Goal: Task Accomplishment & Management: Complete application form

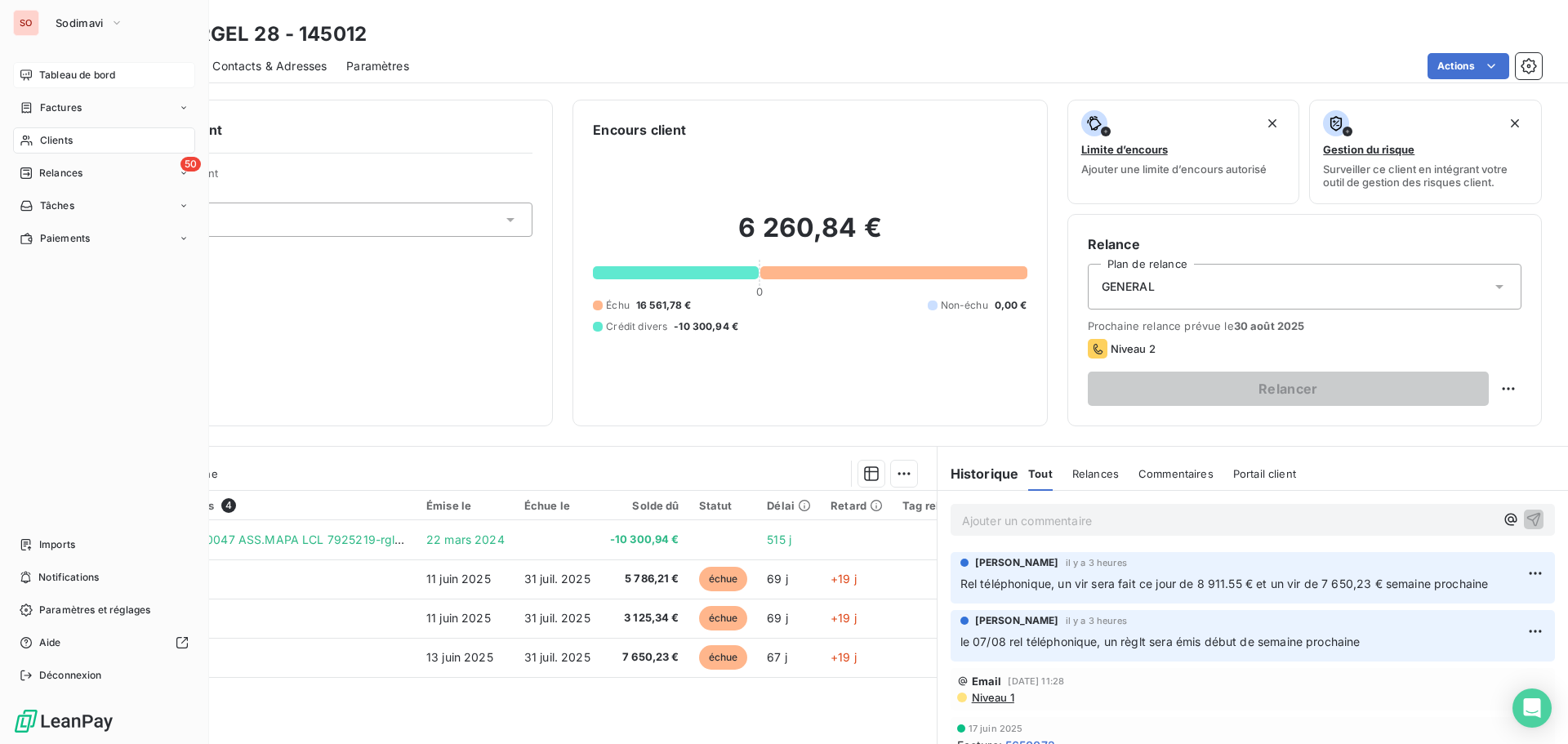
click at [40, 76] on span "Tableau de bord" at bounding box center [77, 75] width 76 height 15
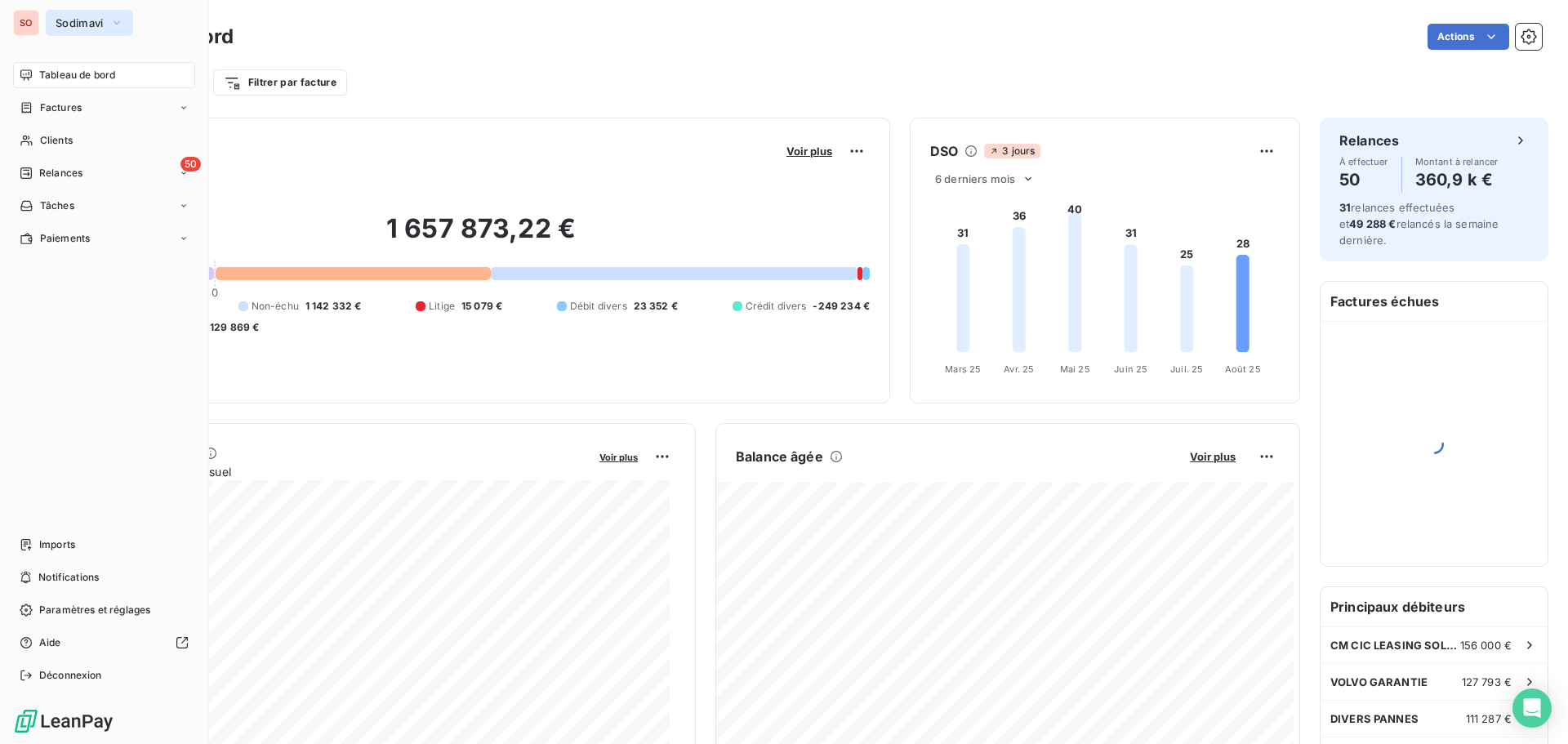
click at [61, 17] on span "Sodimavi" at bounding box center [79, 23] width 48 height 13
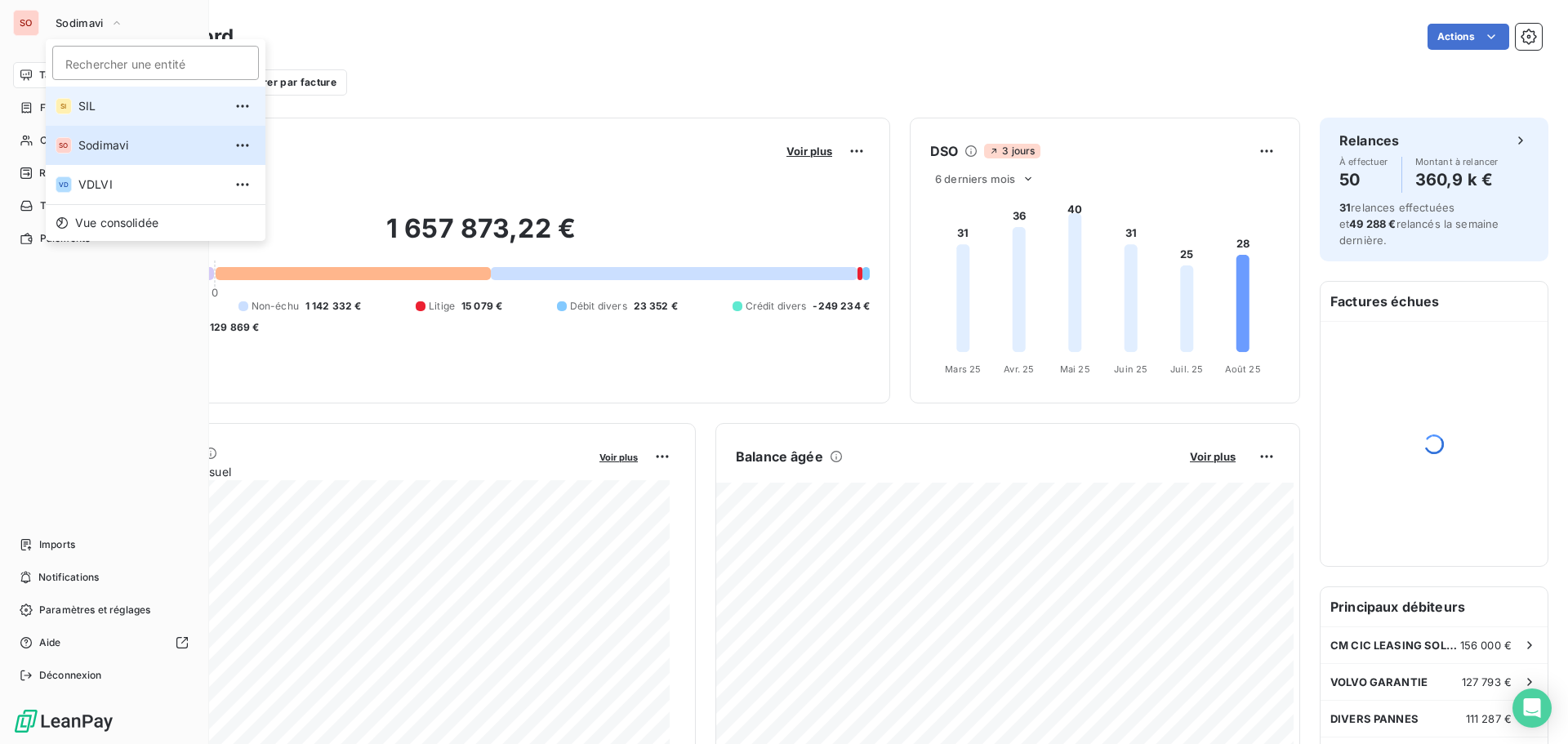
click at [84, 105] on span "SIL" at bounding box center [150, 106] width 144 height 16
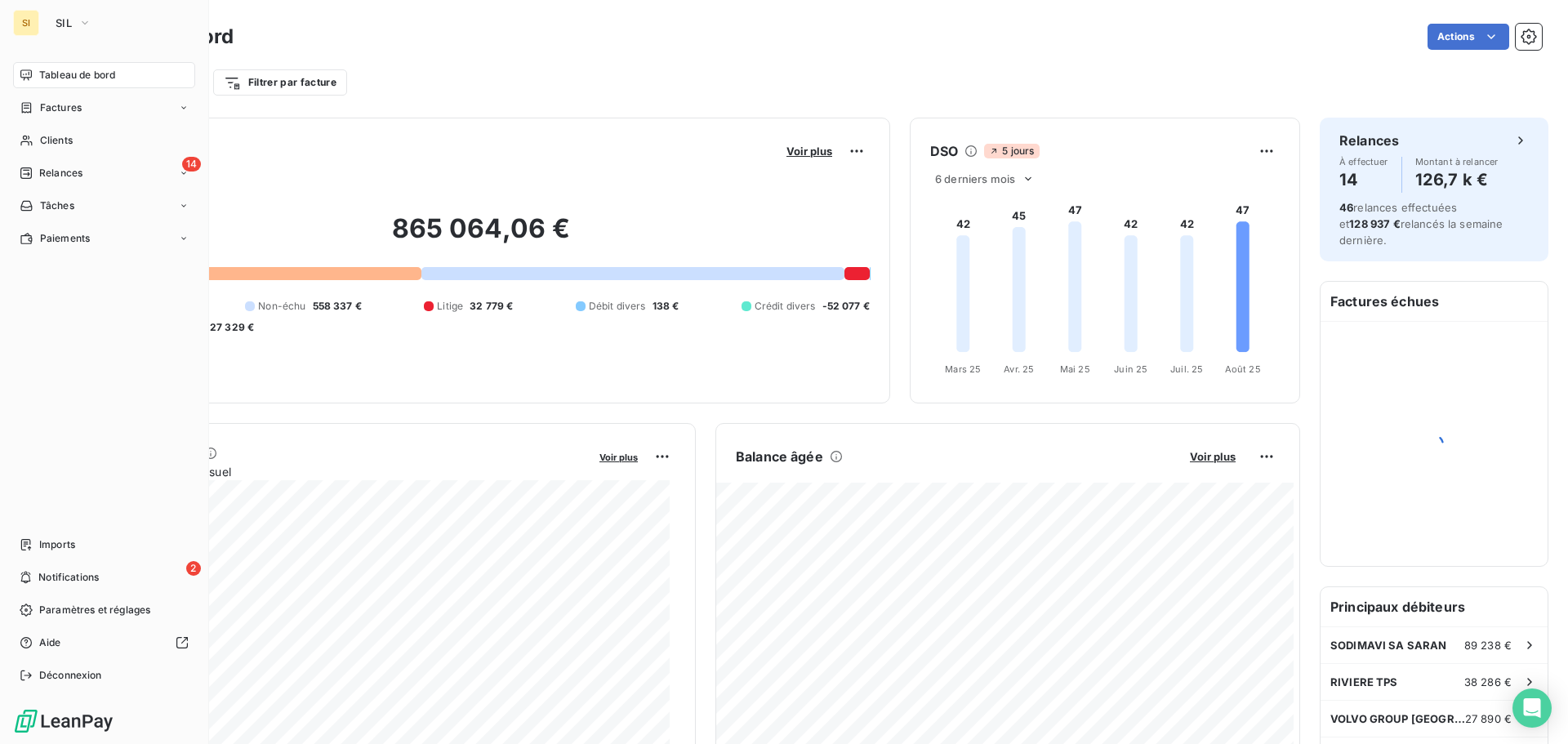
click at [32, 20] on div "SI" at bounding box center [26, 23] width 26 height 26
click at [64, 18] on span "SIL" at bounding box center [63, 23] width 16 height 13
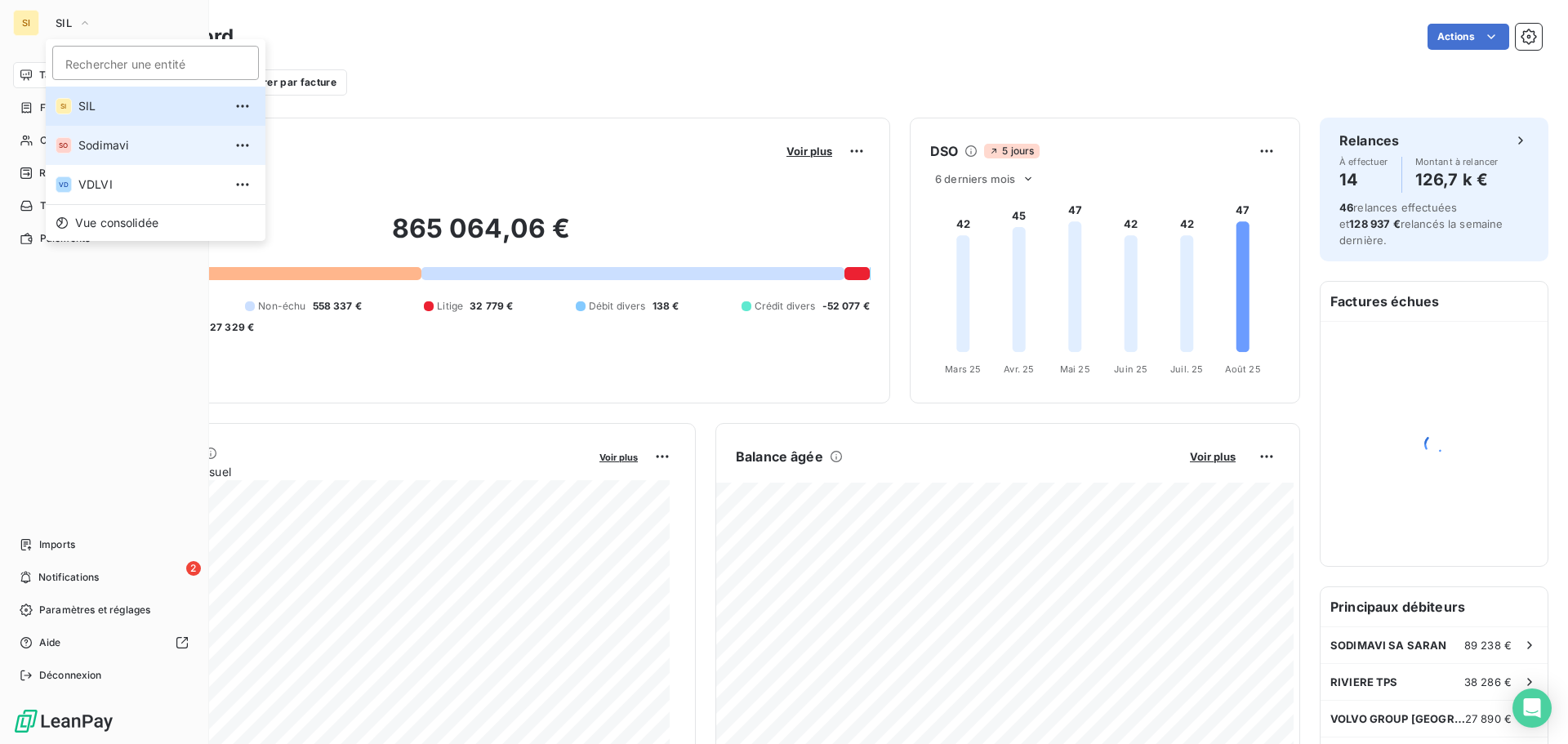
click at [123, 149] on span "Sodimavi" at bounding box center [150, 145] width 144 height 16
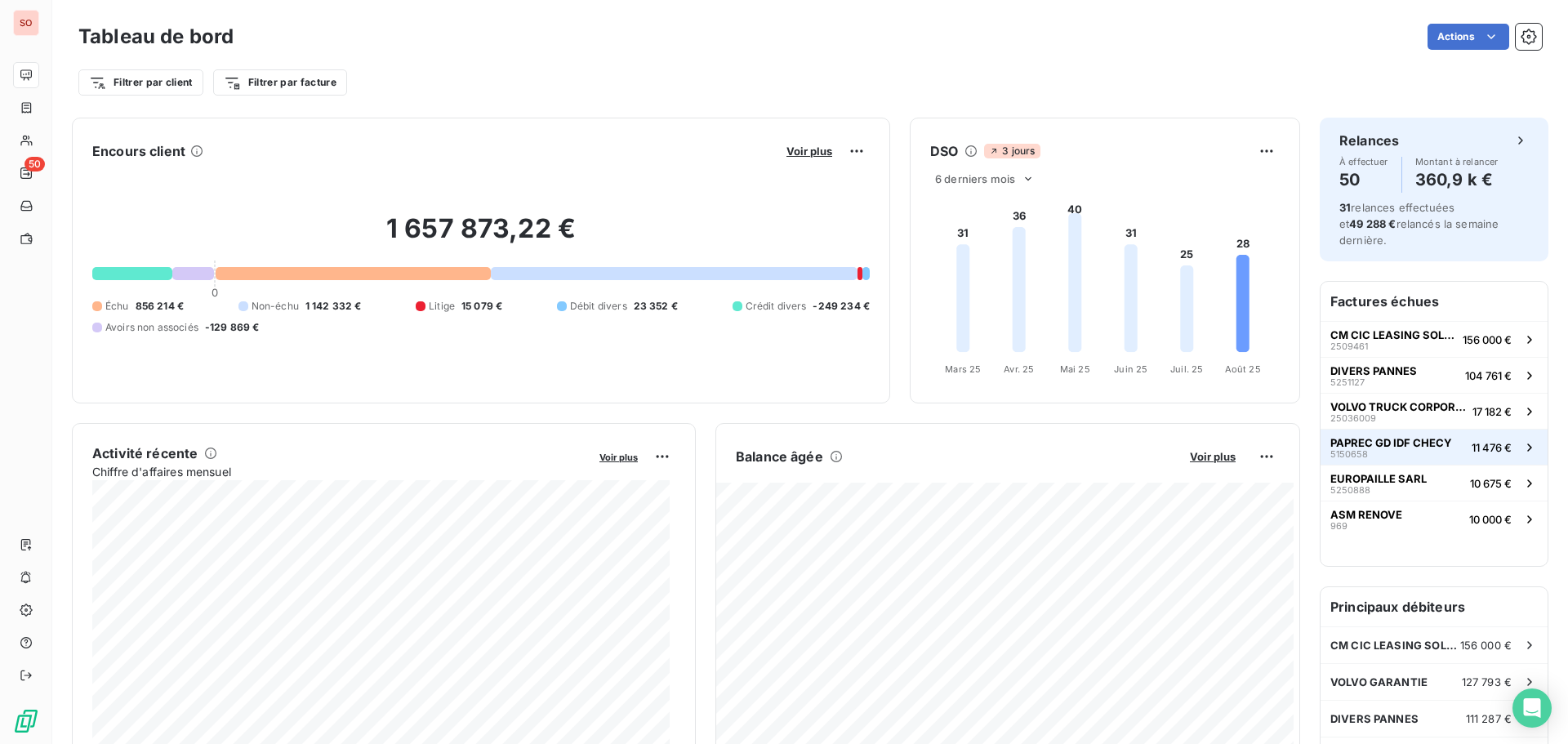
click at [1345, 436] on span "PAPREC GD IDF CHECY" at bounding box center [1391, 443] width 122 height 13
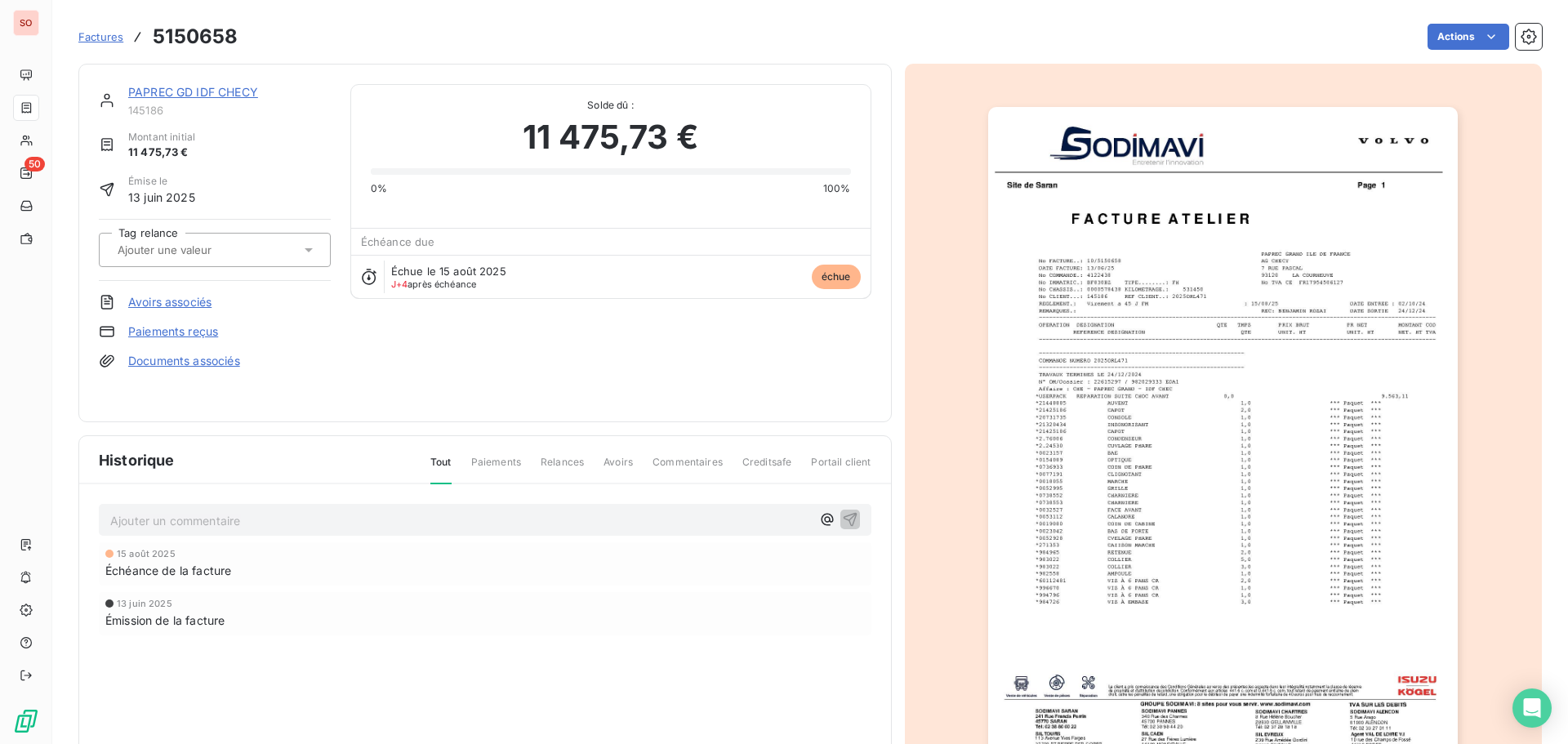
drag, startPoint x: 395, startPoint y: 51, endPoint x: 406, endPoint y: 51, distance: 11.0
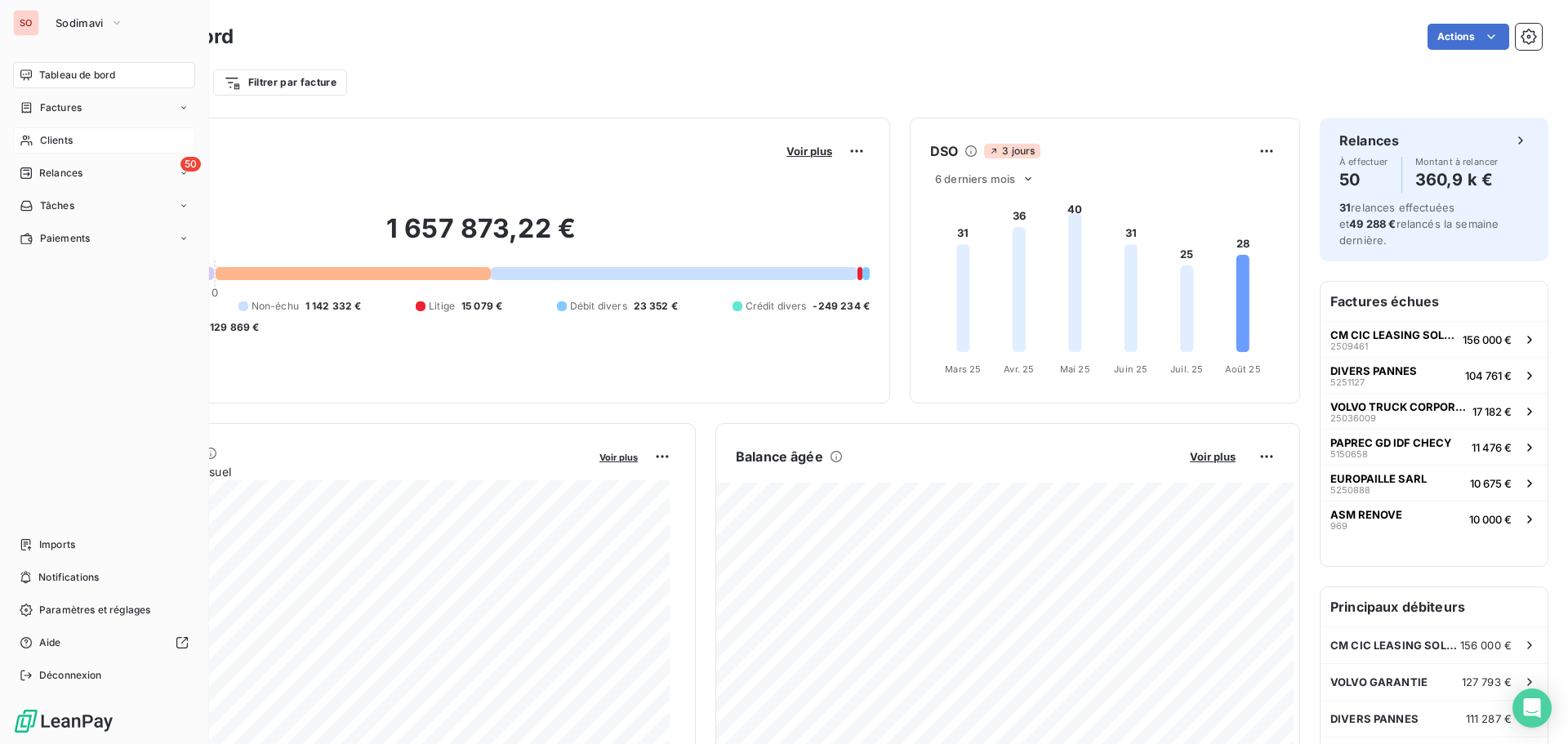
click at [38, 139] on div "Clients" at bounding box center [104, 140] width 182 height 26
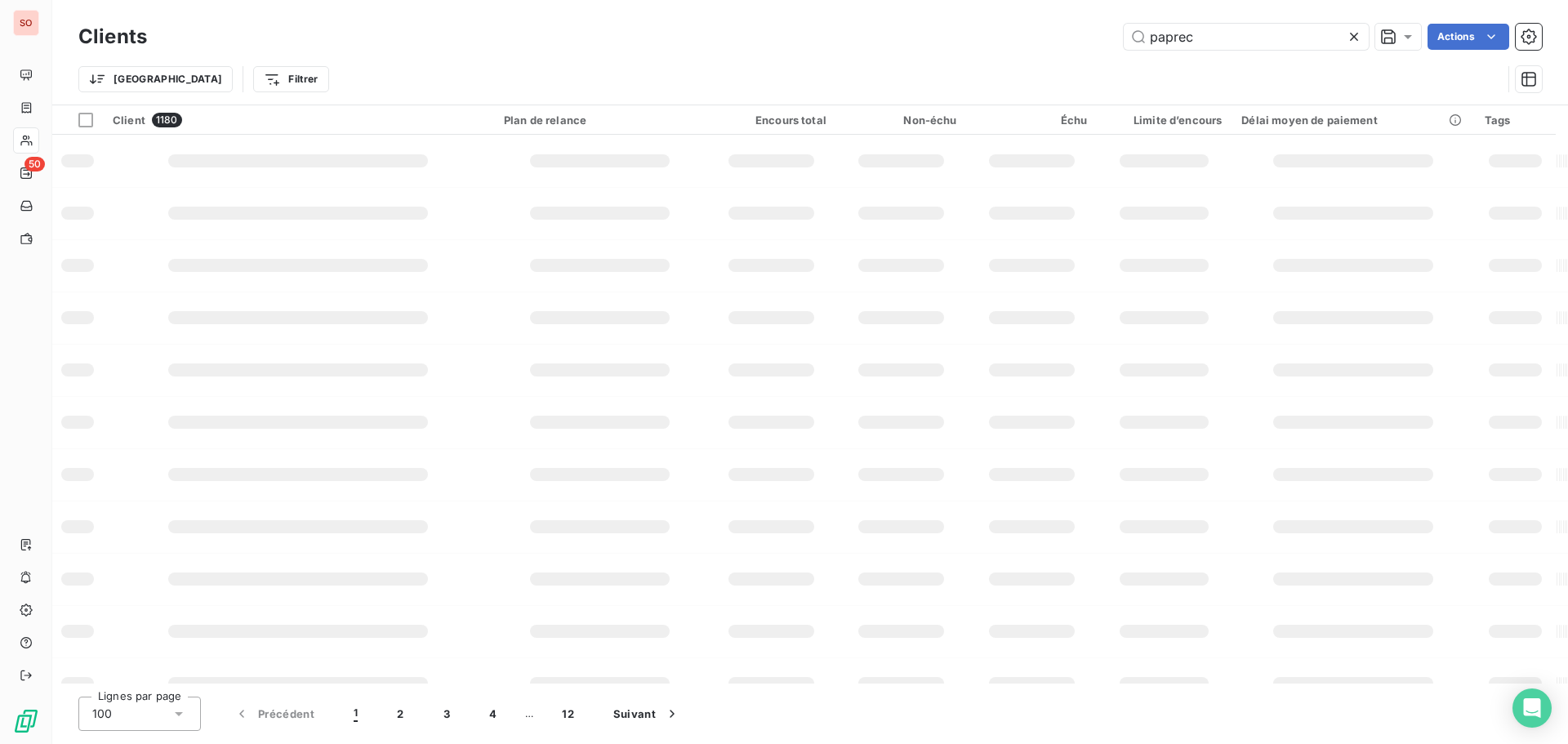
type input "paprec"
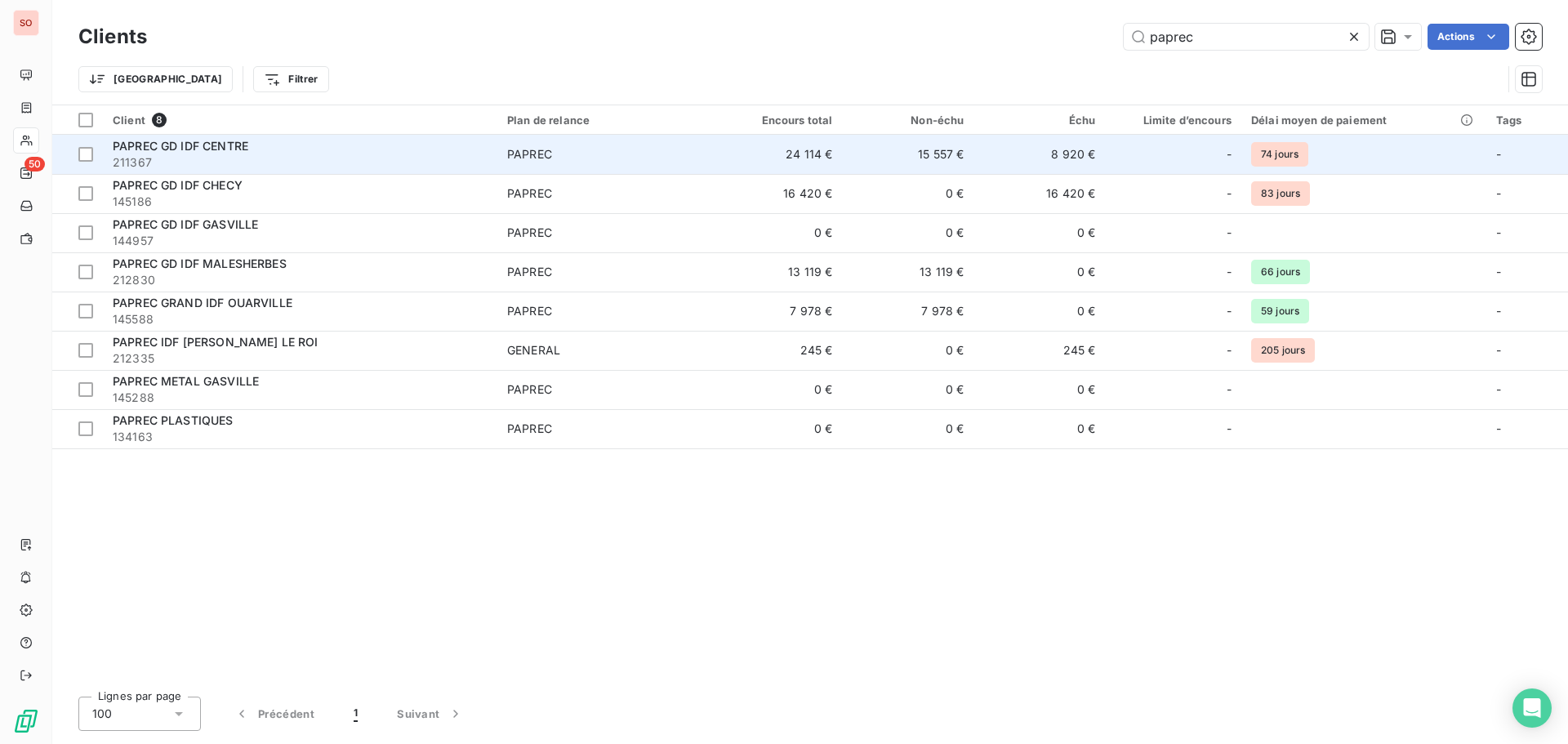
click at [189, 158] on span "211367" at bounding box center [299, 162] width 375 height 16
click at [201, 147] on span "PAPREC GD IDF CENTRE" at bounding box center [180, 146] width 136 height 14
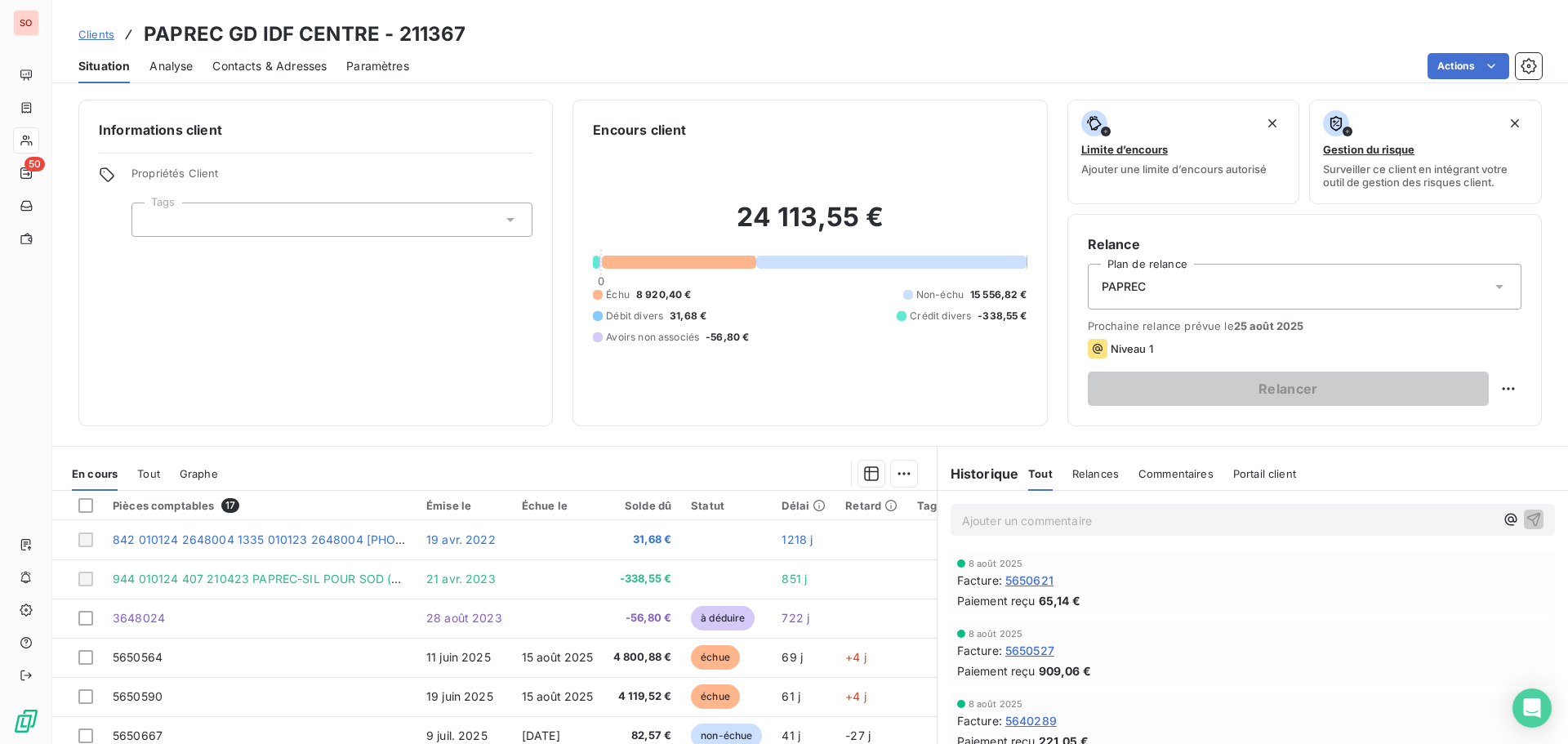
scroll to position [81, 0]
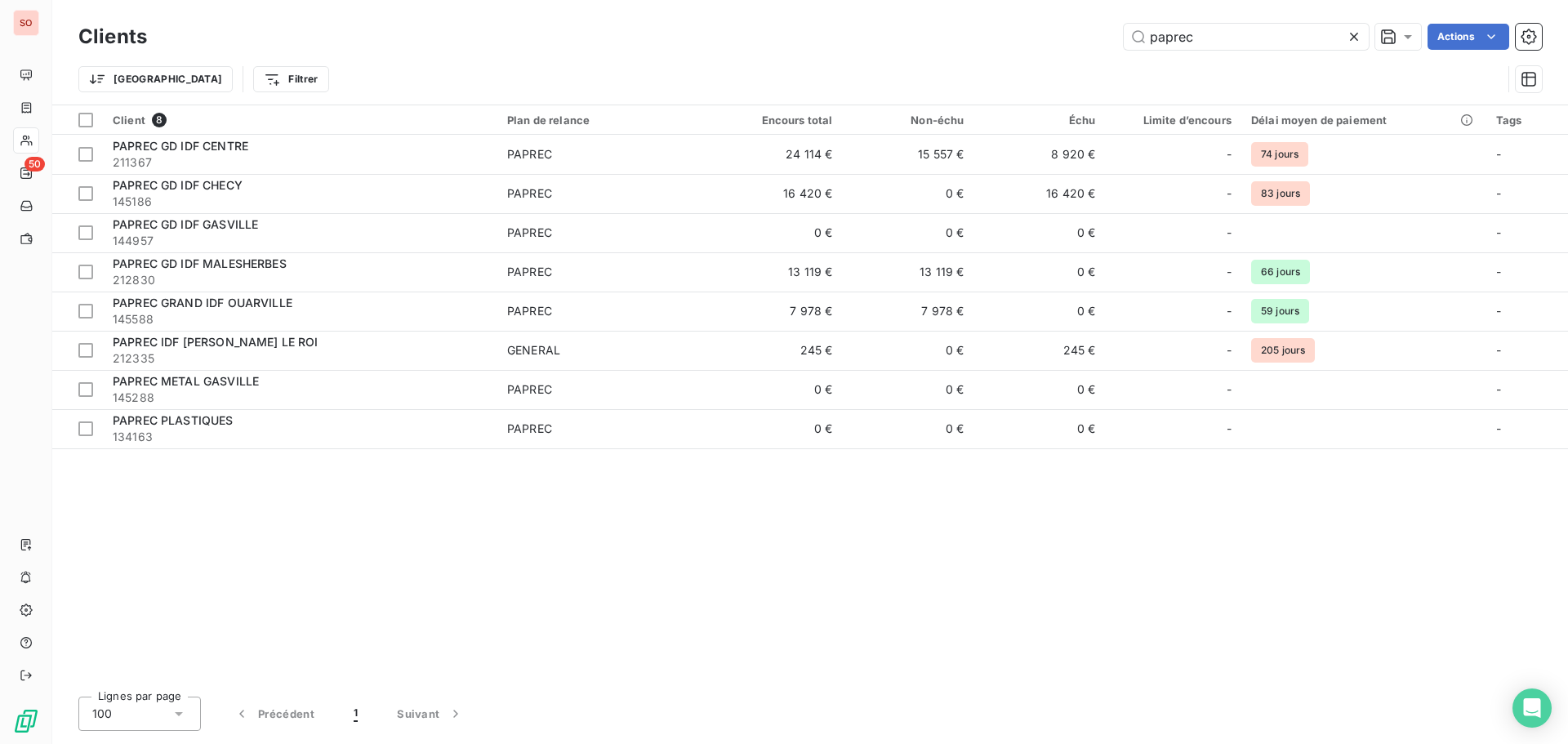
click at [1357, 38] on icon at bounding box center [1353, 36] width 16 height 16
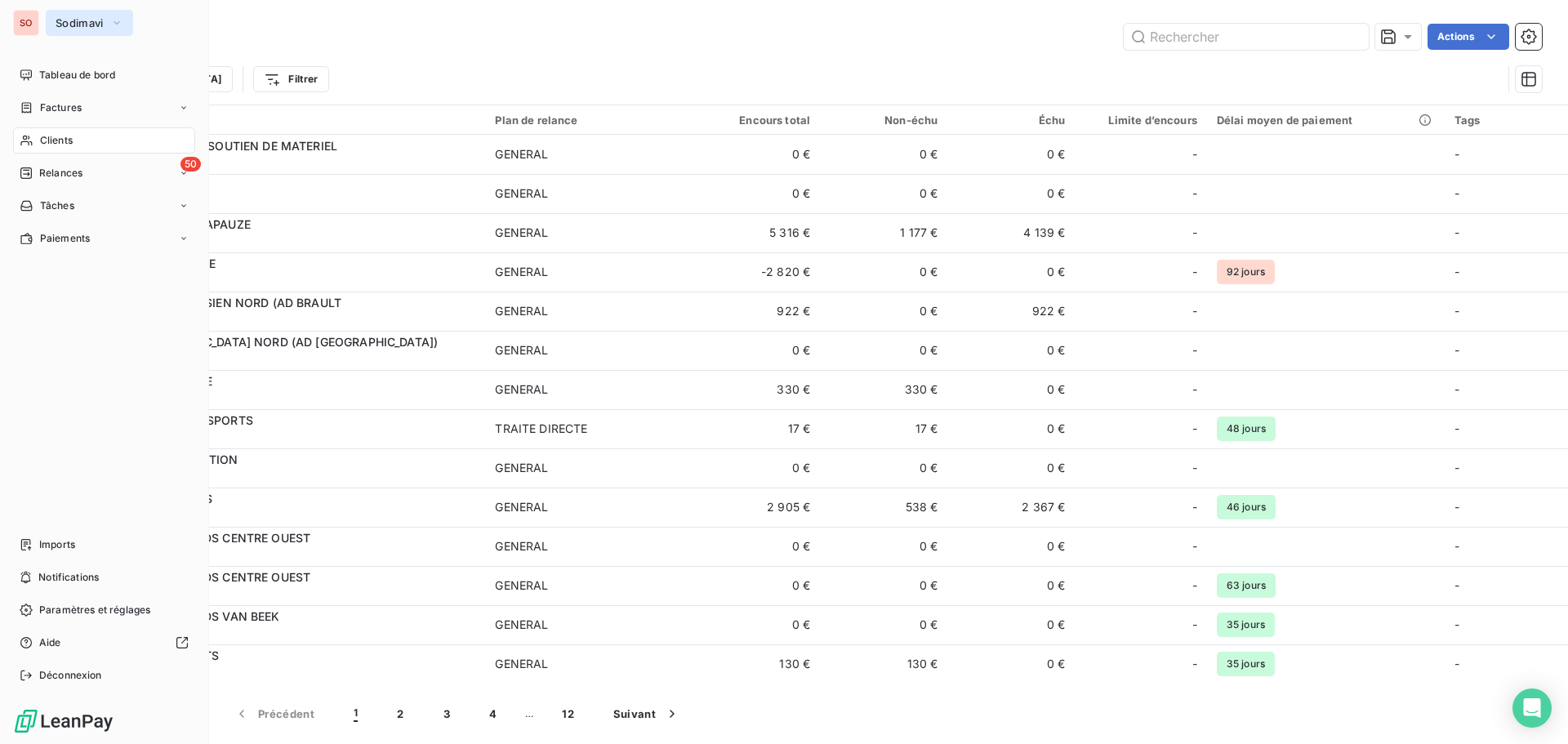
click at [83, 25] on span "Sodimavi" at bounding box center [79, 23] width 48 height 13
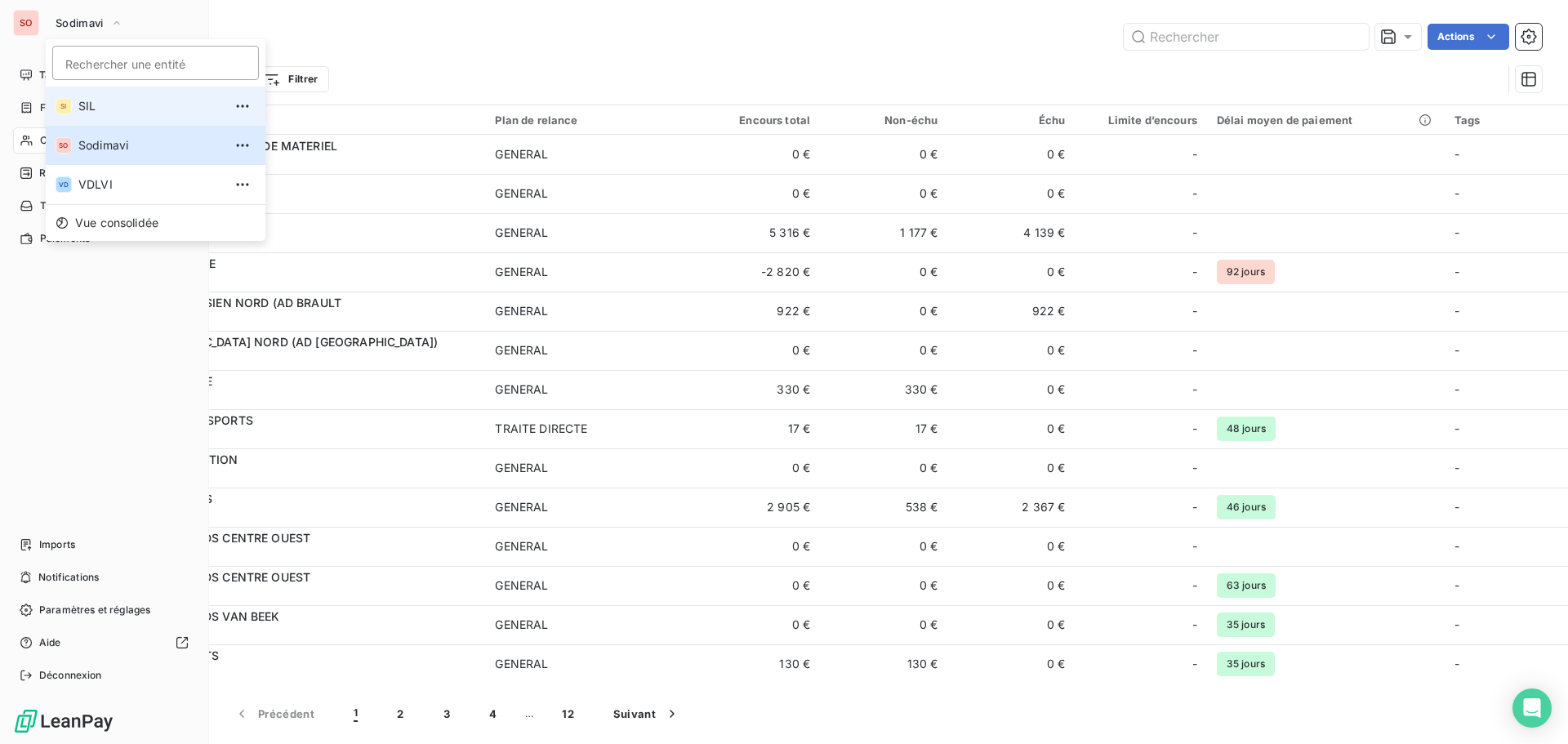
click at [83, 105] on span "SIL" at bounding box center [150, 106] width 144 height 16
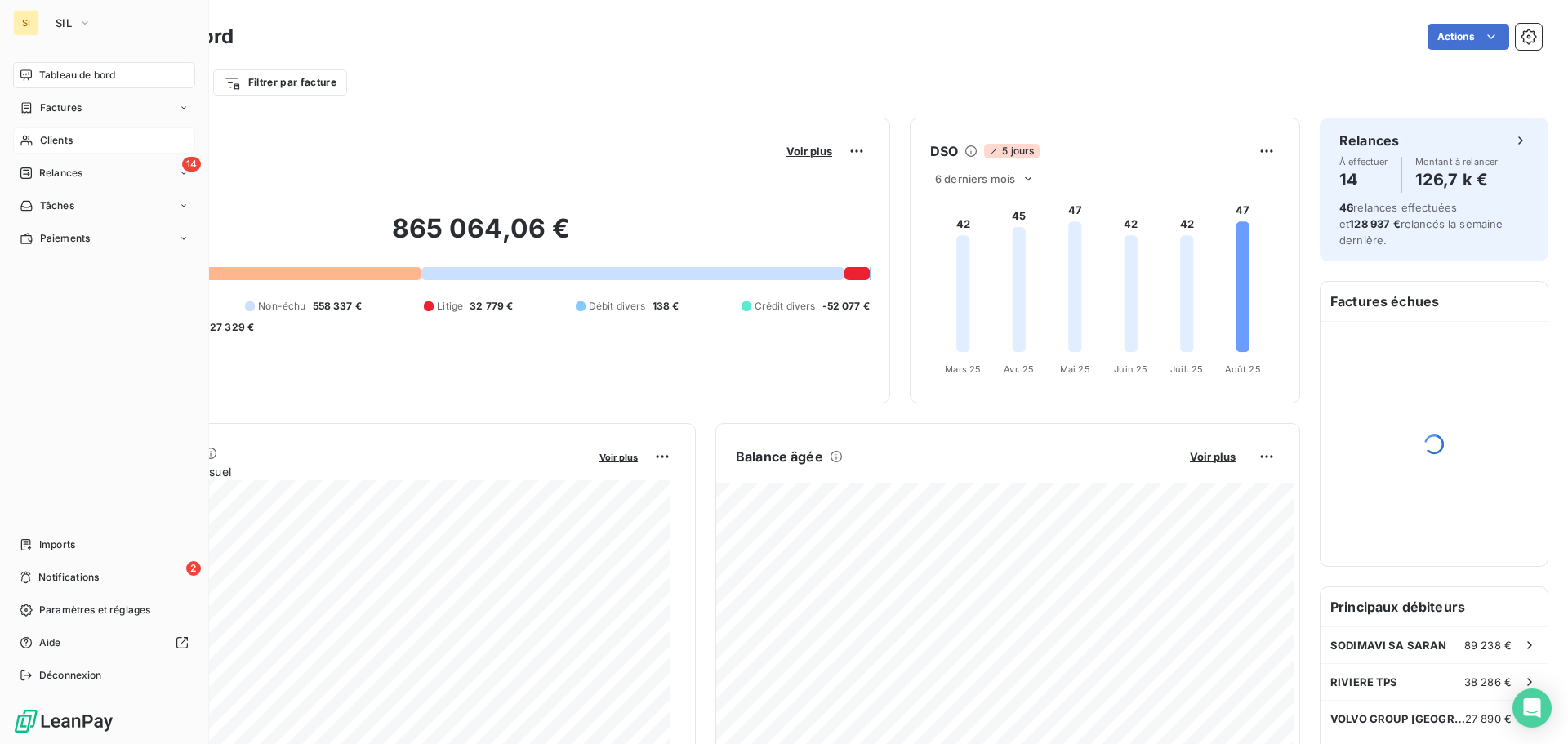
click at [46, 143] on span "Clients" at bounding box center [56, 141] width 33 height 15
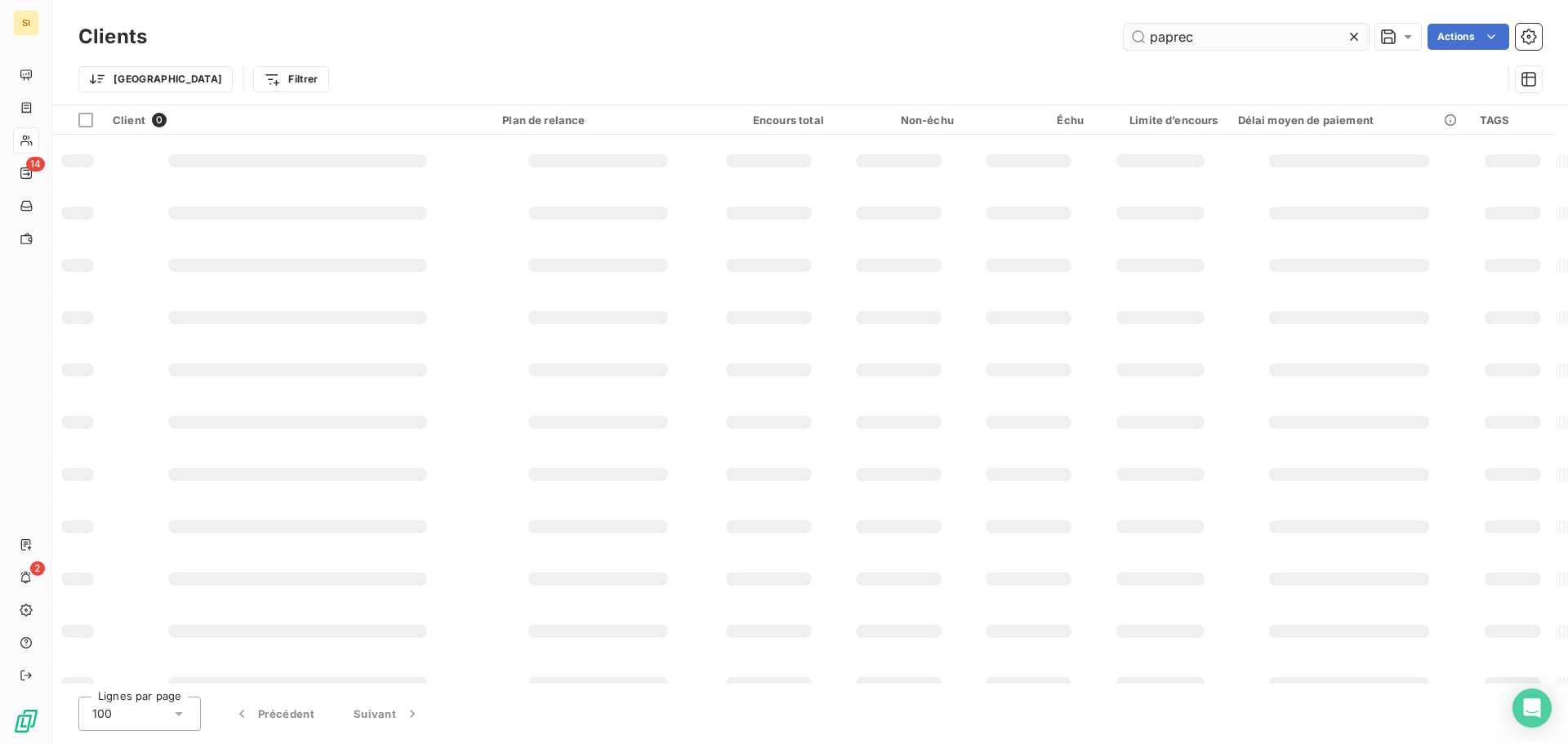
type input "paprec"
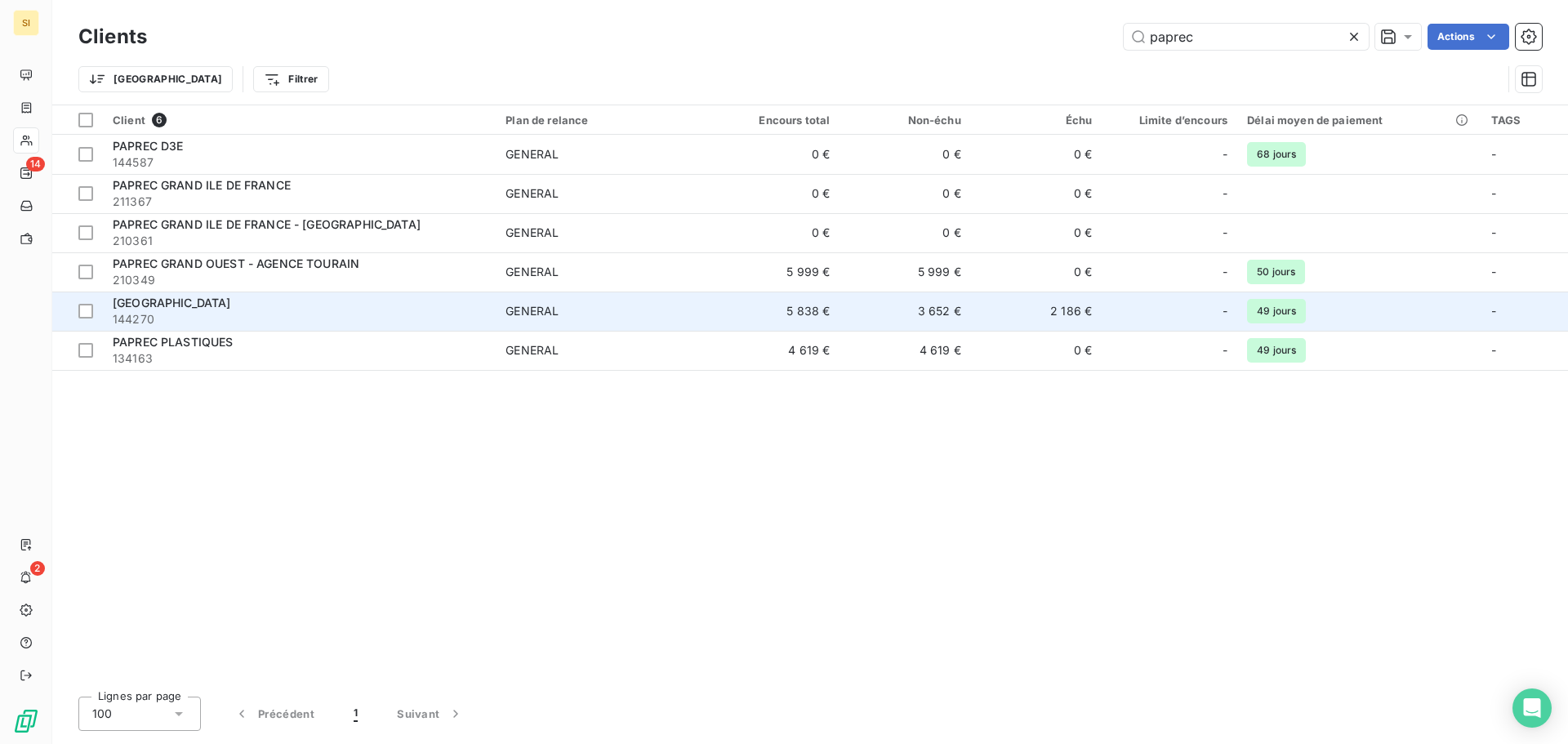
click at [212, 299] on span "[GEOGRAPHIC_DATA]" at bounding box center [171, 303] width 118 height 14
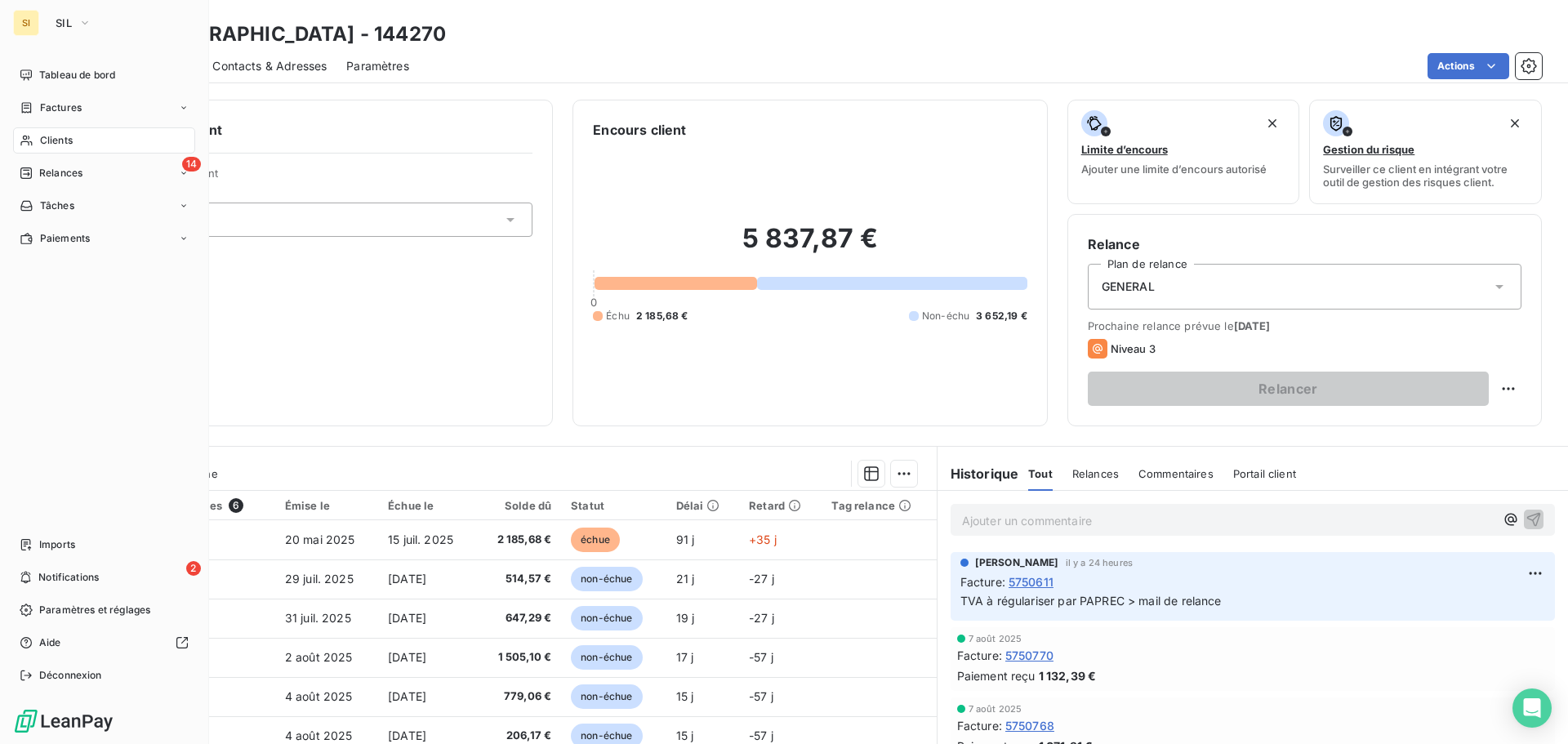
click at [54, 139] on span "Clients" at bounding box center [56, 141] width 33 height 15
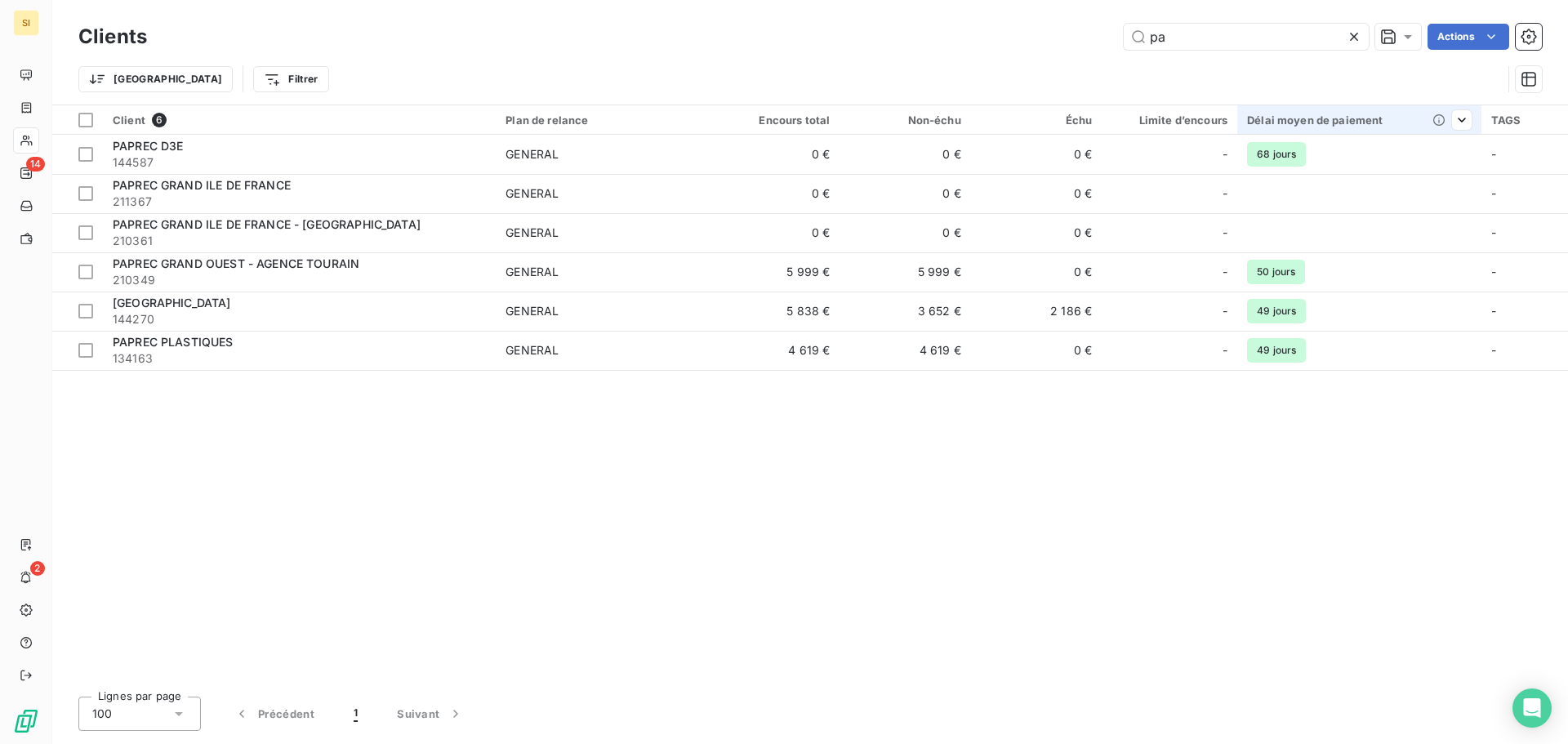
type input "p"
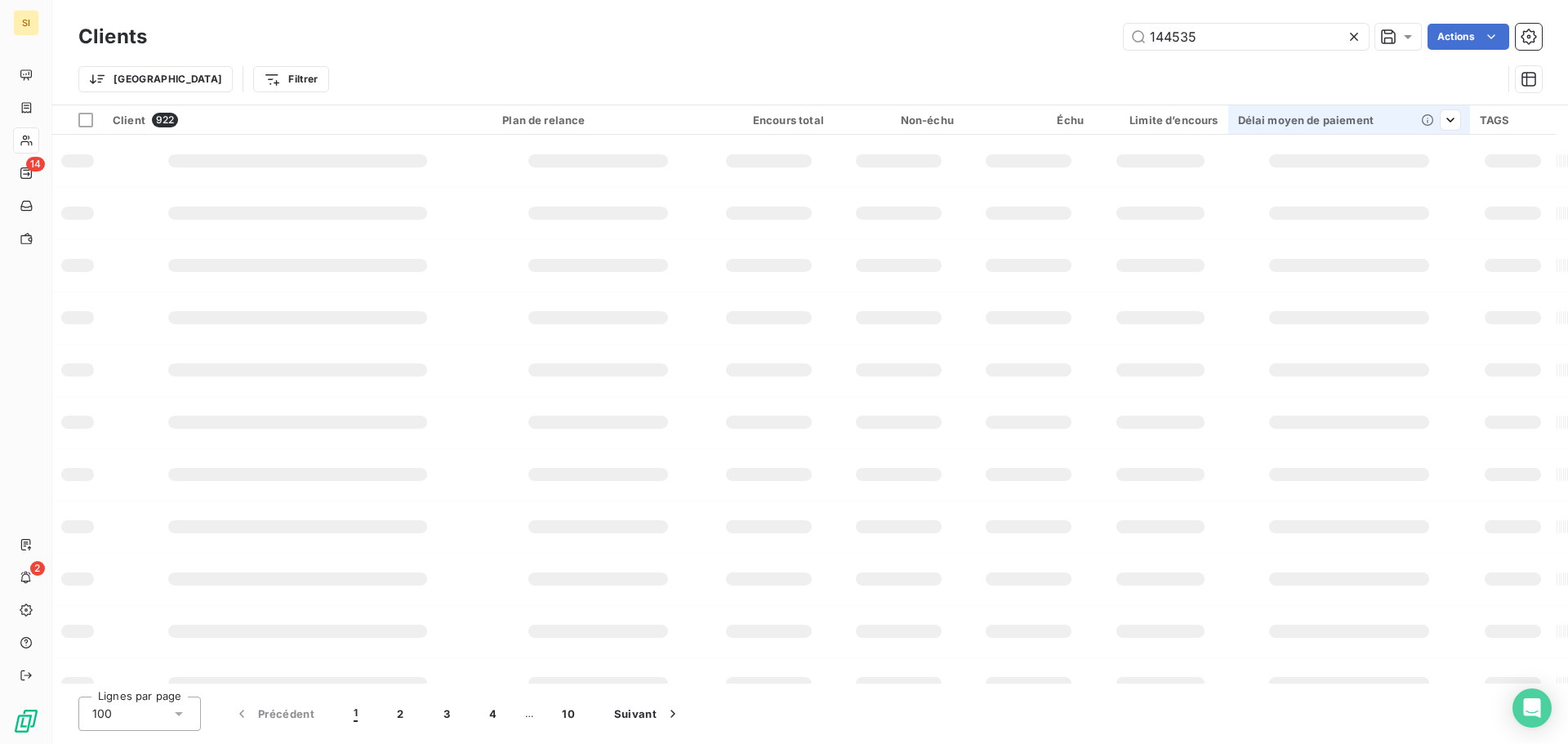
type input "144535"
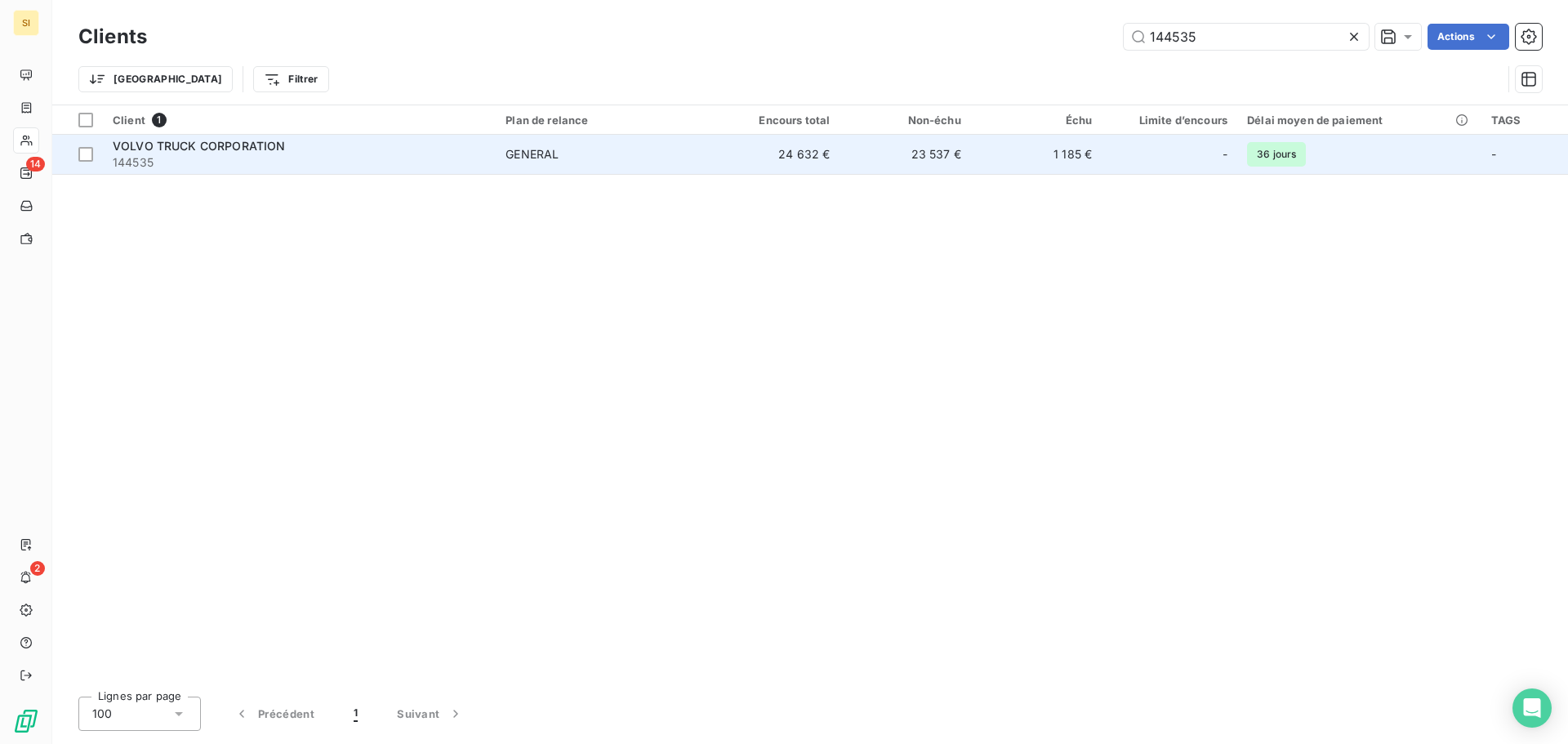
click at [184, 147] on span "VOLVO TRUCK CORPORATION" at bounding box center [199, 146] width 173 height 14
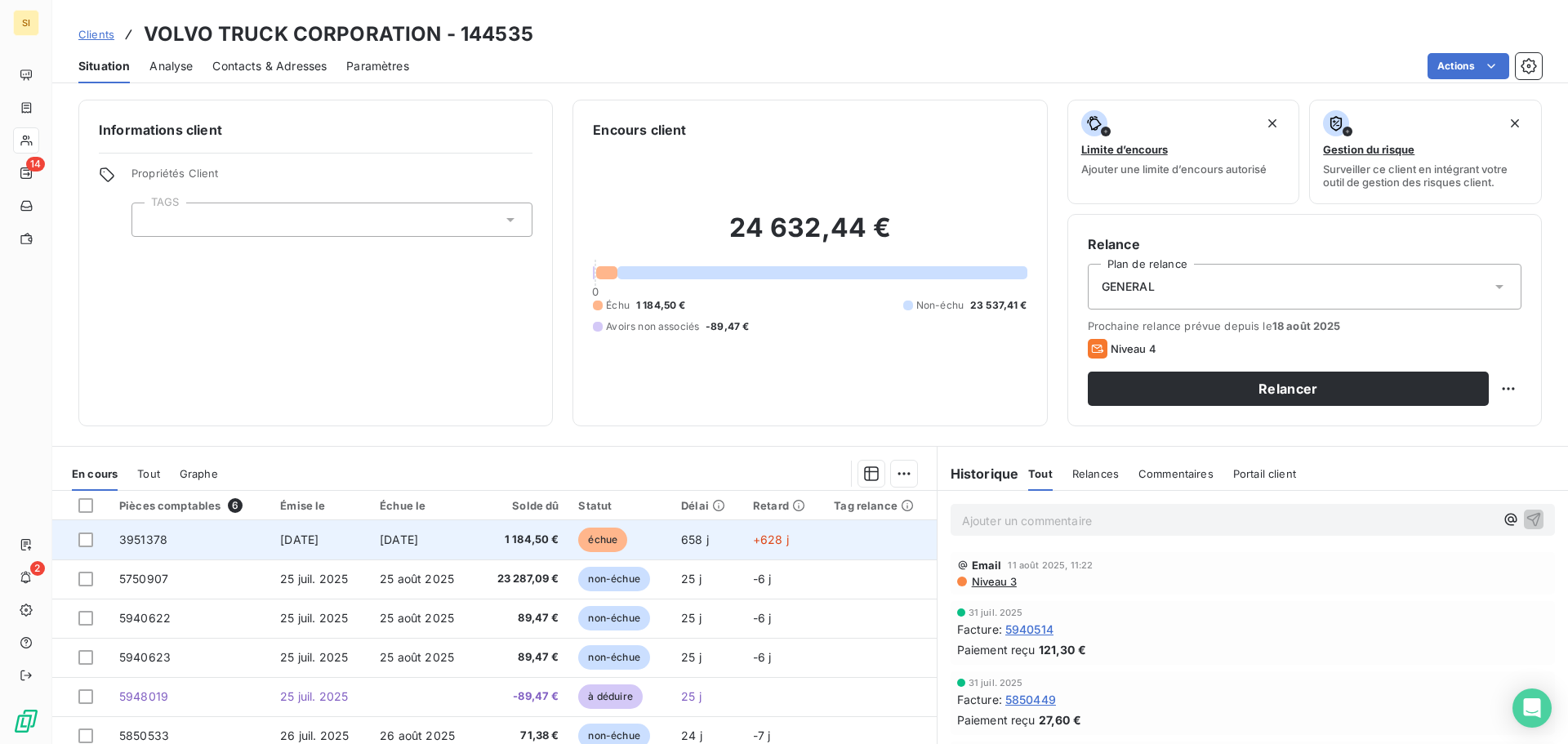
click at [392, 538] on span "30 nov. 2023" at bounding box center [399, 539] width 39 height 14
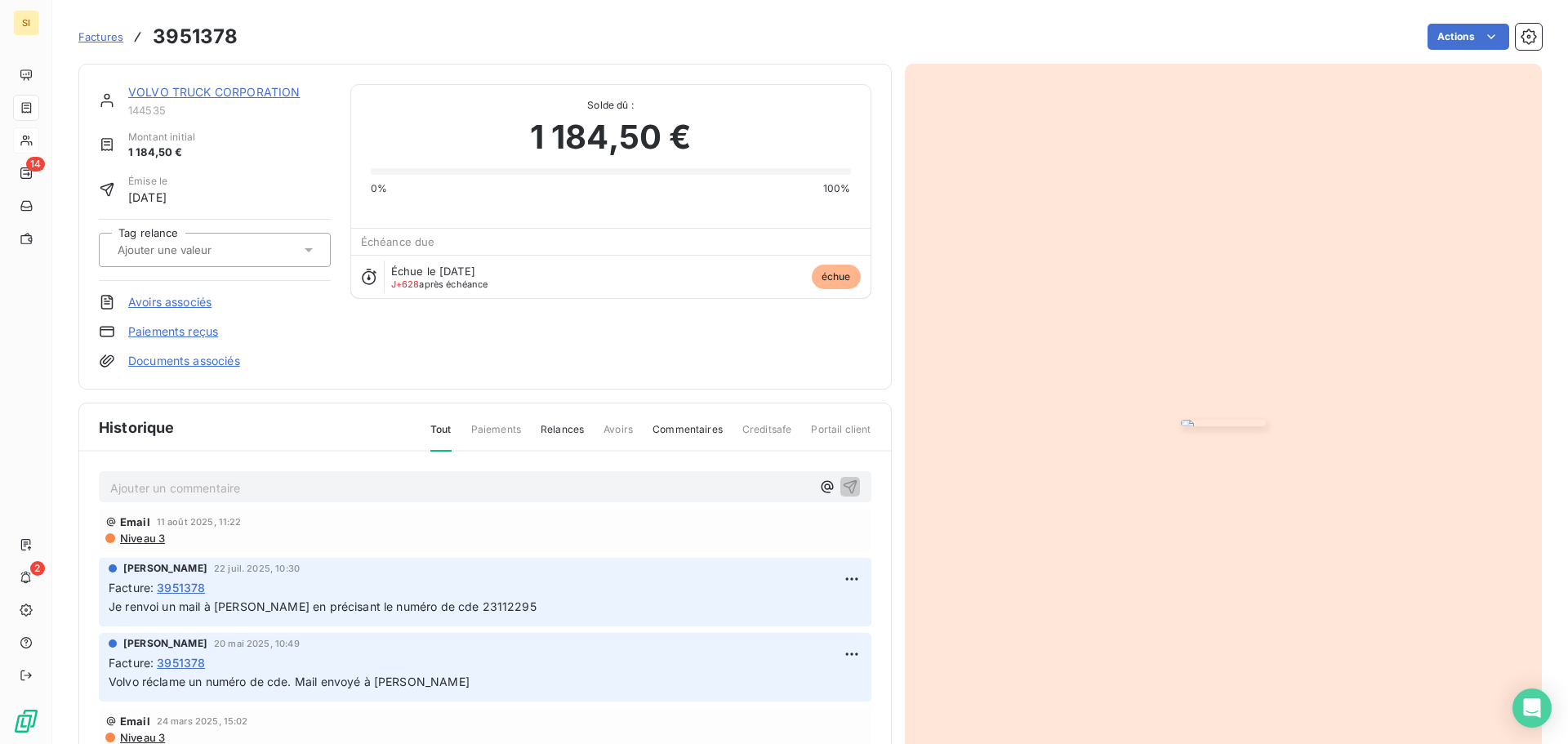
click at [200, 486] on p "Ajouter un commentaire ﻿" at bounding box center [460, 488] width 701 height 20
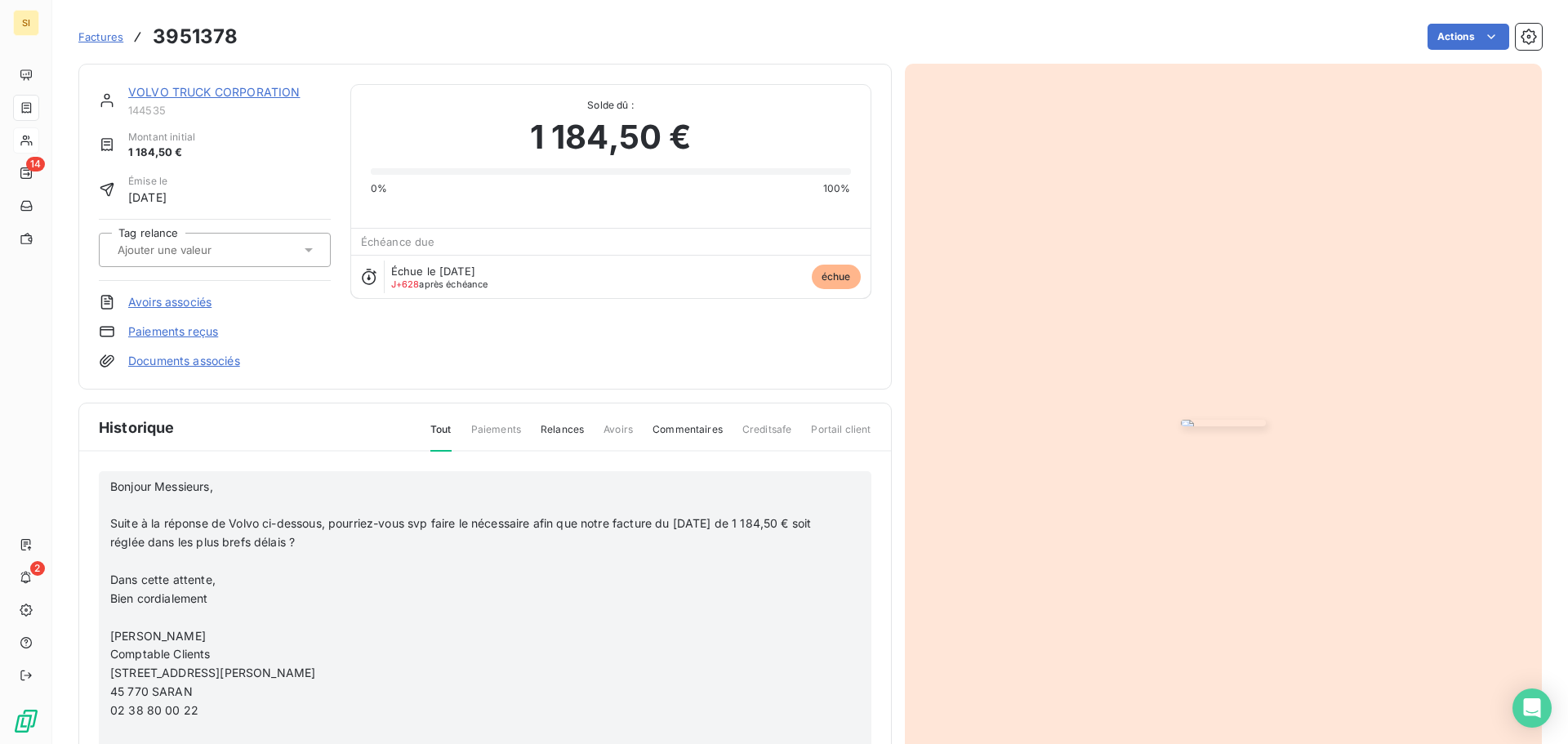
click at [114, 491] on span "Bonjour Messieurs," at bounding box center [161, 486] width 103 height 14
click at [111, 489] on span "Bonjour Messieurs," at bounding box center [161, 486] width 103 height 14
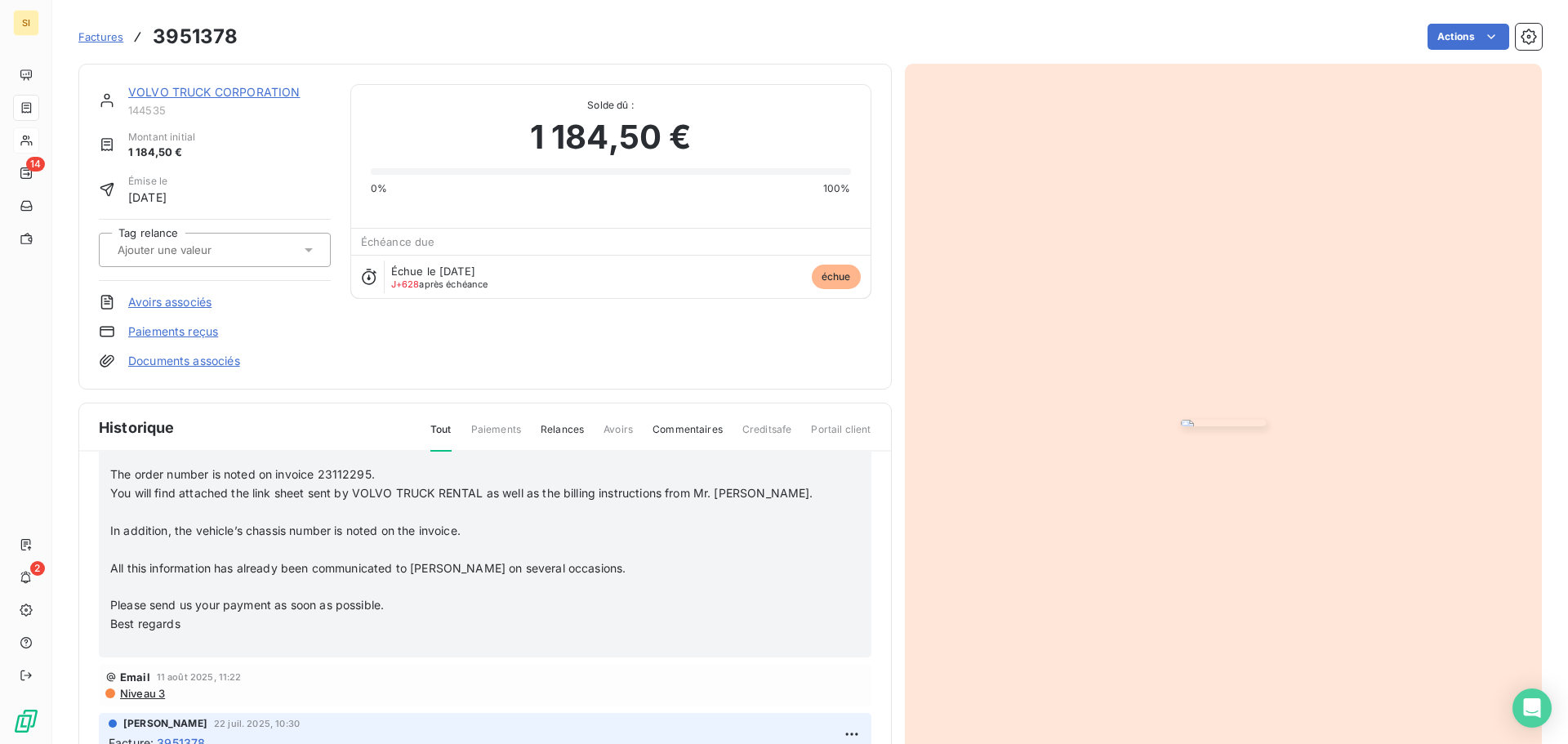
scroll to position [898, 0]
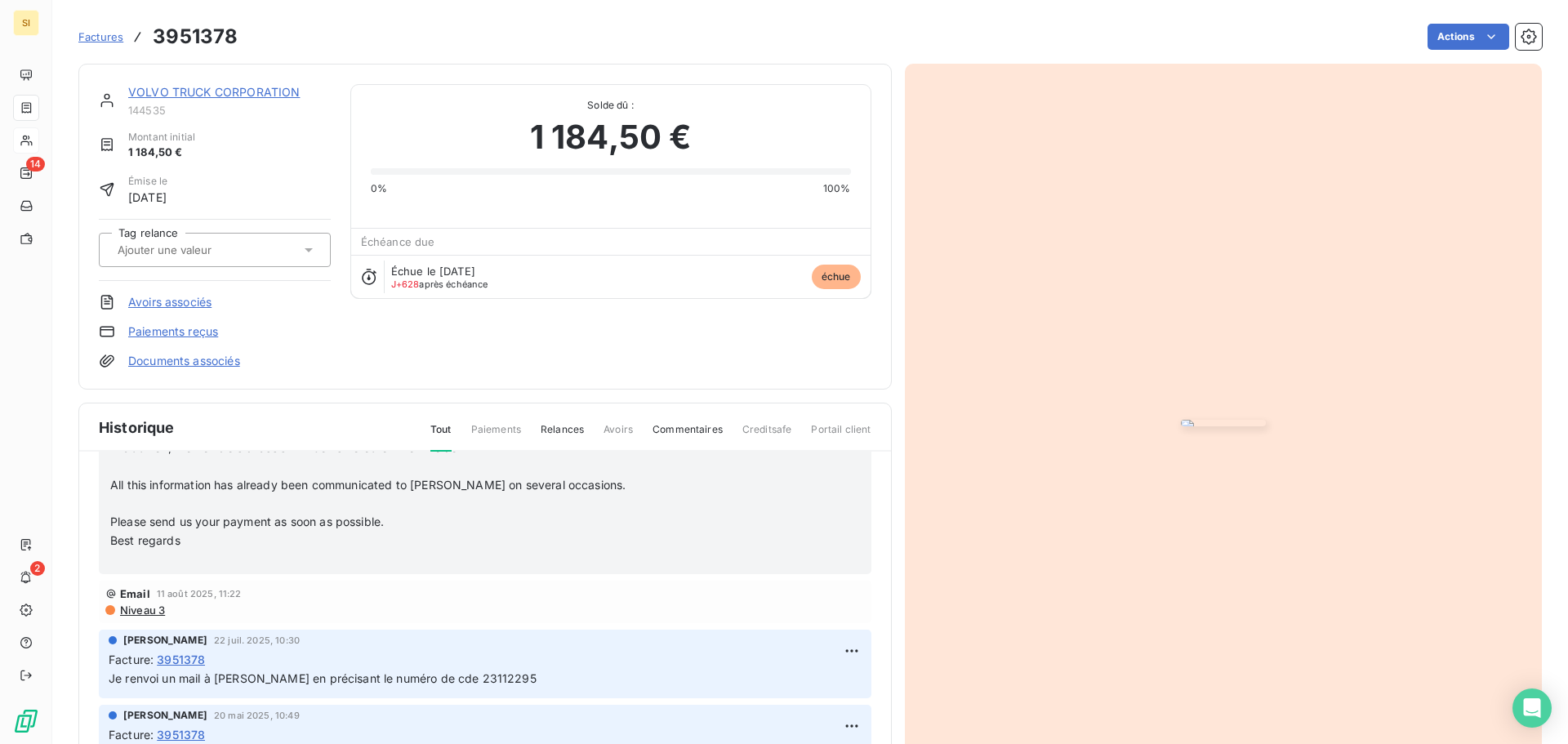
click at [215, 541] on p "Best regards" at bounding box center [463, 541] width 707 height 18
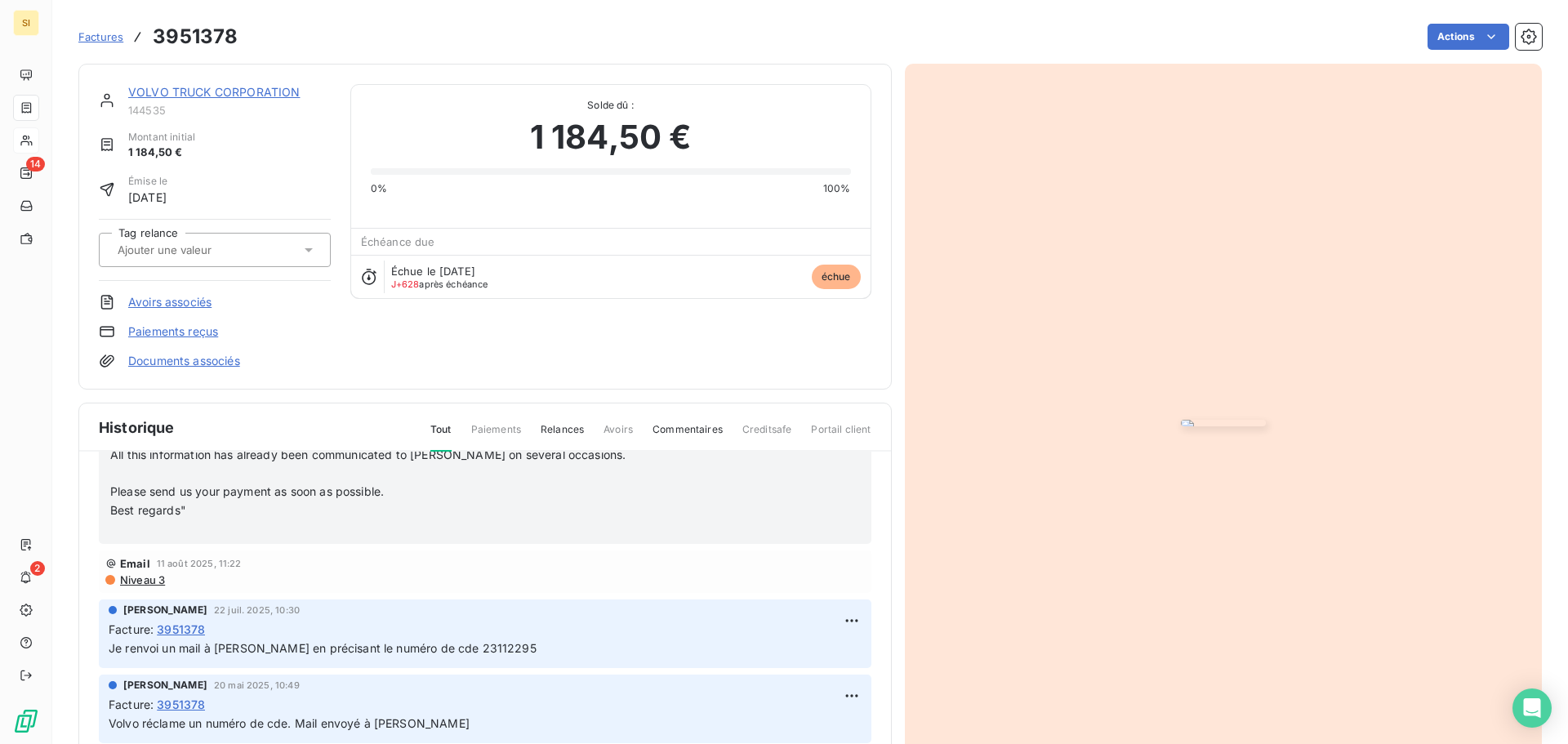
scroll to position [925, 0]
click at [195, 516] on p "Best regards"" at bounding box center [463, 514] width 707 height 18
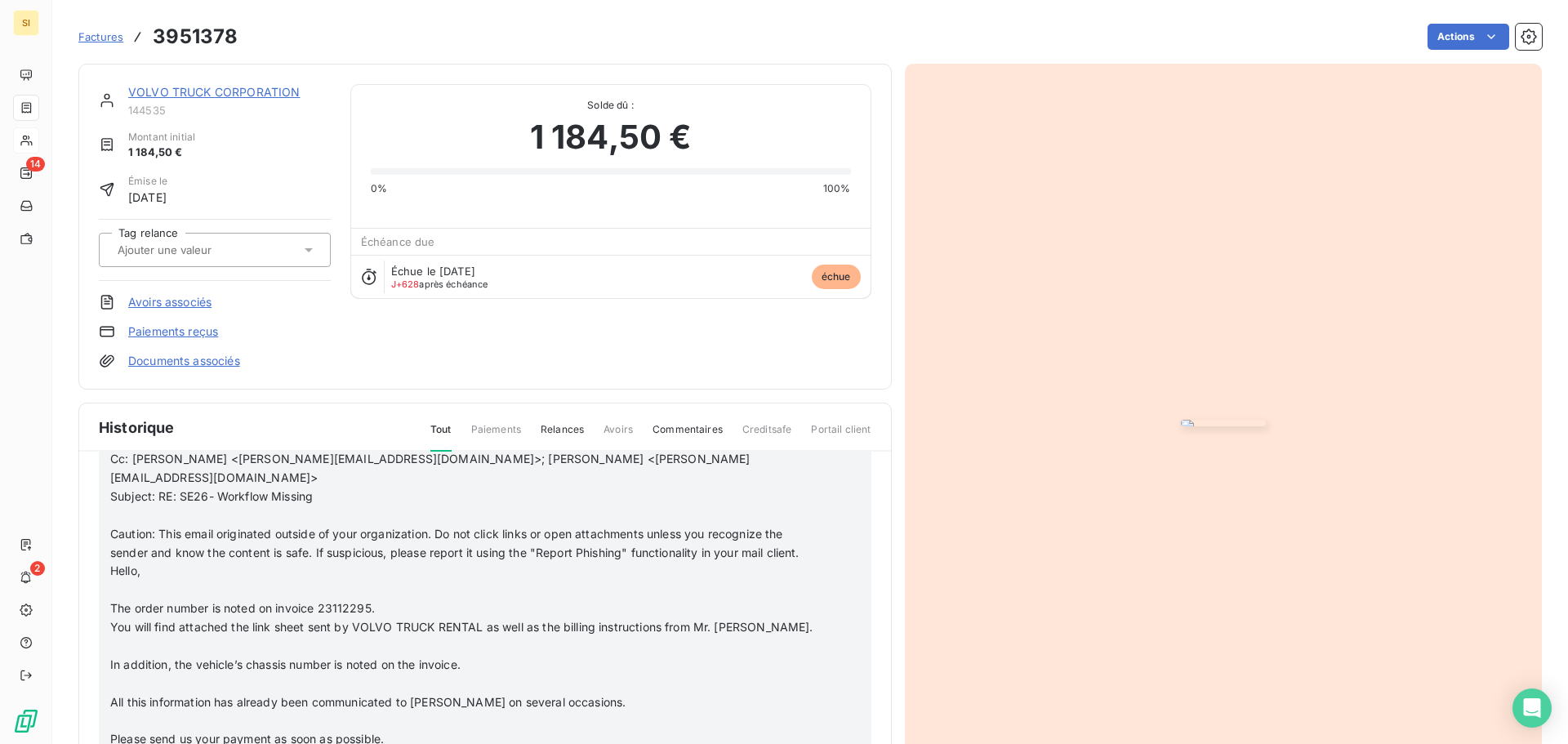
scroll to position [898, 0]
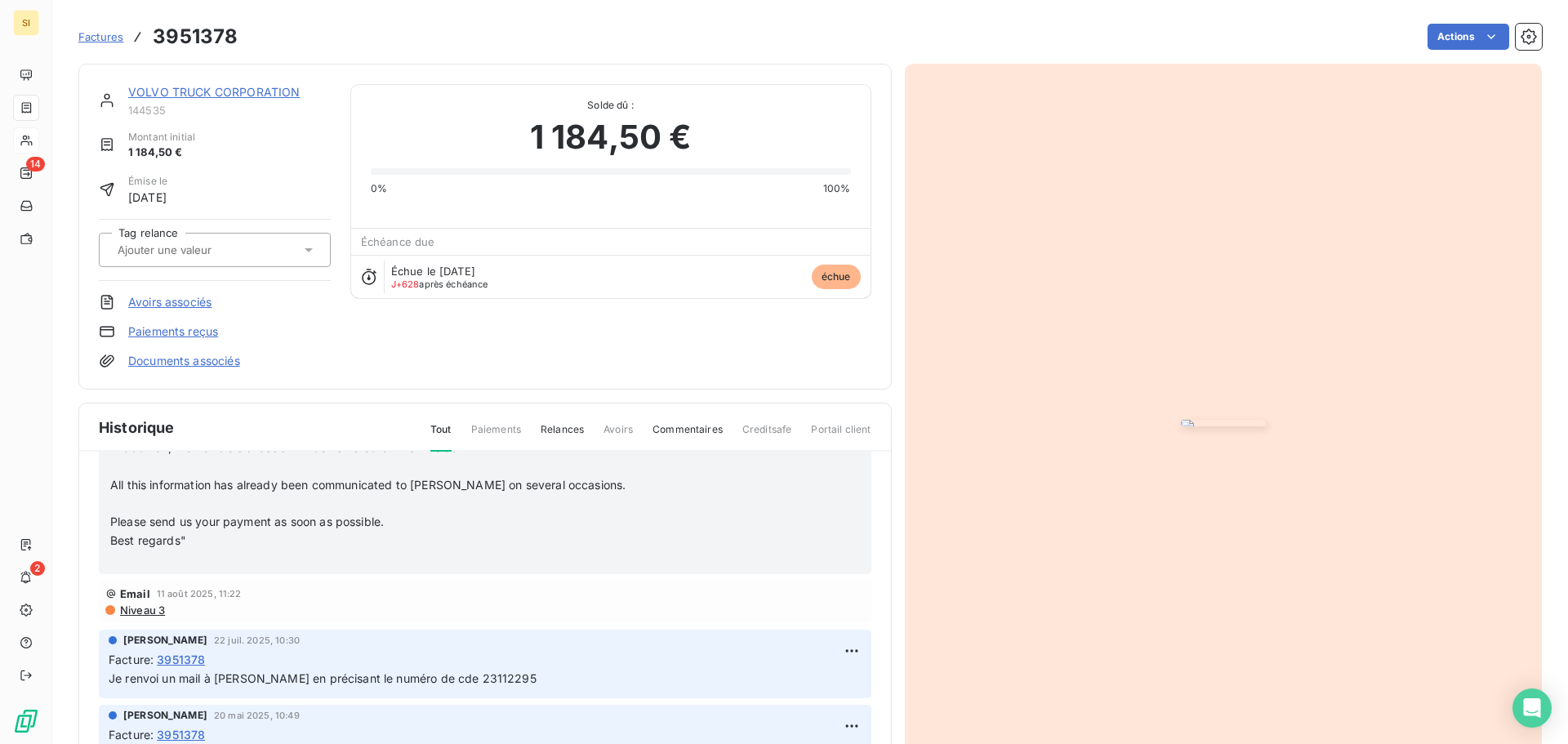
click at [297, 549] on p "Best regards"" at bounding box center [463, 541] width 707 height 18
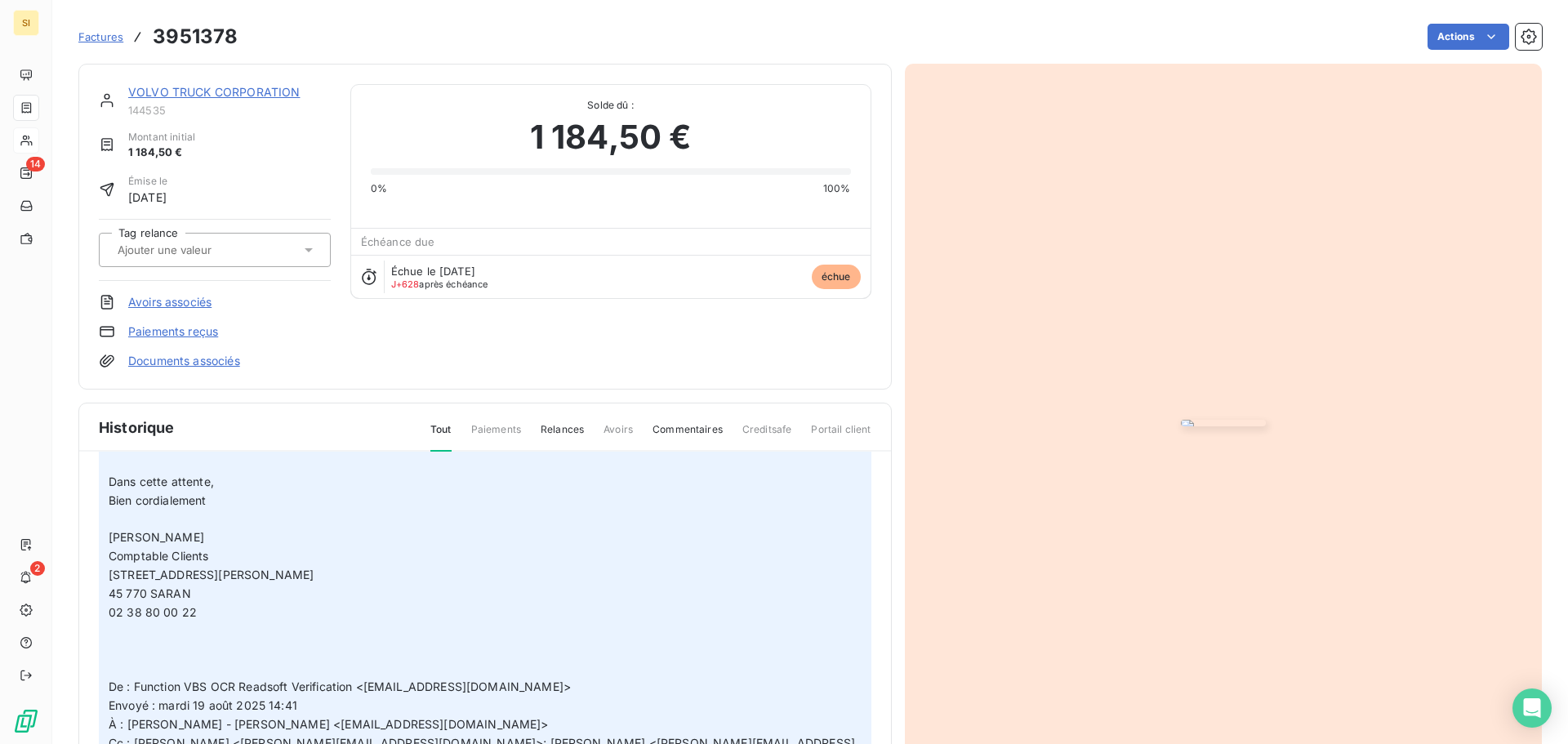
scroll to position [0, 0]
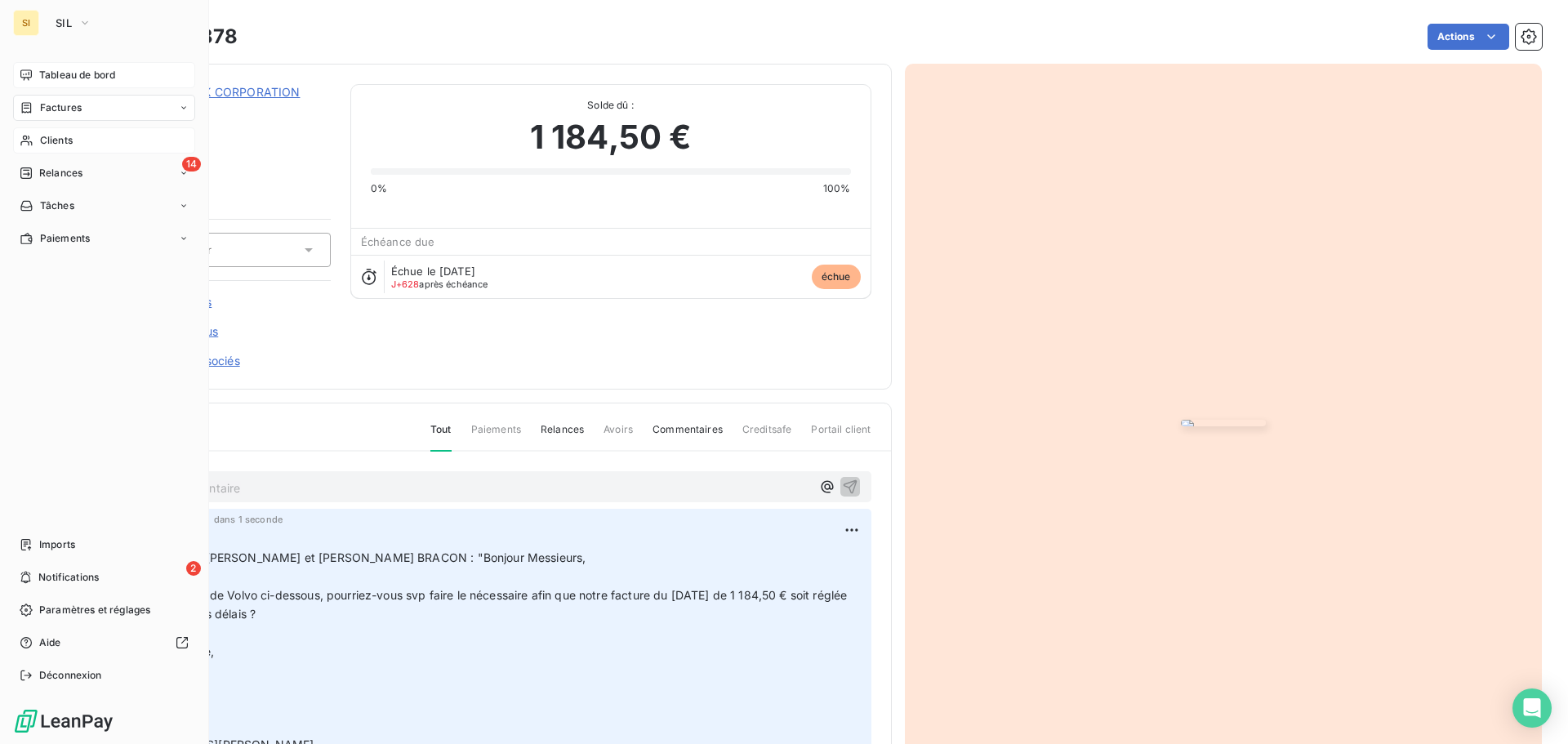
click at [50, 73] on span "Tableau de bord" at bounding box center [77, 75] width 76 height 15
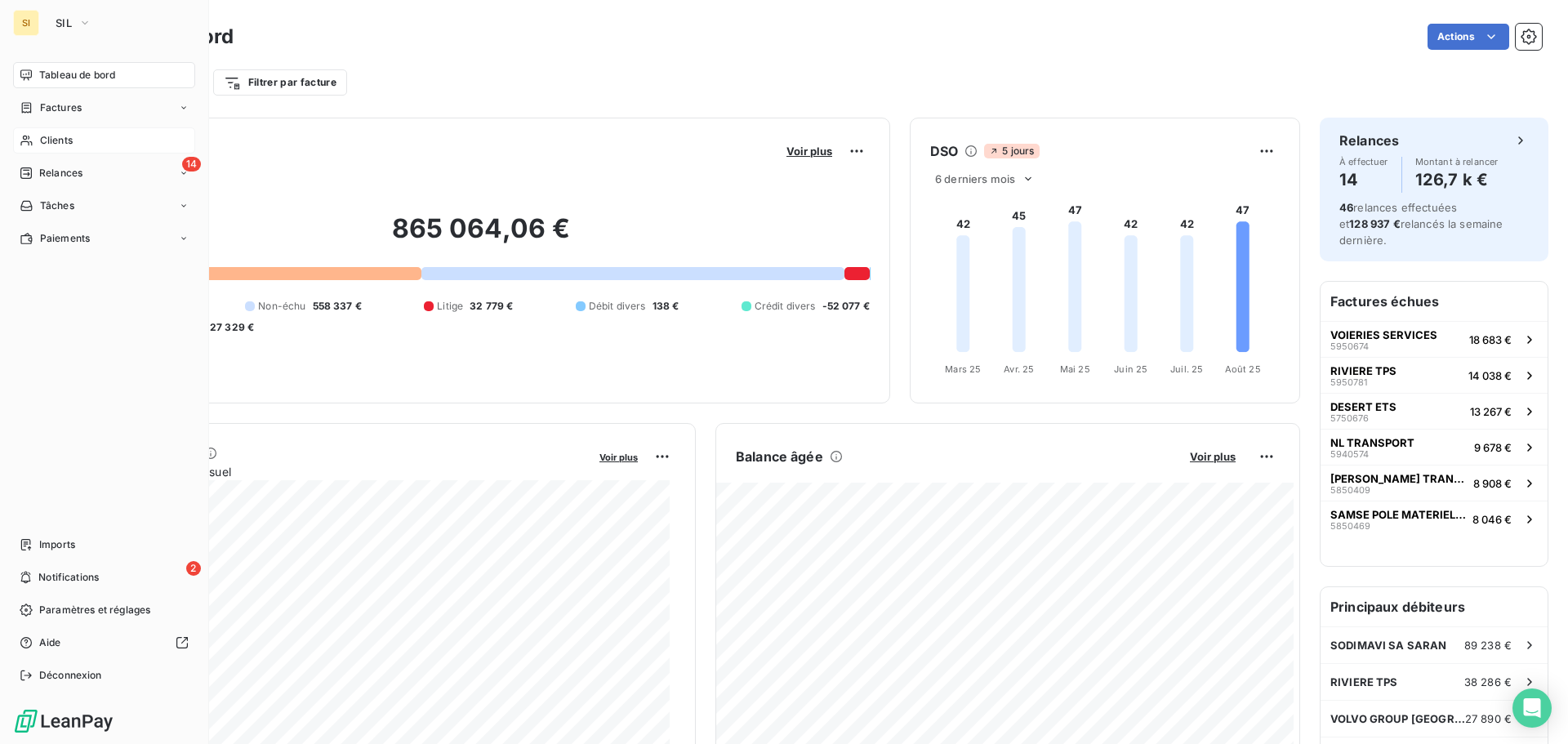
click at [46, 71] on span "Tableau de bord" at bounding box center [77, 75] width 76 height 15
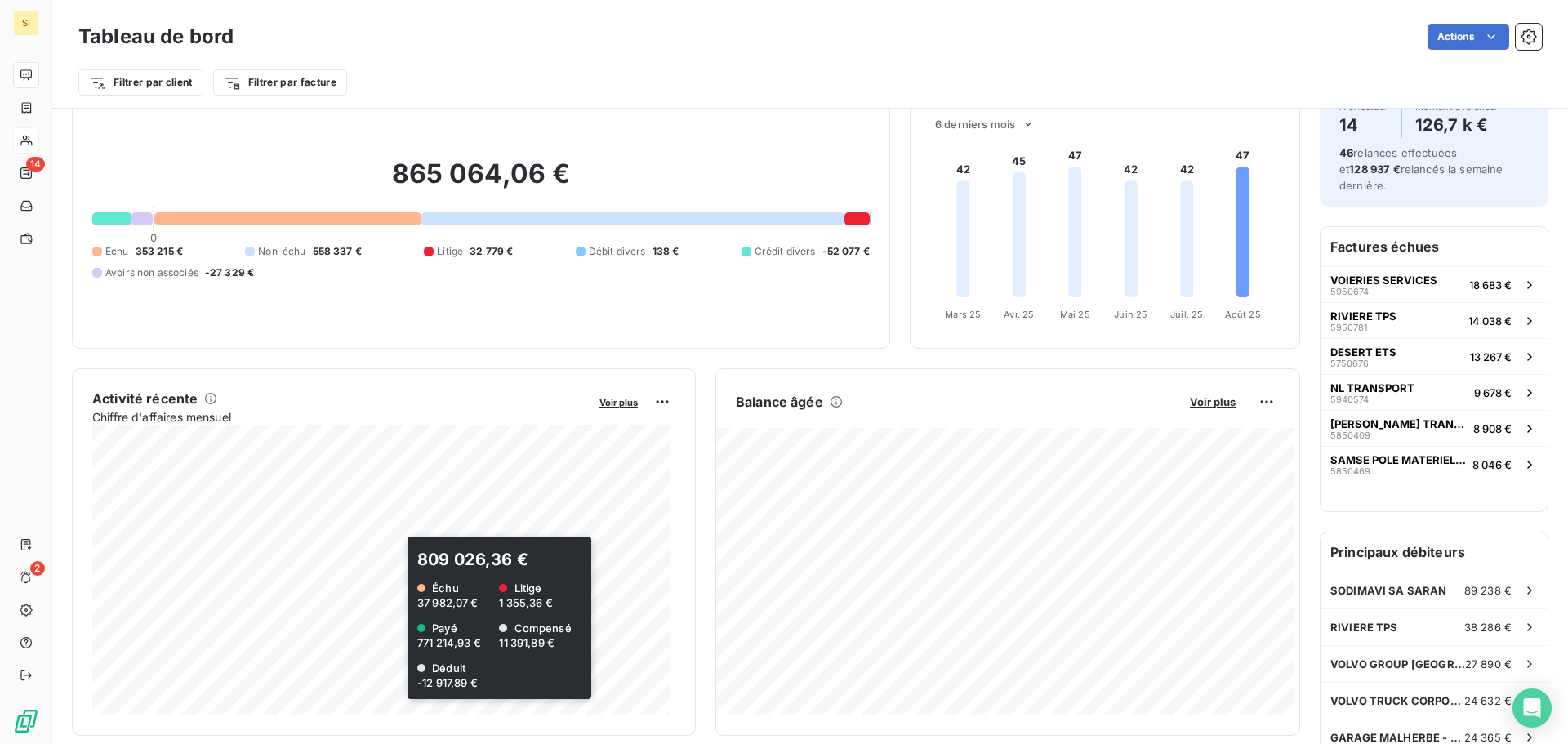
scroll to position [82, 0]
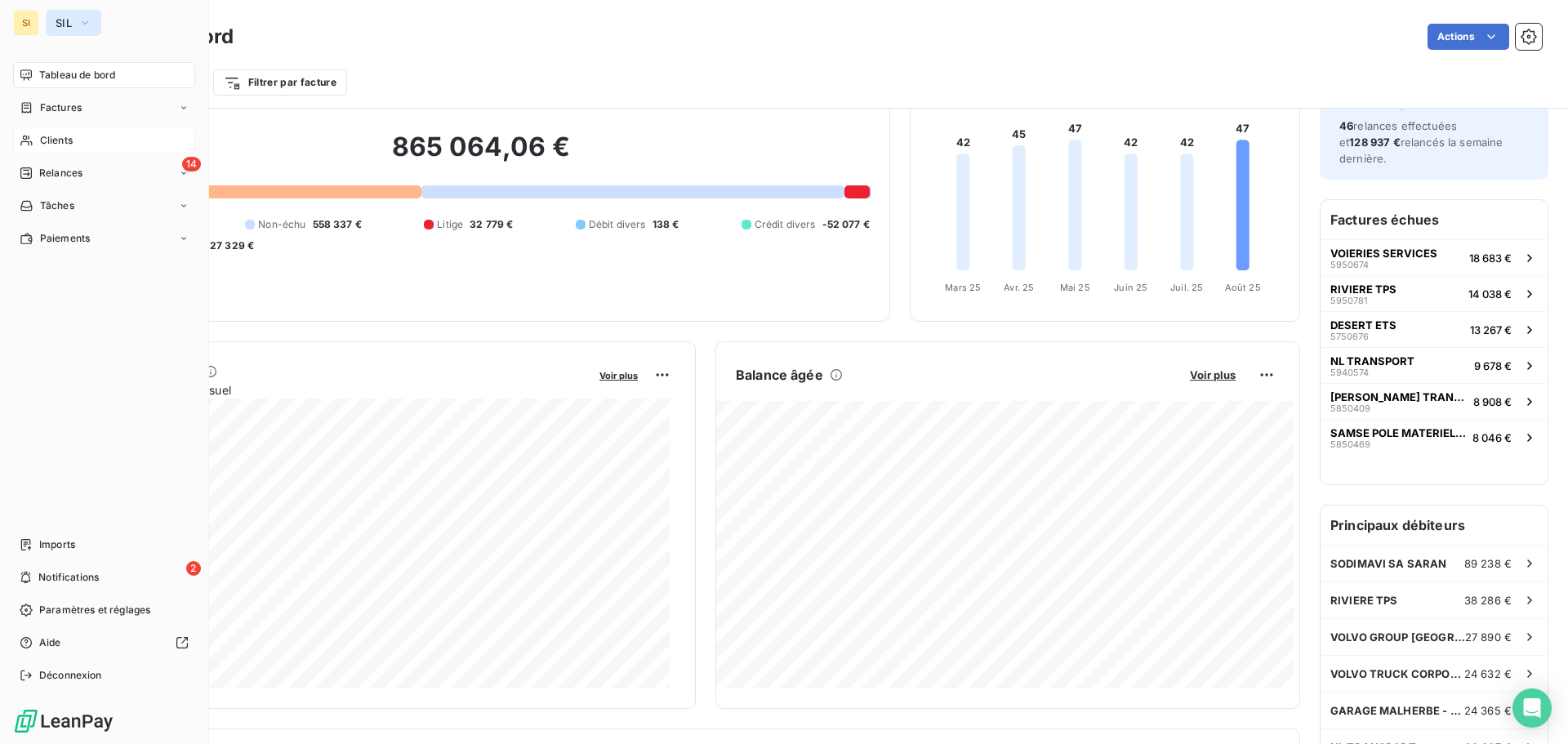
click at [60, 19] on span "SIL" at bounding box center [63, 23] width 16 height 13
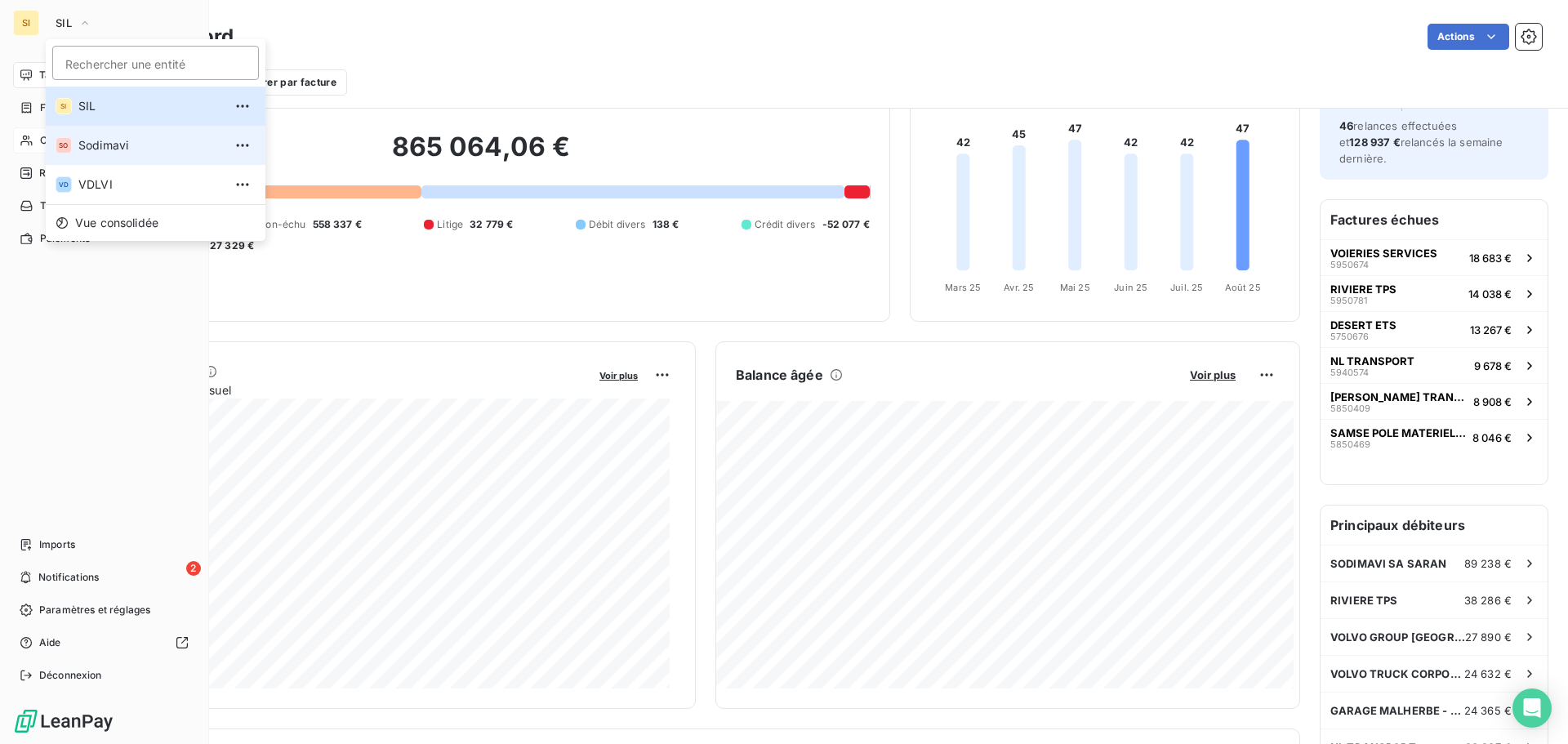
click at [80, 143] on span "Sodimavi" at bounding box center [150, 145] width 144 height 16
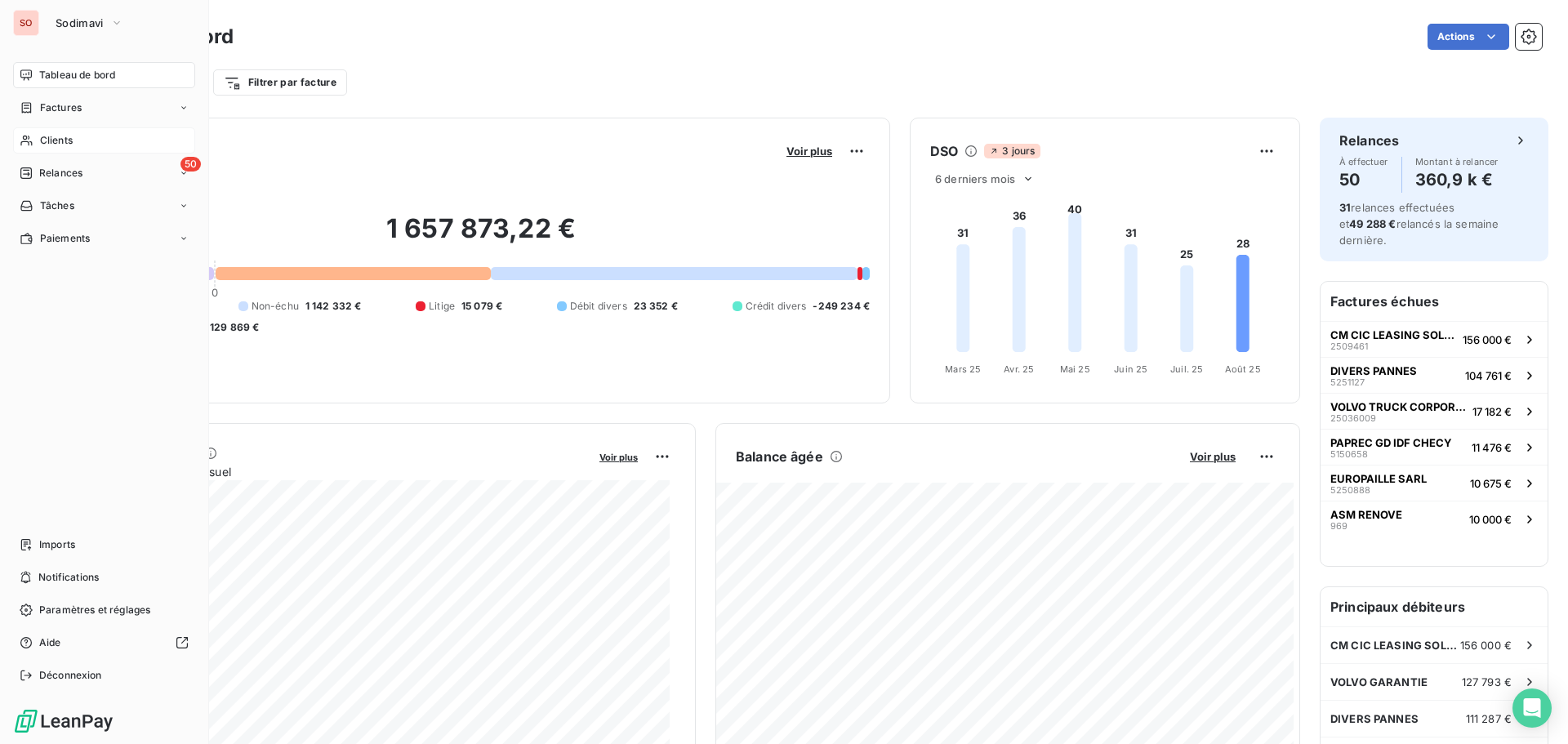
click at [42, 140] on span "Clients" at bounding box center [56, 141] width 33 height 15
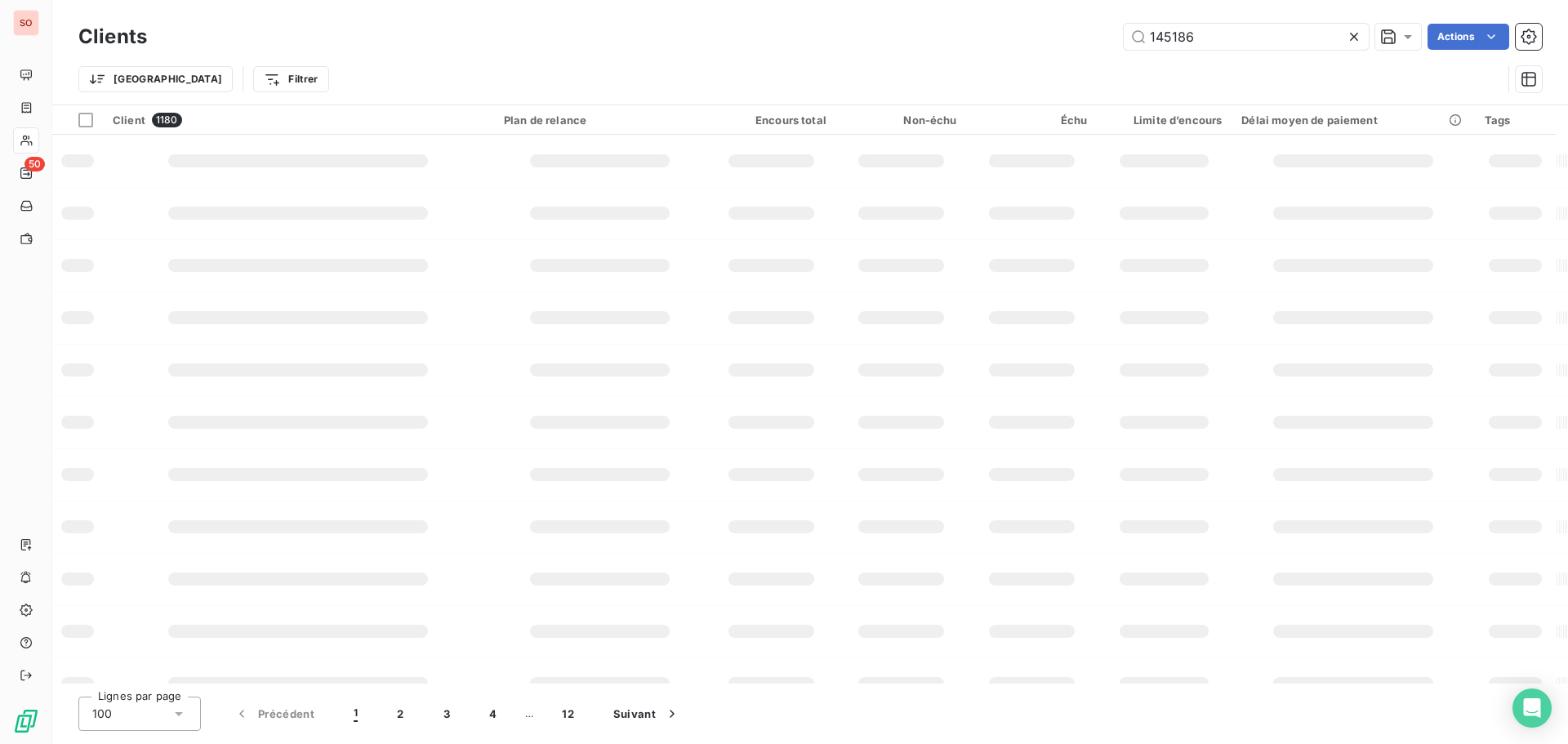
type input "145186"
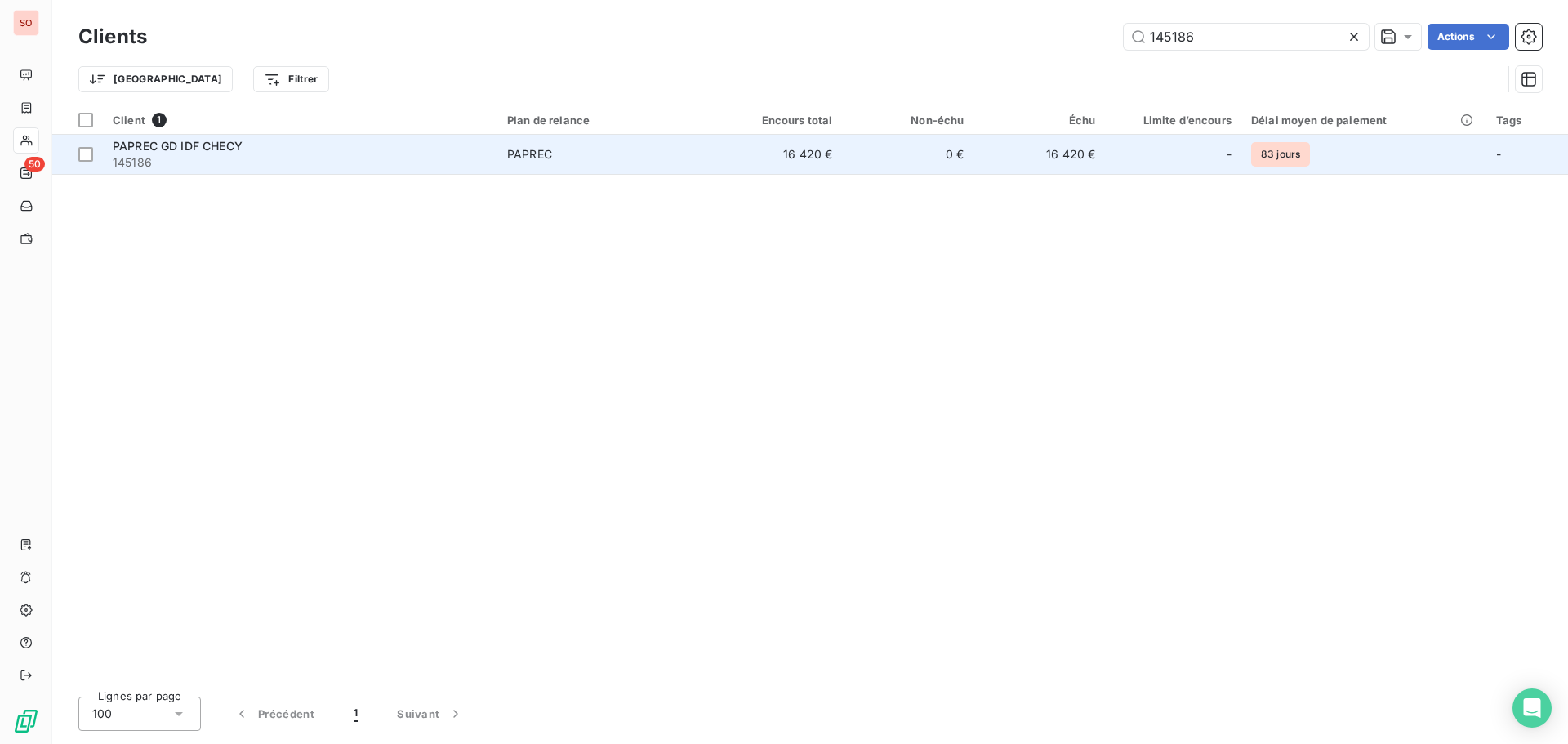
click at [192, 150] on span "PAPREC GD IDF CHECY" at bounding box center [177, 146] width 130 height 14
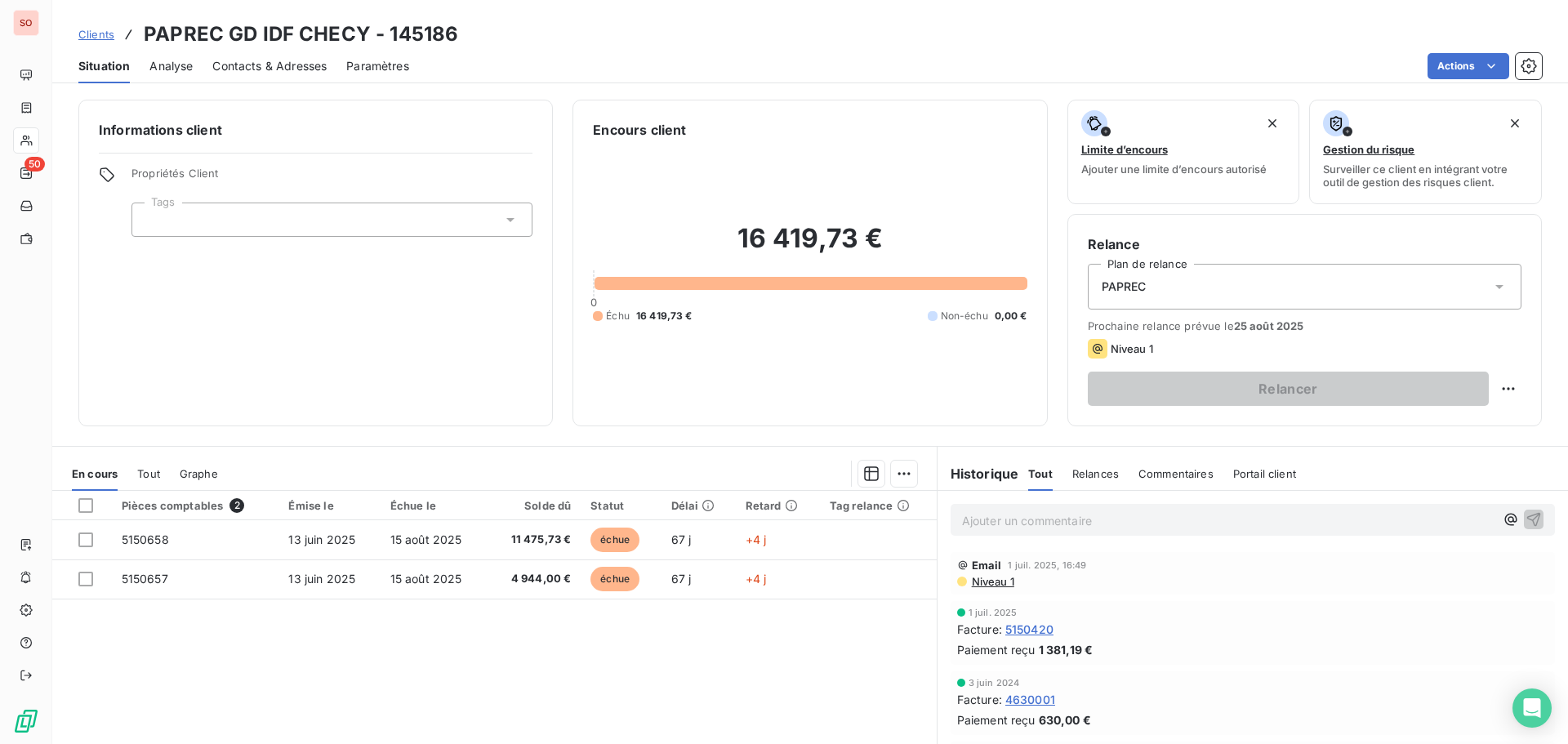
click at [1048, 530] on p "Ajouter un commentaire ﻿" at bounding box center [1228, 521] width 532 height 20
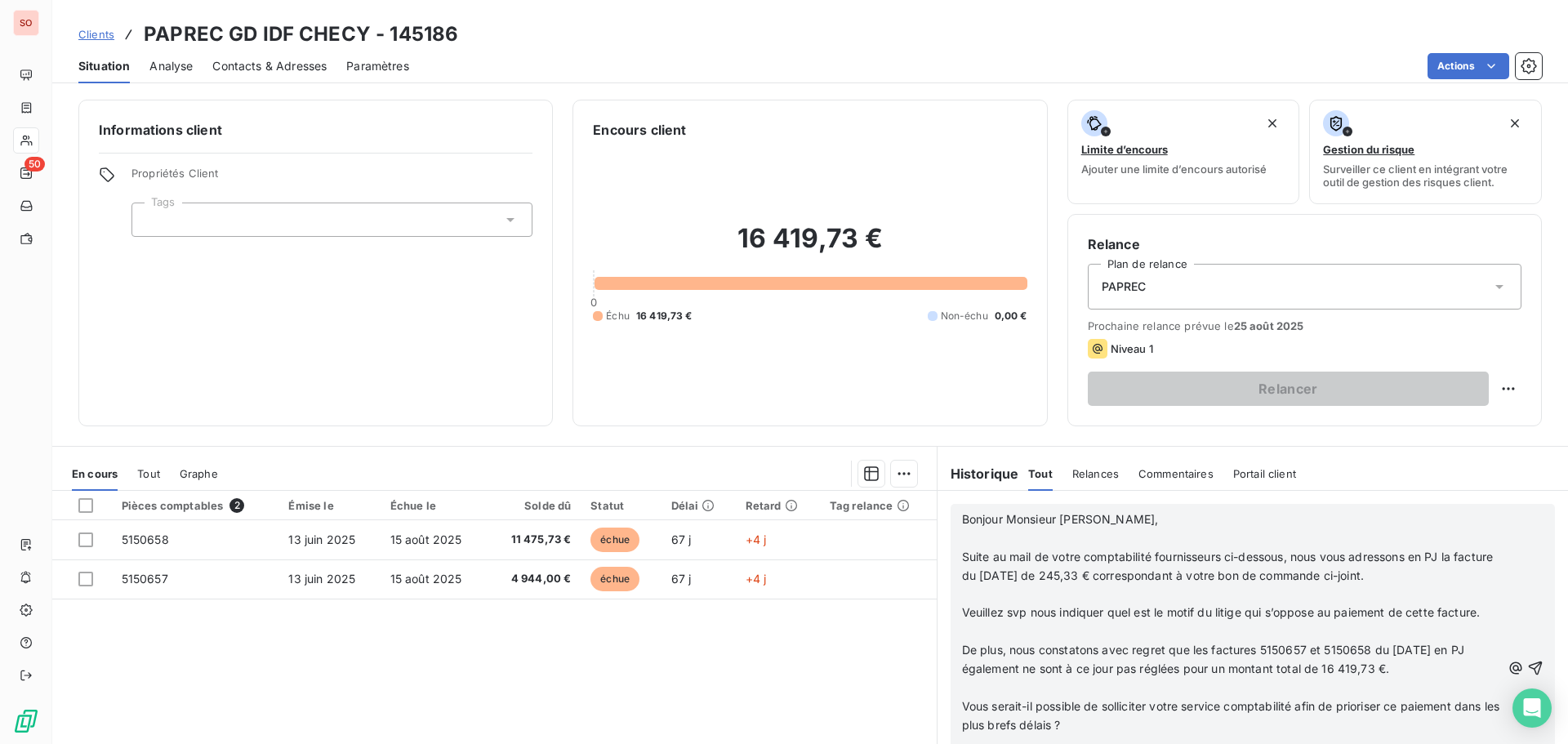
click at [962, 519] on span "Bonjour Monsieur [PERSON_NAME]," at bounding box center [1060, 519] width 197 height 14
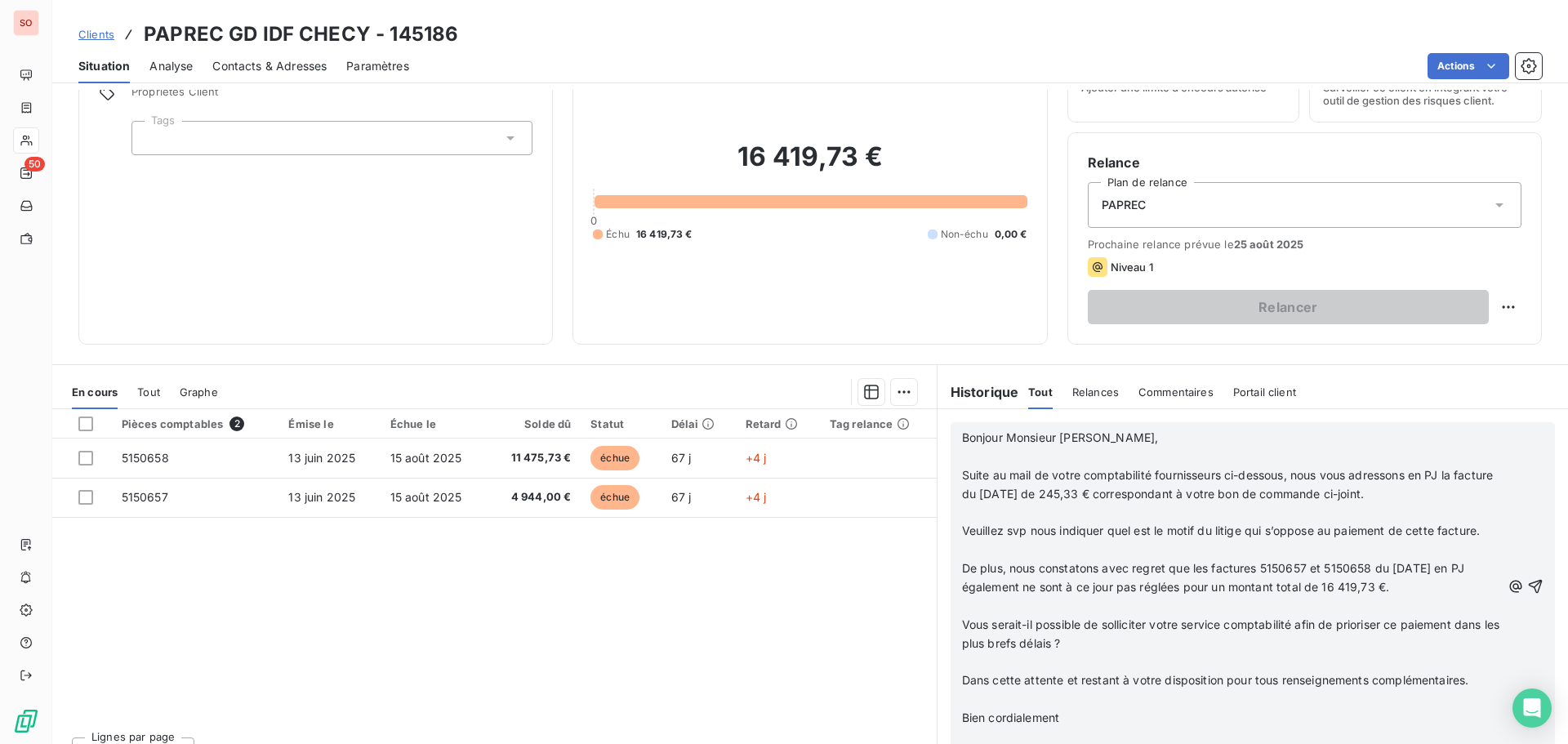
scroll to position [110, 0]
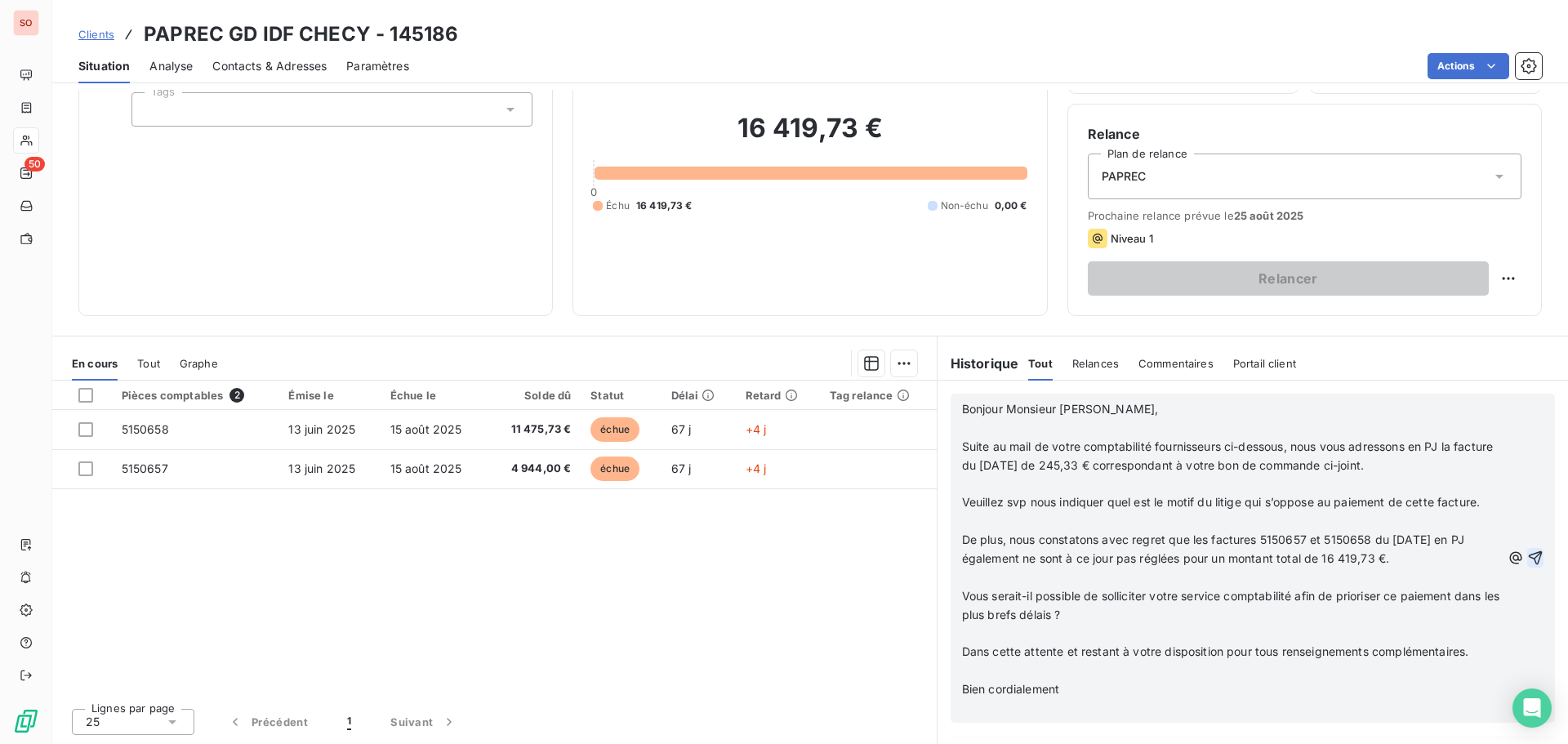
click at [1527, 553] on icon "button" at bounding box center [1534, 557] width 16 height 16
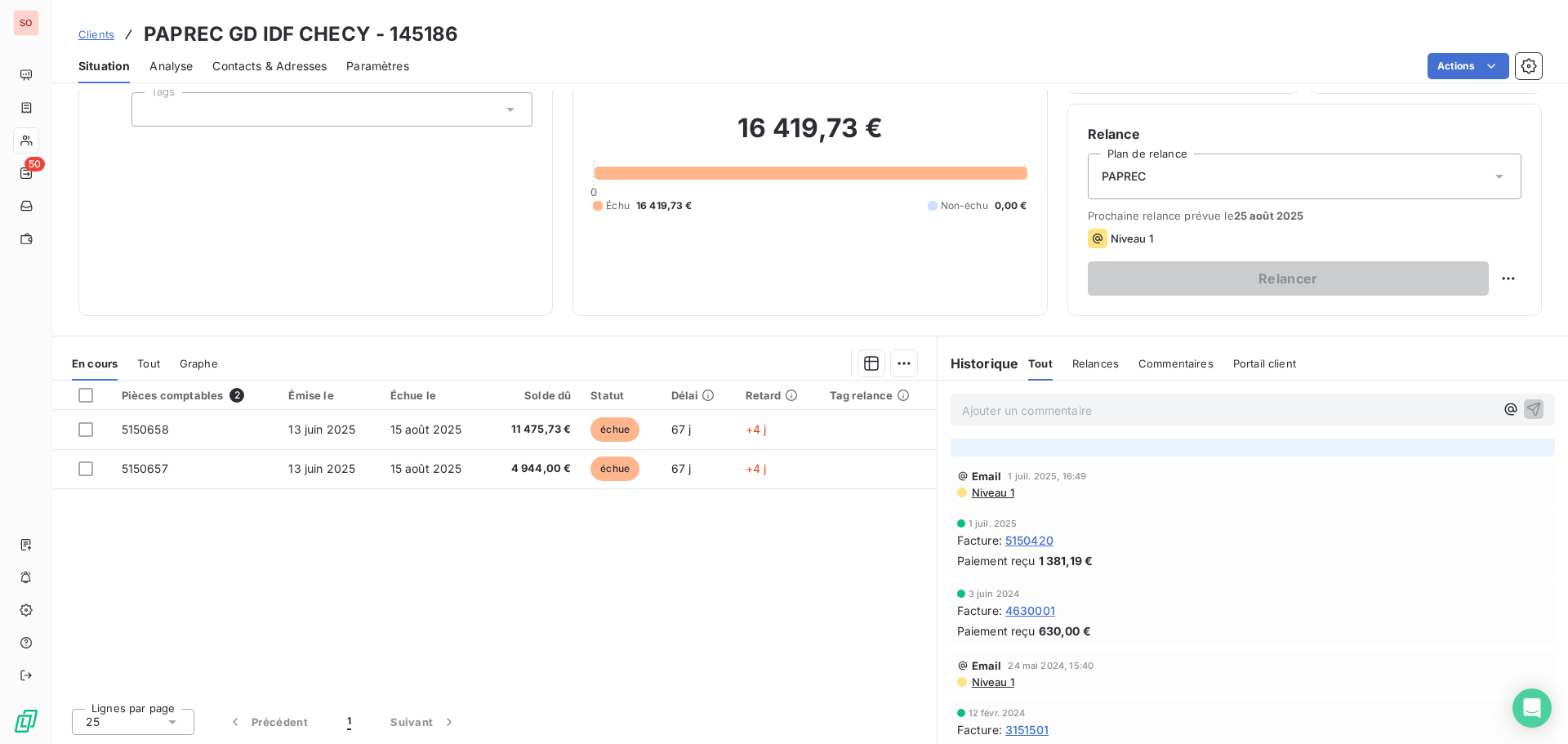
scroll to position [0, 0]
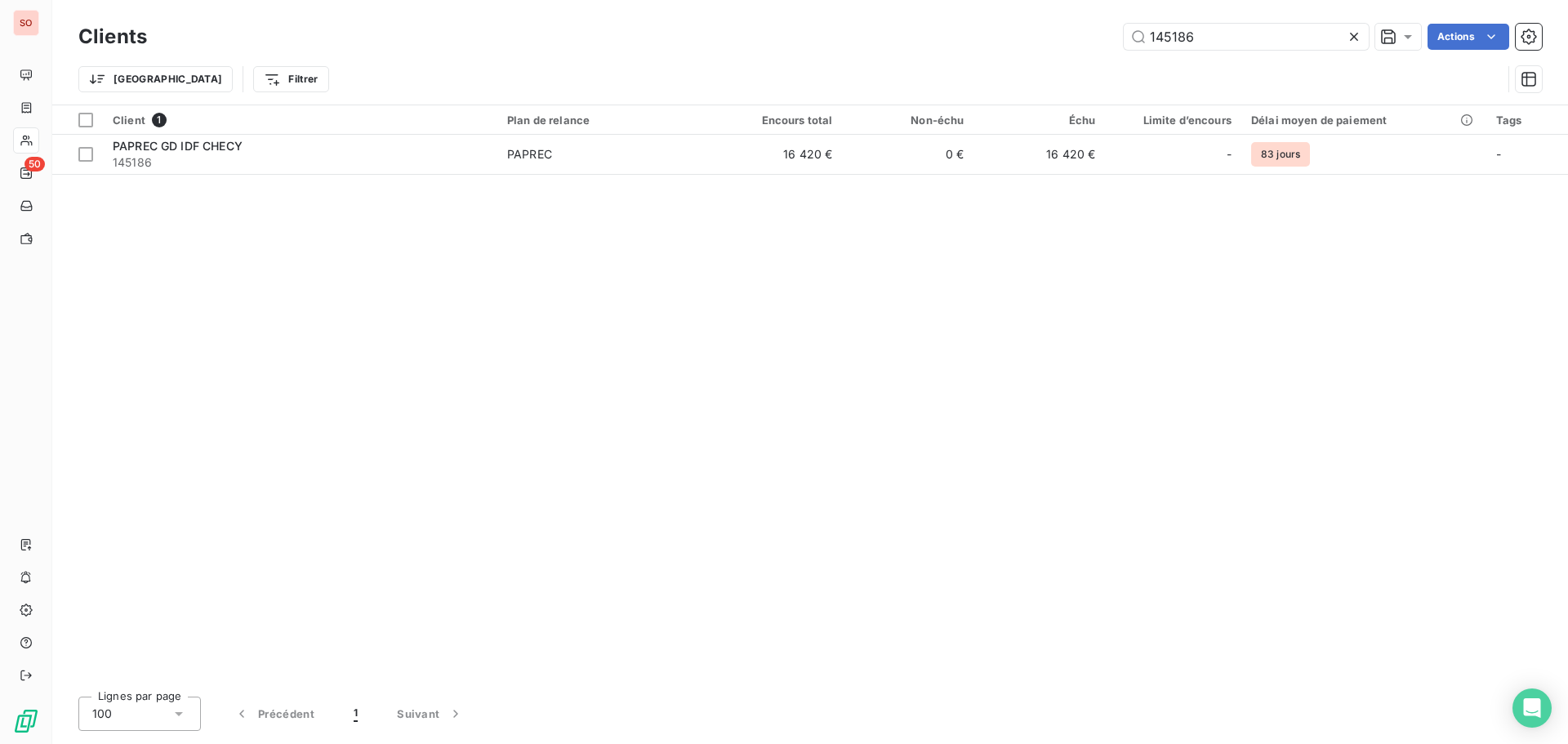
drag, startPoint x: 1207, startPoint y: 35, endPoint x: 1005, endPoint y: 17, distance: 202.8
click at [1005, 17] on div "Clients 145186 Actions Trier Filtrer" at bounding box center [810, 52] width 1516 height 105
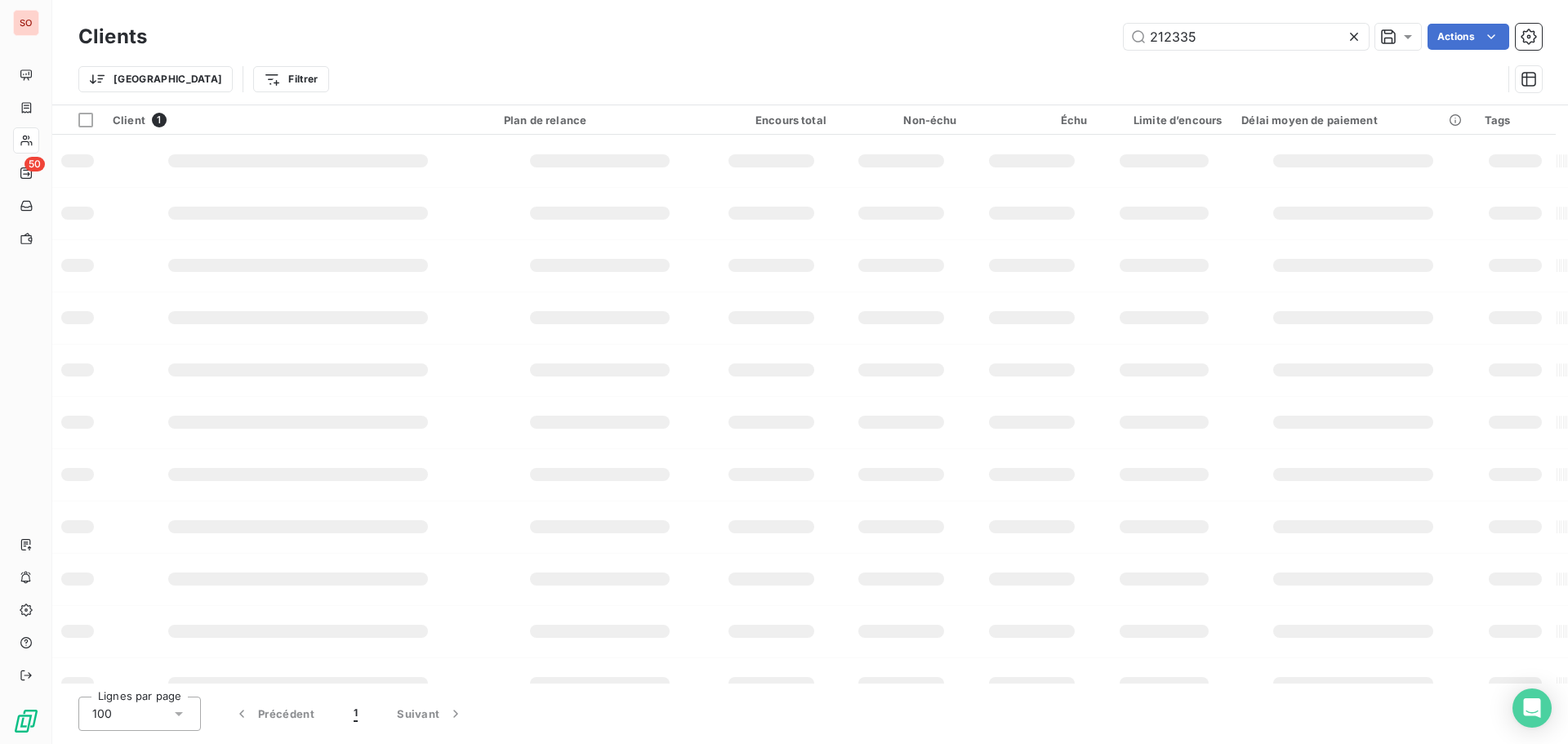
type input "212335"
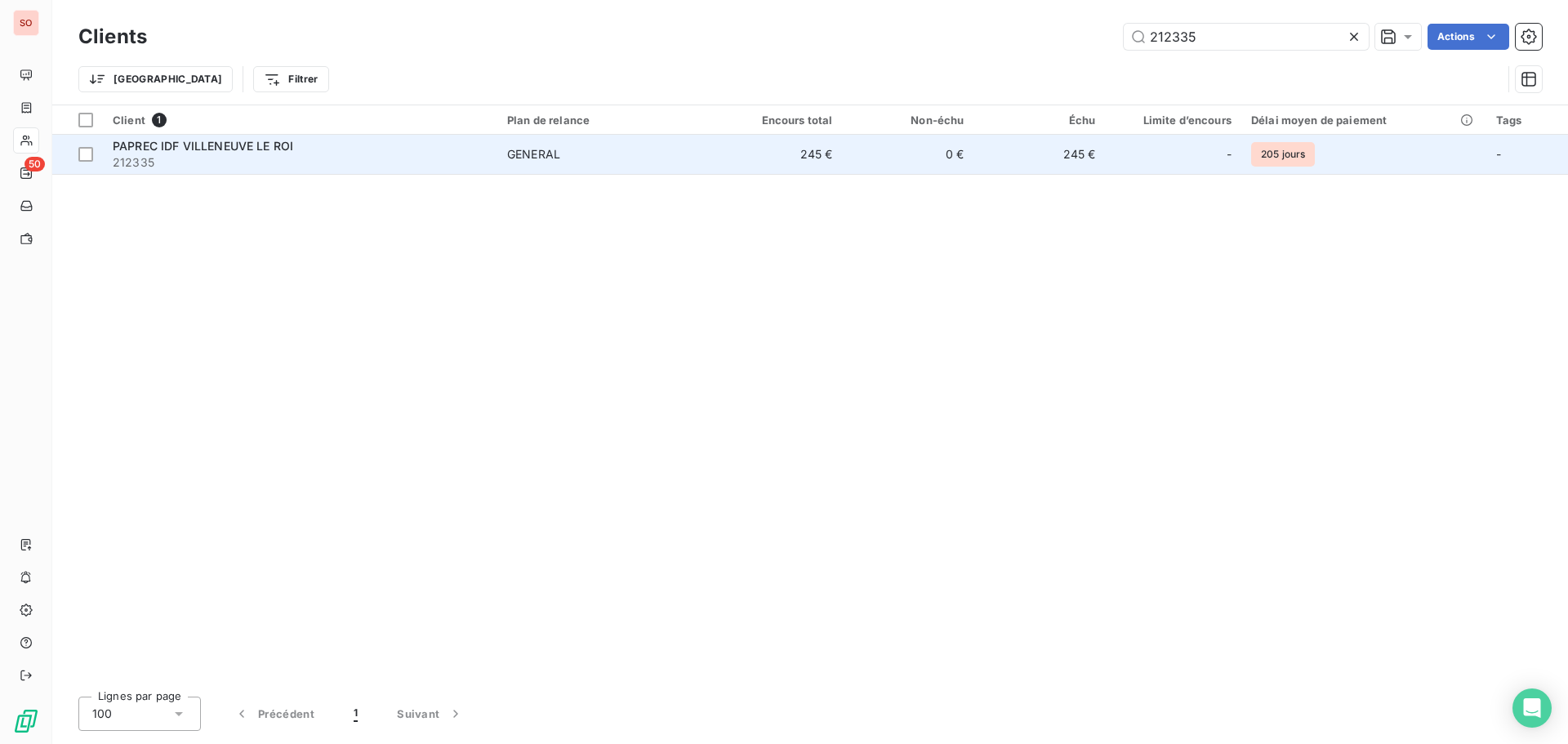
click at [195, 152] on span "PAPREC IDF VILLENEUVE LE ROI" at bounding box center [202, 146] width 180 height 14
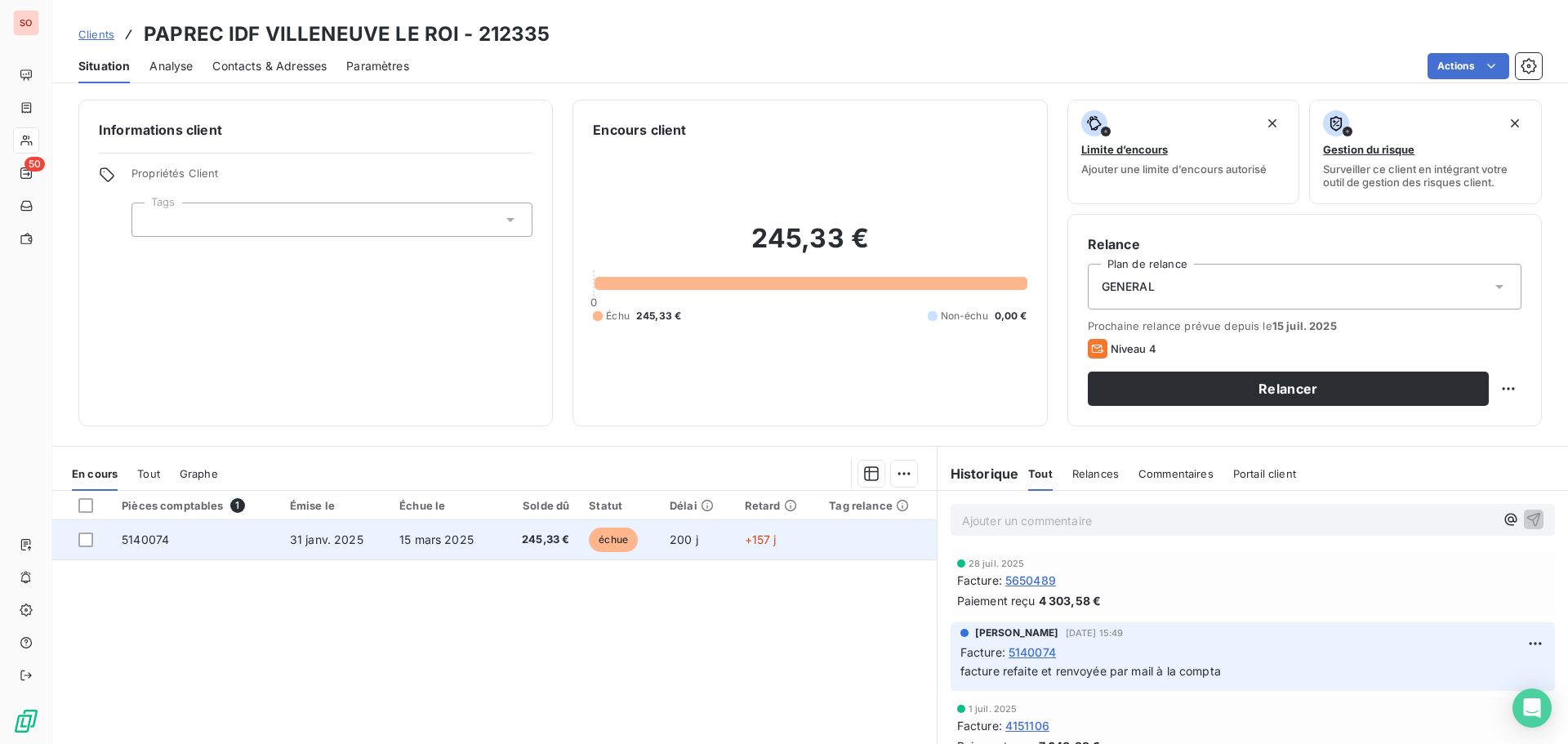
click at [306, 545] on span "31 janv. 2025" at bounding box center [327, 539] width 74 height 14
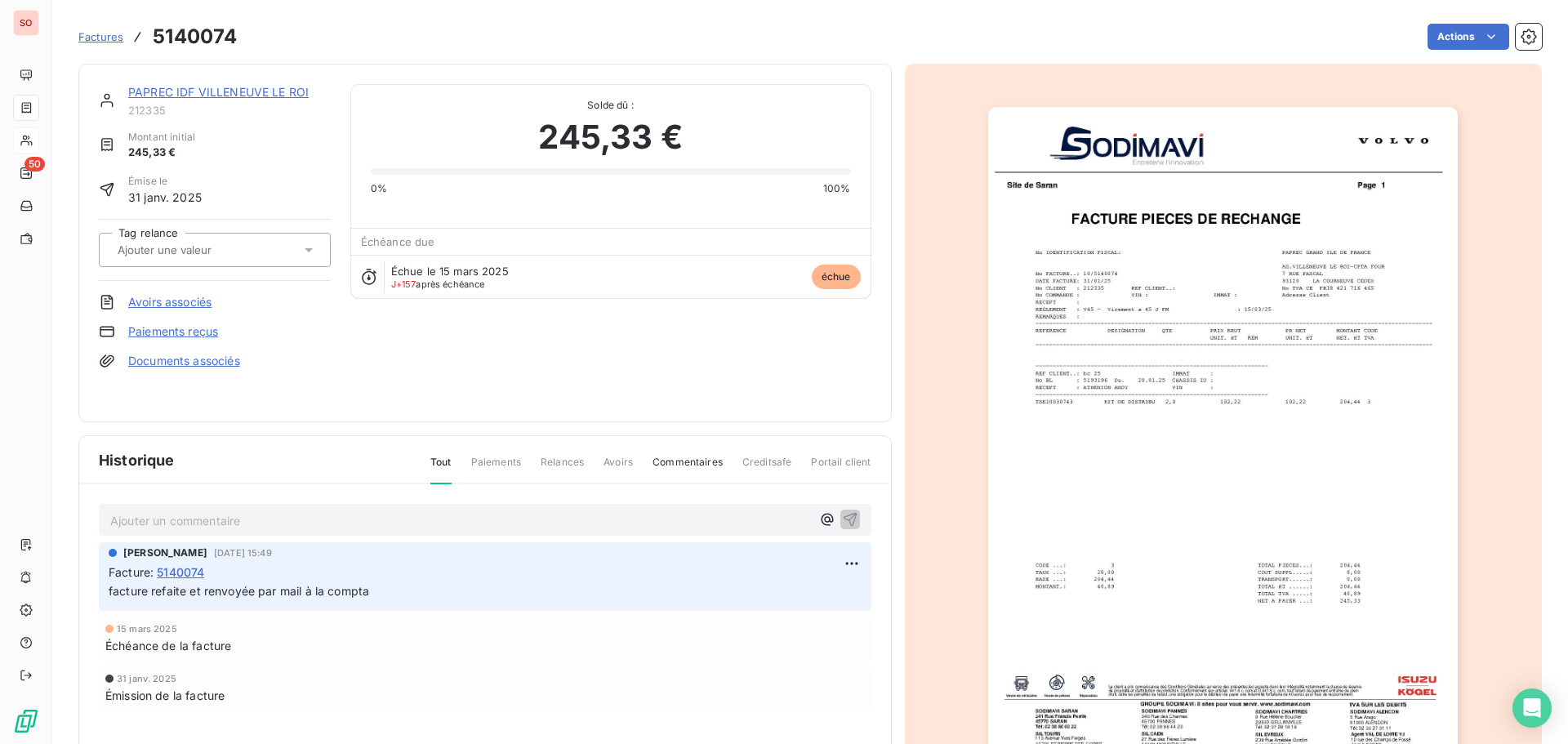
click at [154, 518] on p "Ajouter un commentaire ﻿" at bounding box center [460, 521] width 701 height 20
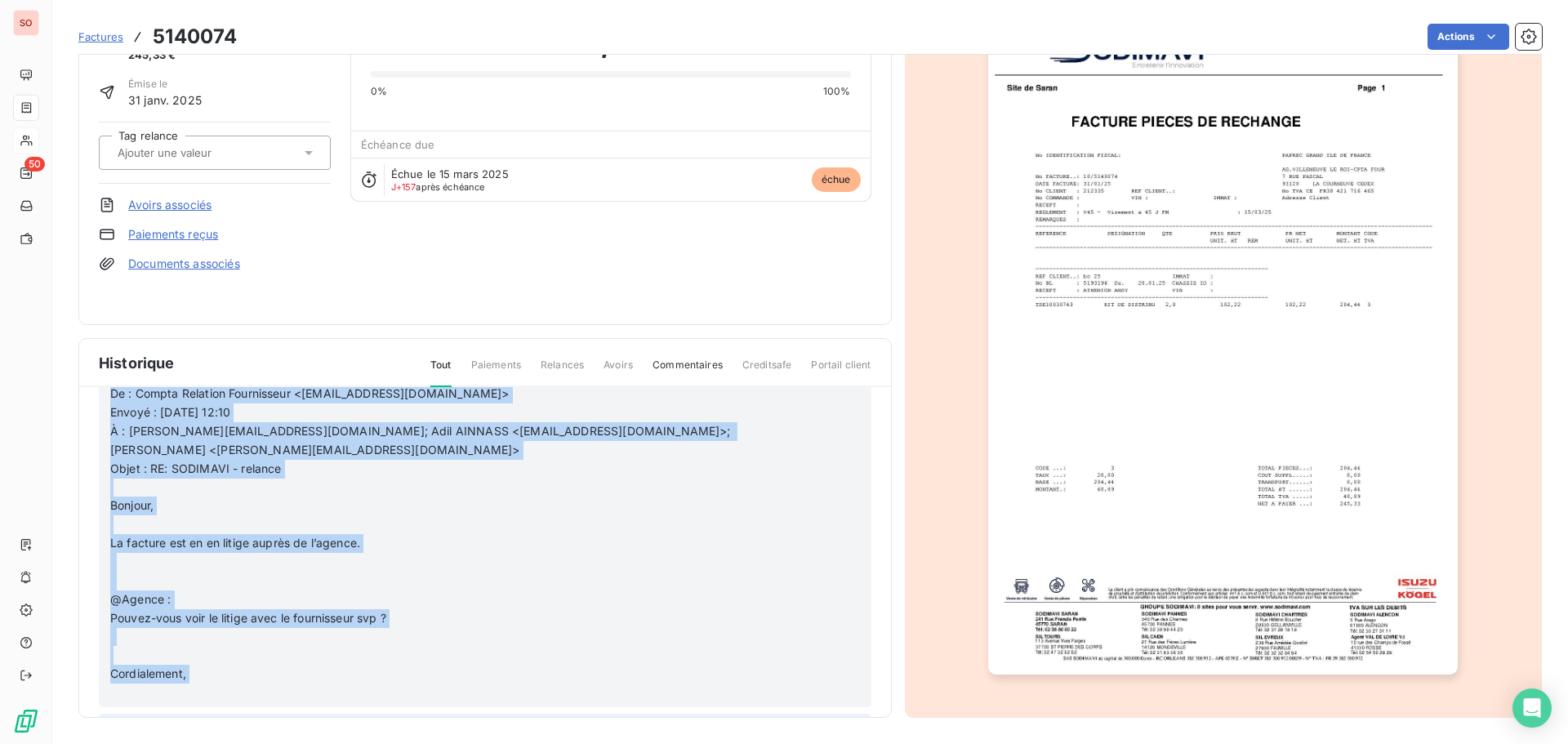
scroll to position [641, 0]
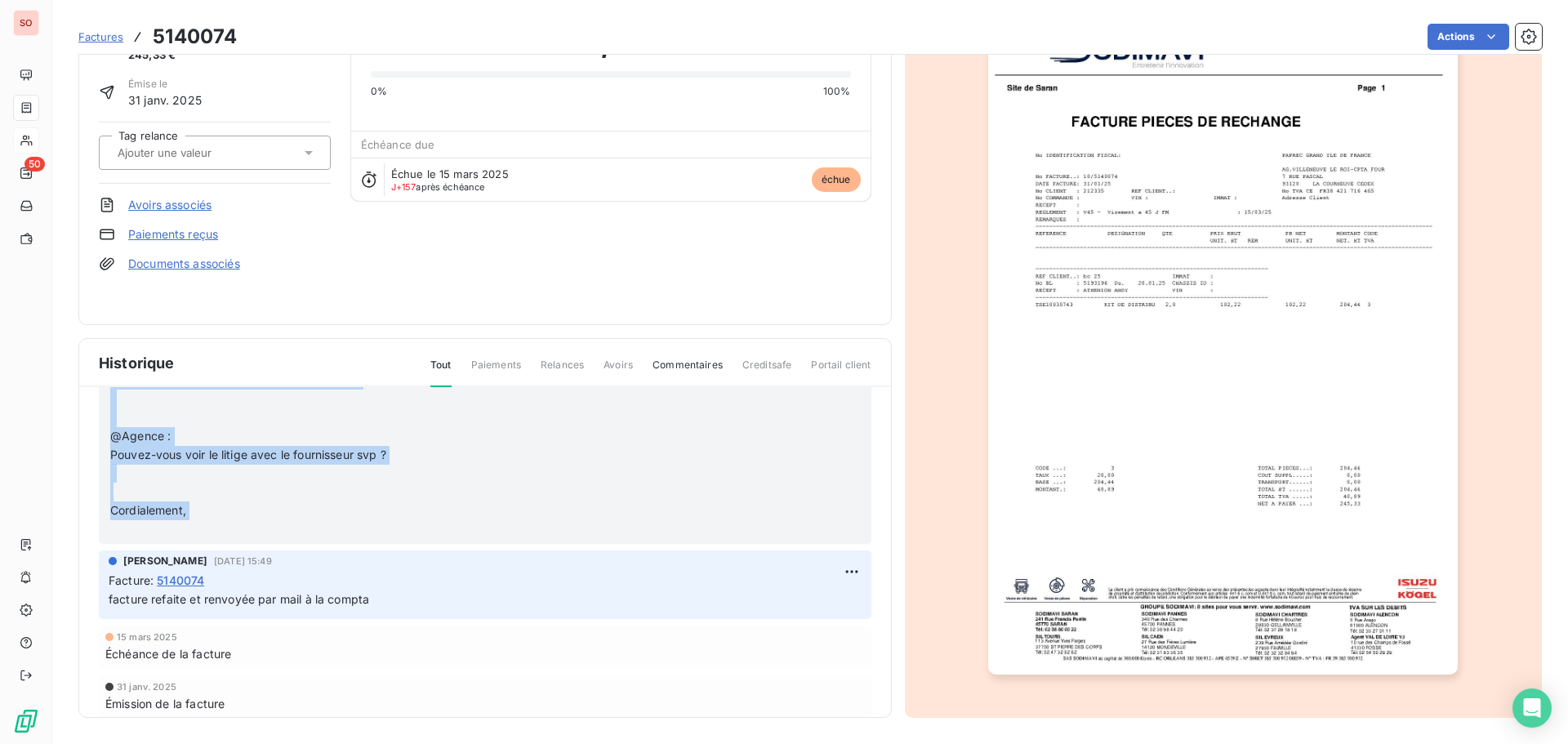
drag, startPoint x: 112, startPoint y: 519, endPoint x: 290, endPoint y: 511, distance: 178.2
click at [290, 511] on div "Bonjour Monsieur [PERSON_NAME], ﻿ Suite au mail de votre comptabilité fournisse…" at bounding box center [463, 156] width 707 height 767
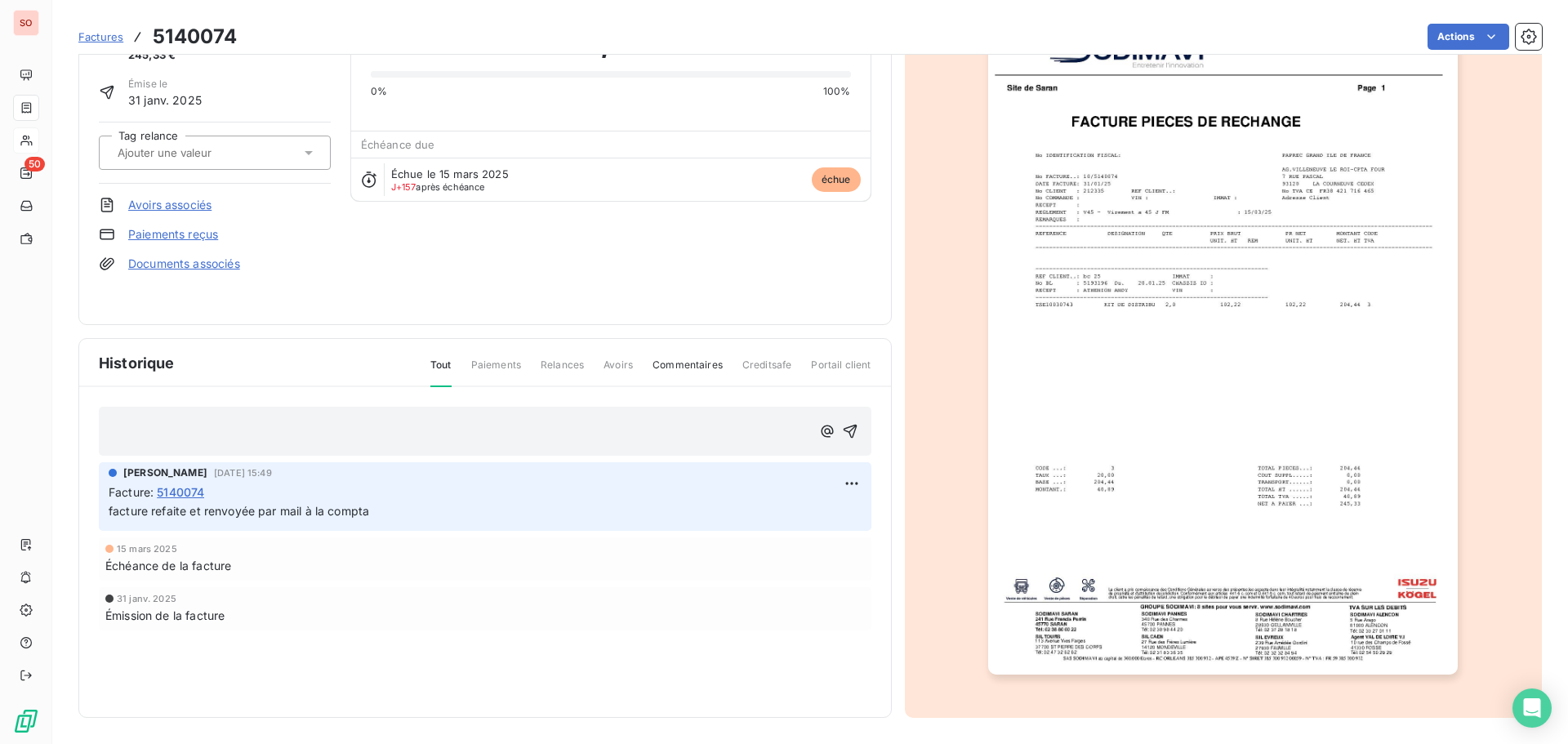
scroll to position [29, 0]
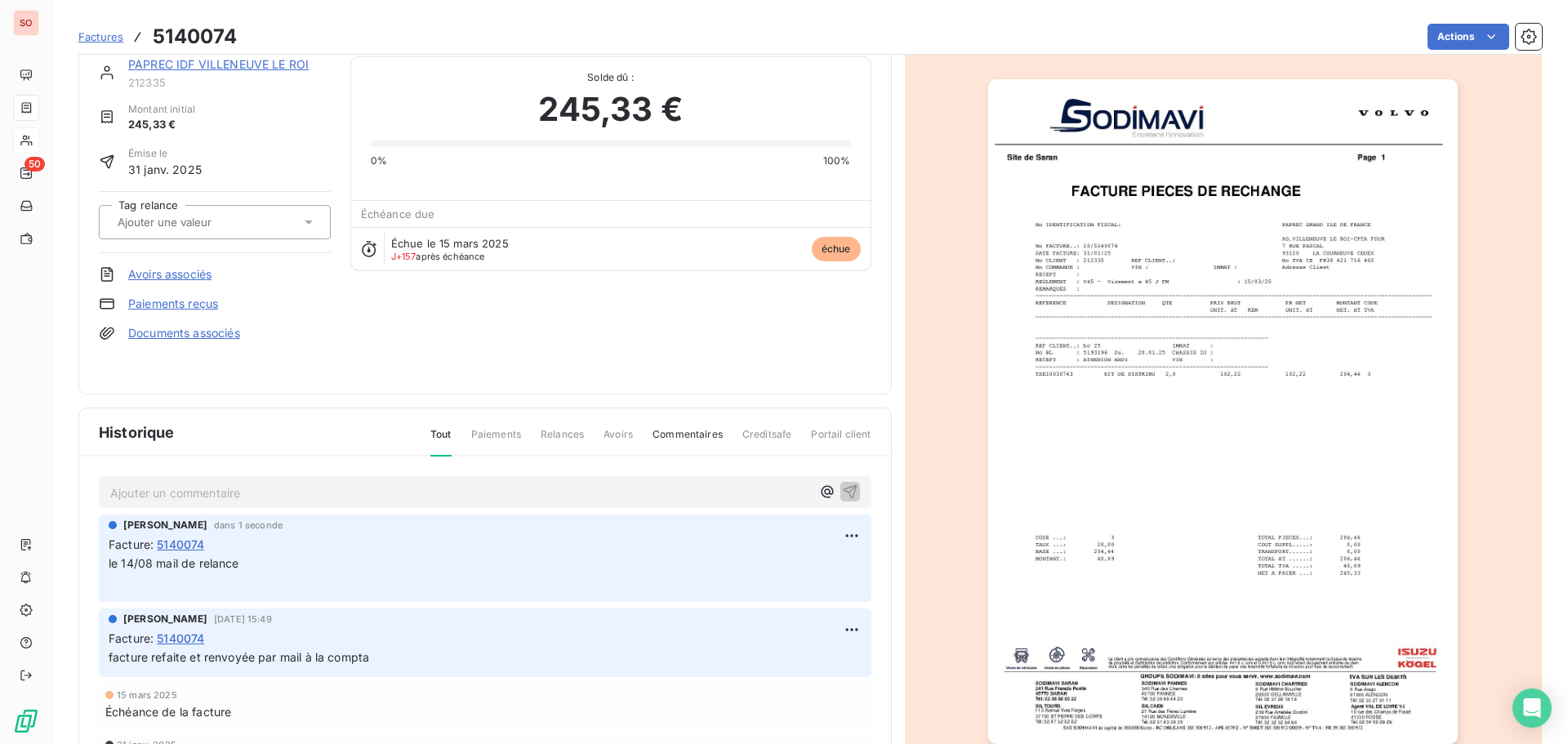
click at [149, 487] on p "Ajouter un commentaire ﻿" at bounding box center [460, 493] width 701 height 20
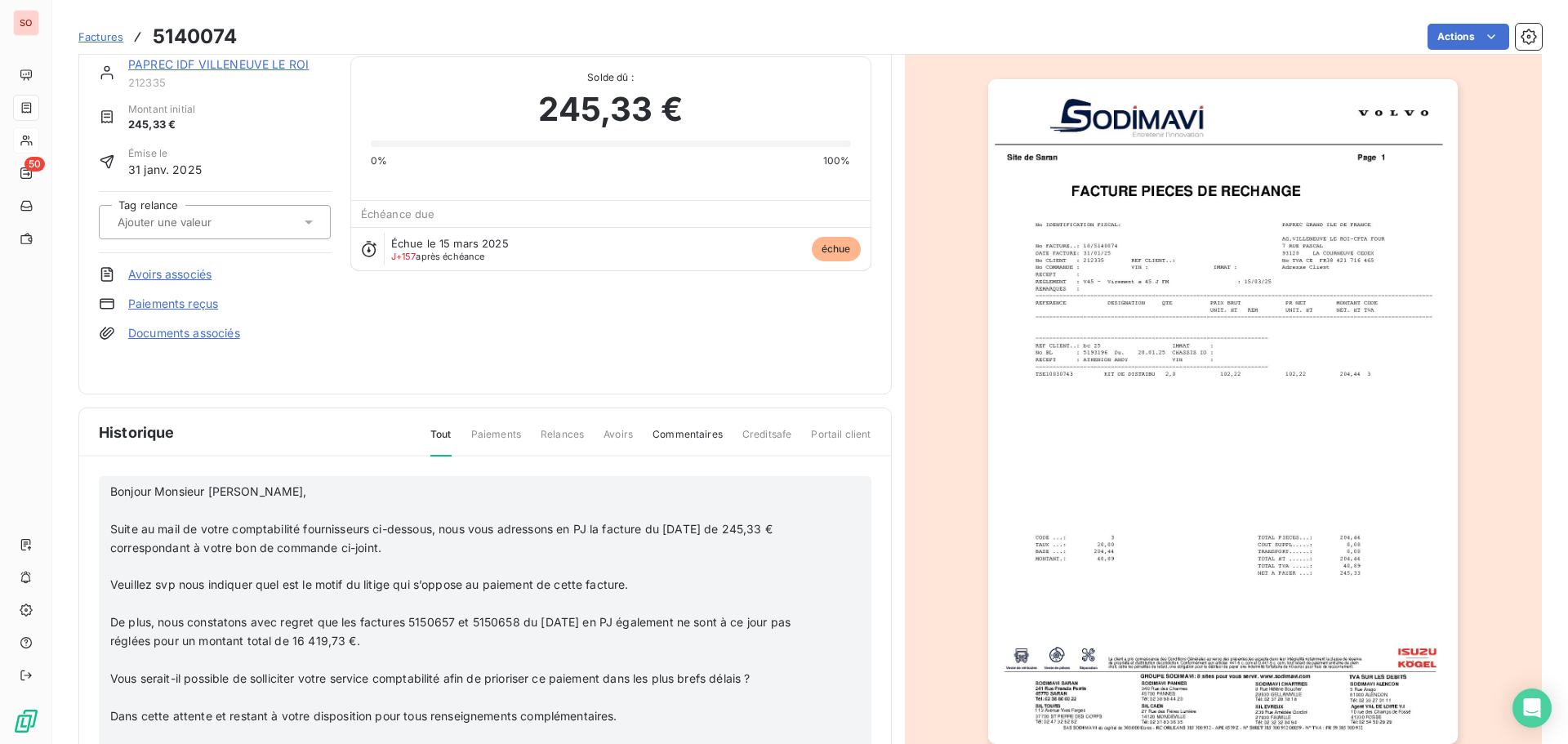
scroll to position [245, 0]
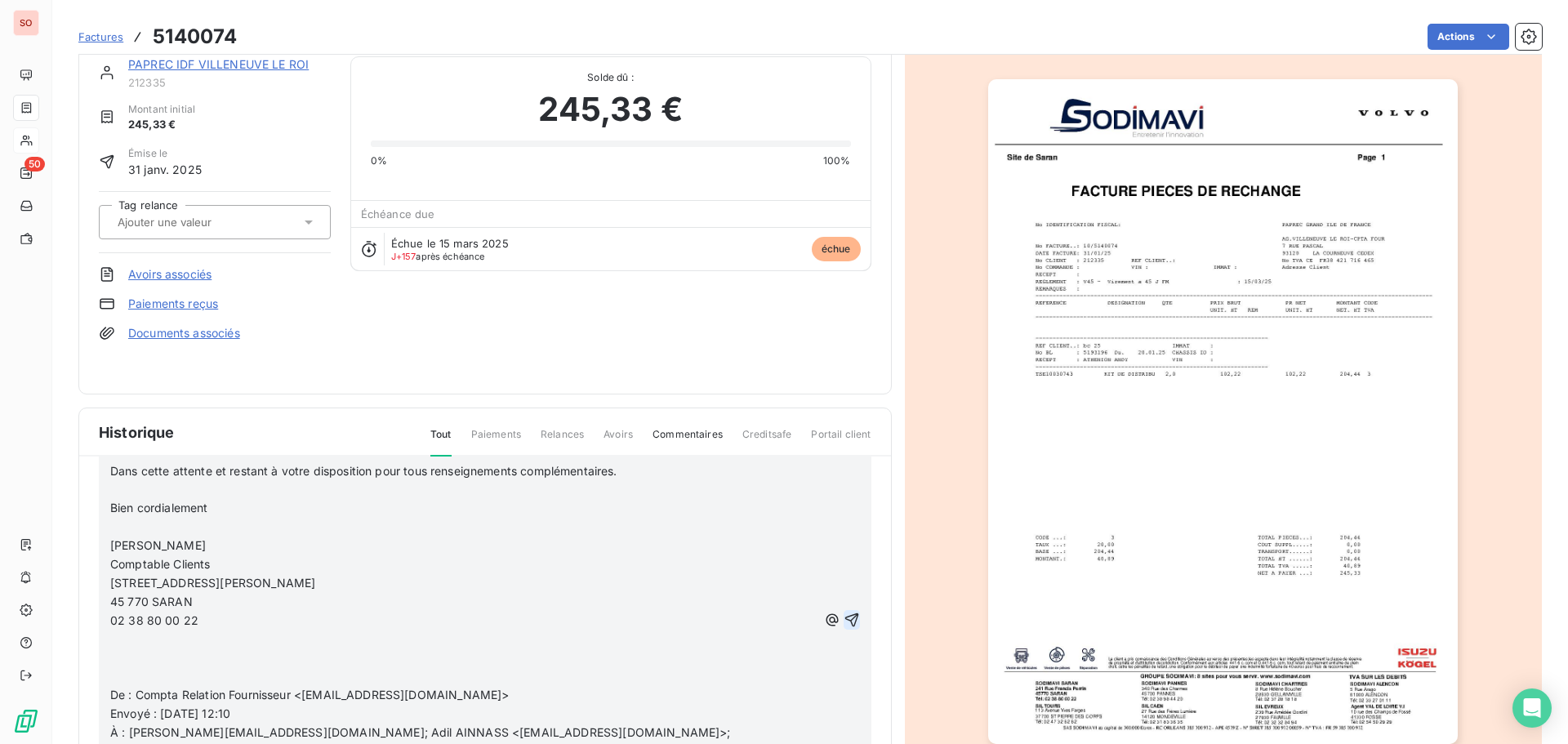
click at [844, 611] on icon "button" at bounding box center [851, 619] width 16 height 16
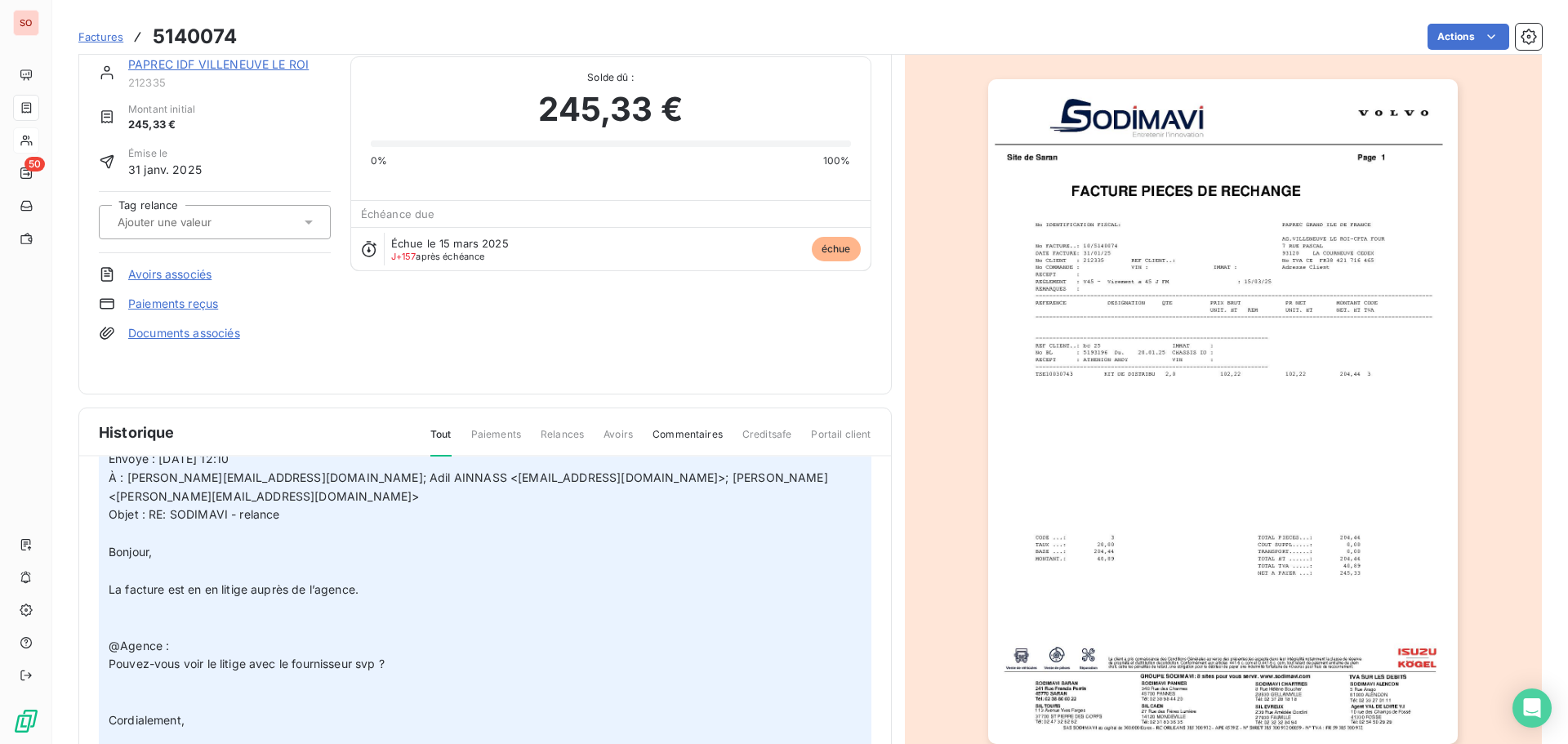
scroll to position [164, 0]
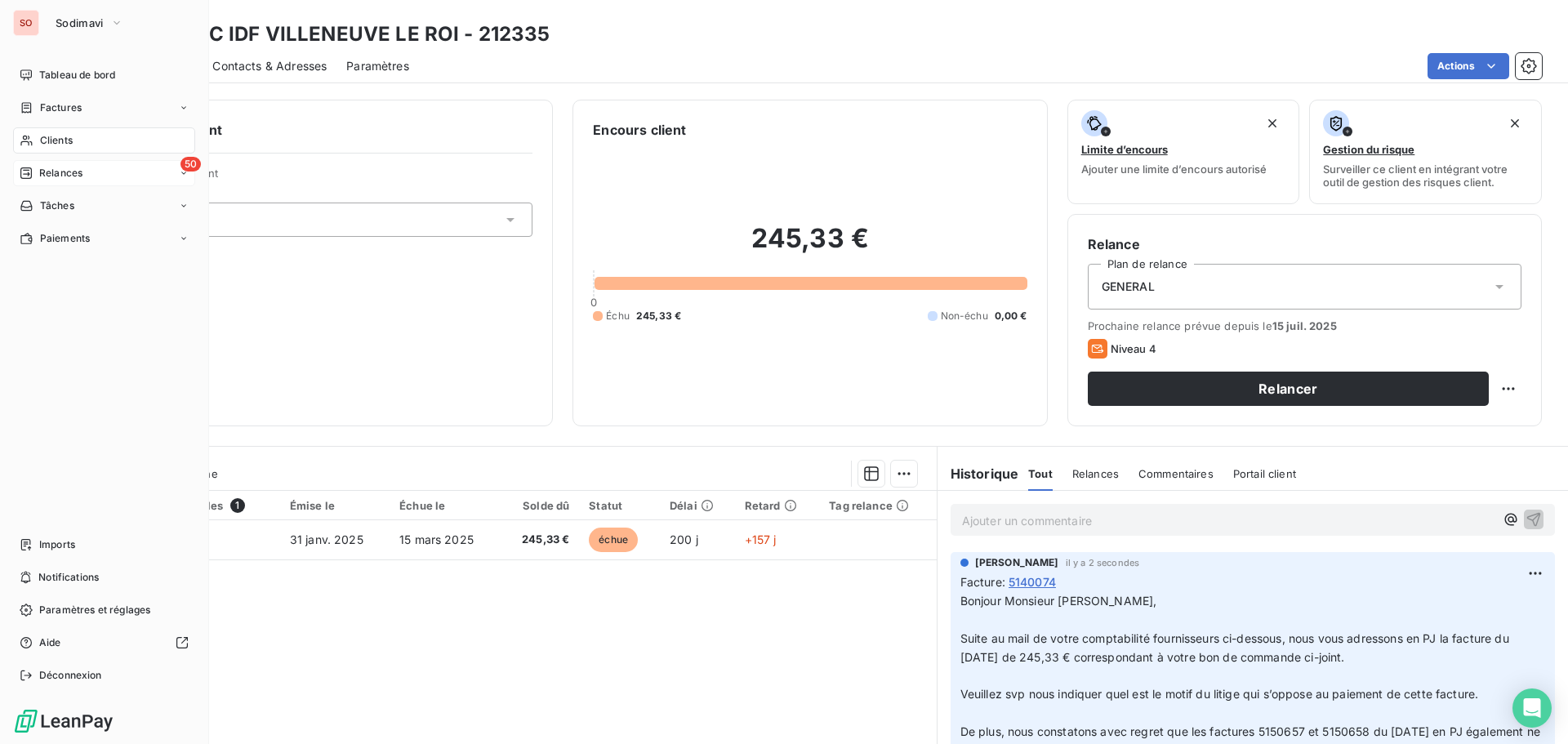
click at [68, 170] on span "Relances" at bounding box center [61, 174] width 44 height 15
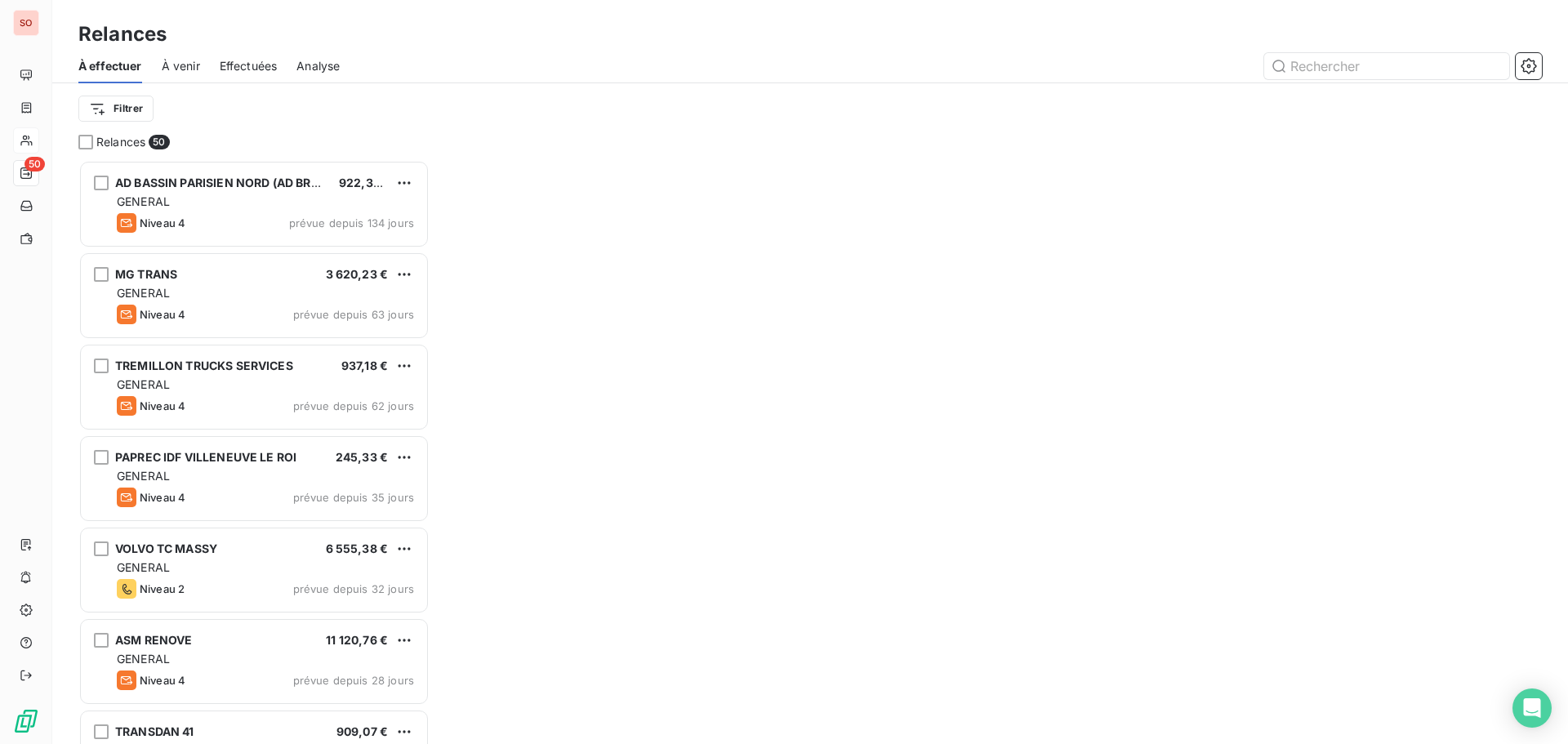
scroll to position [13, 13]
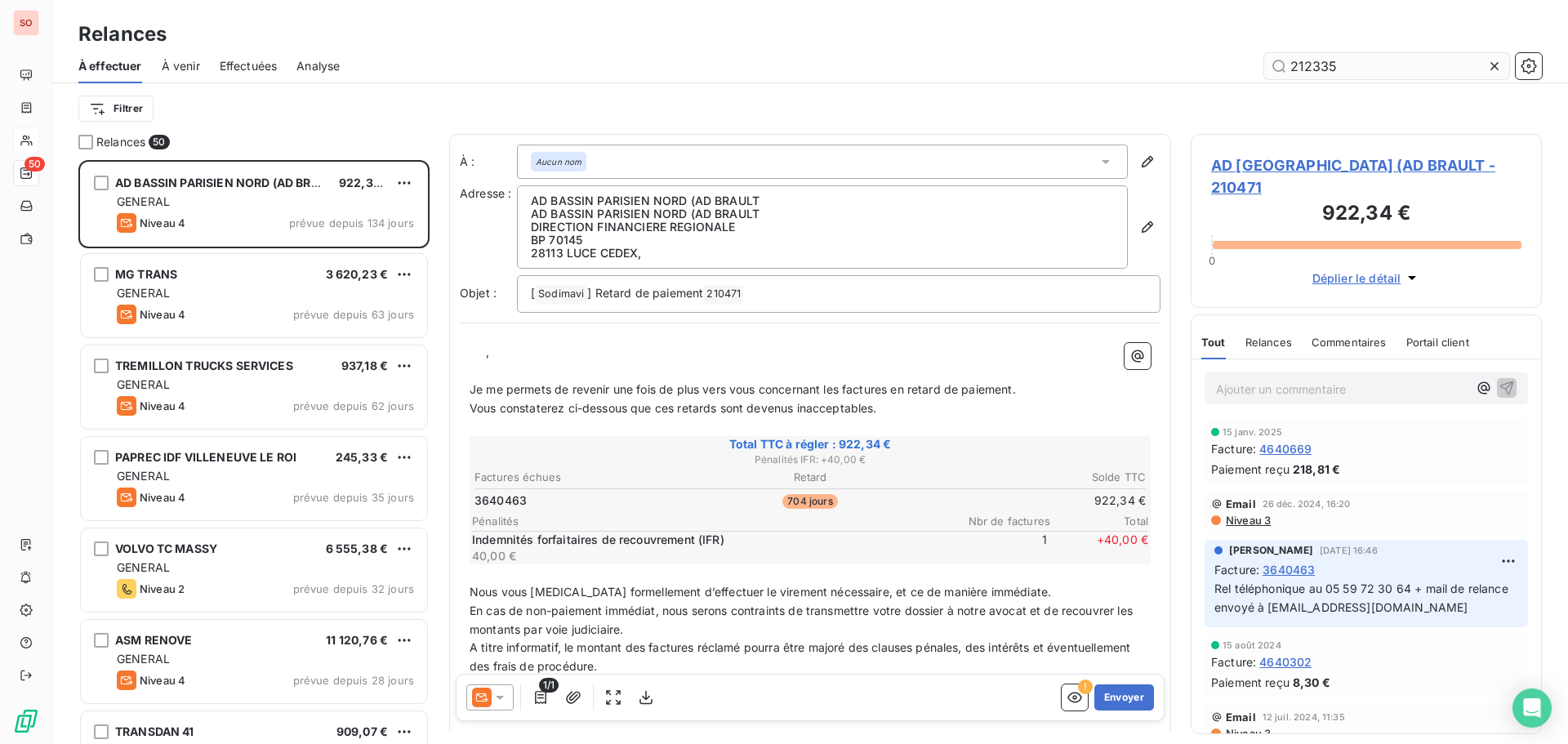
type input "212335"
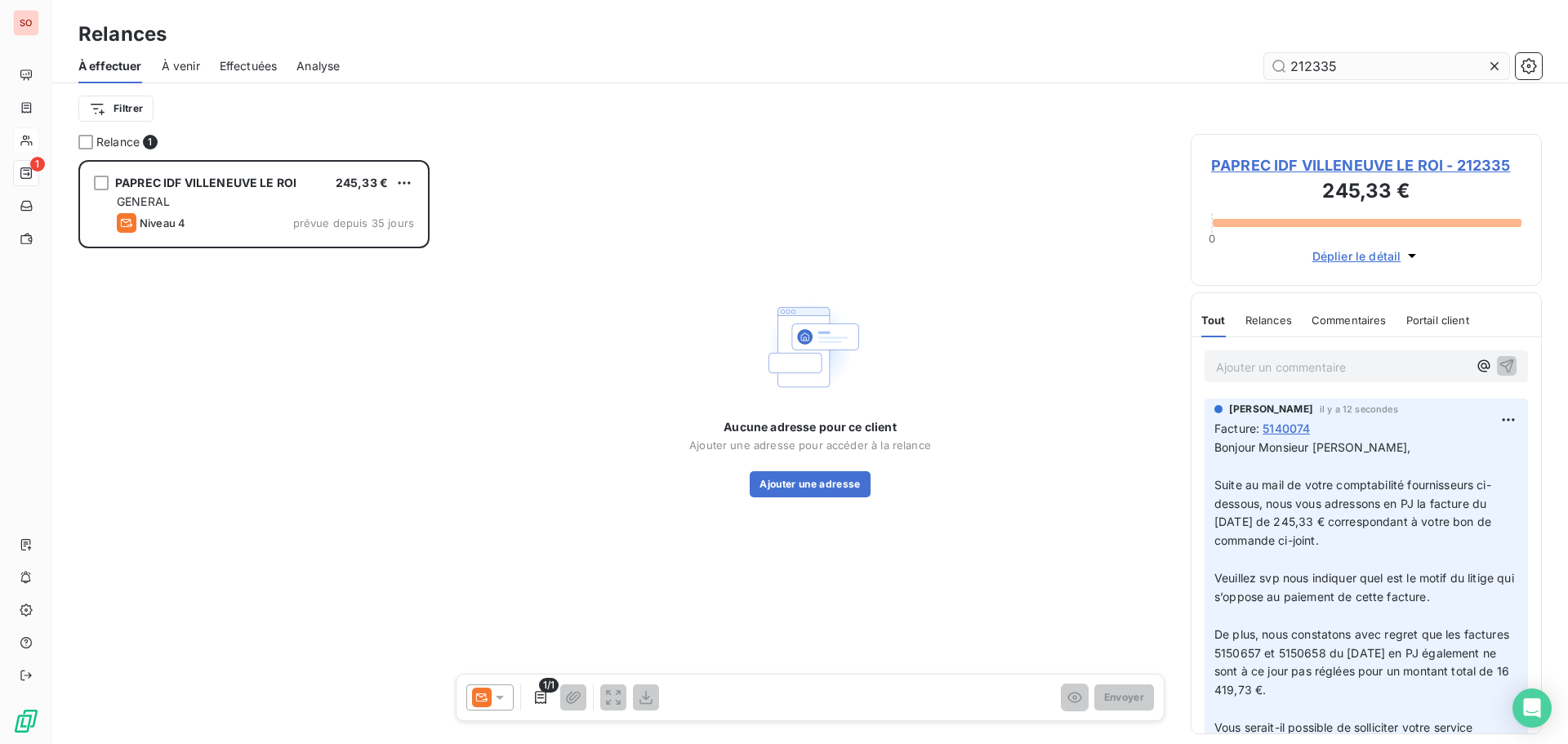
scroll to position [572, 339]
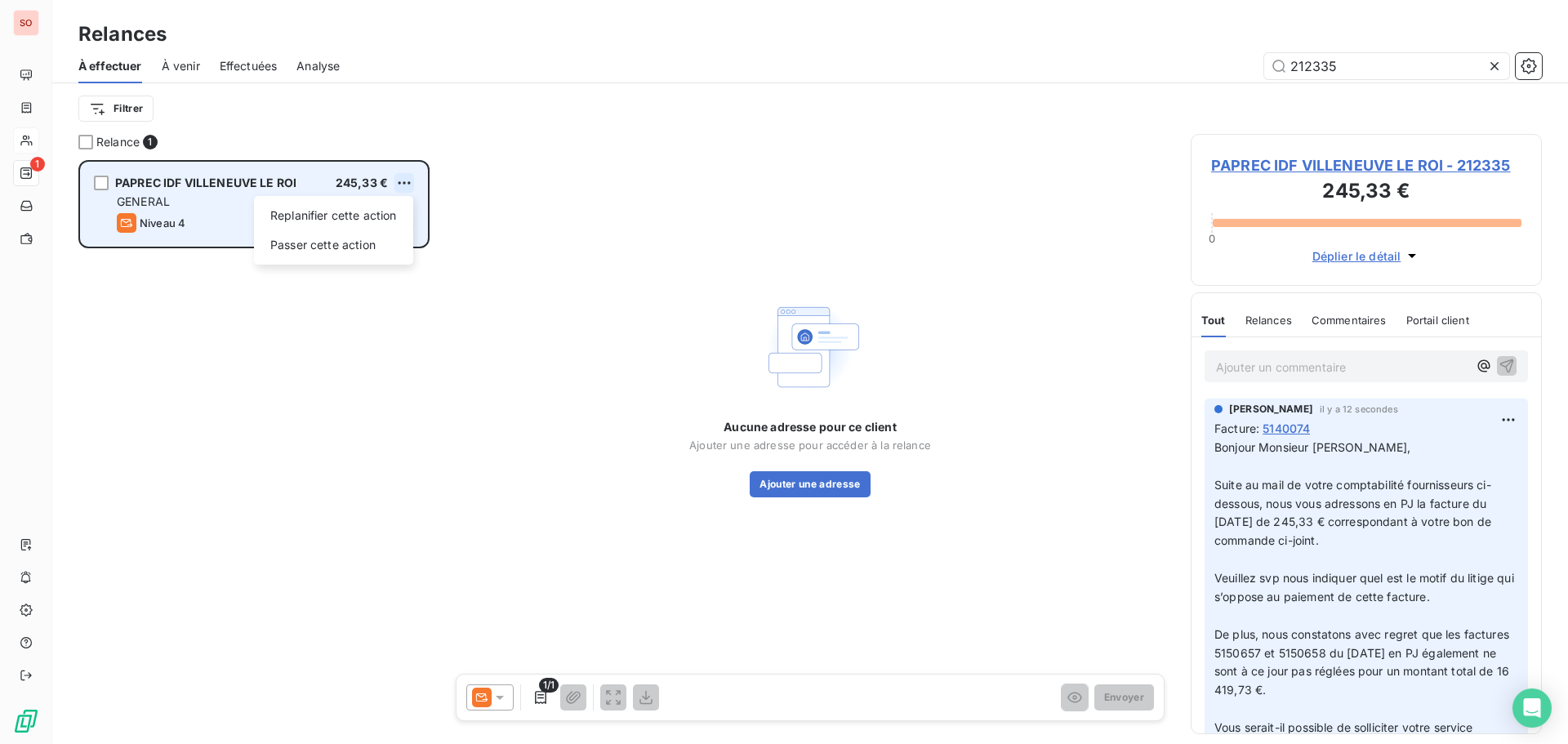
click at [412, 179] on html "SO 1 Relances À effectuer À venir Effectuées Analyse 212335 Filtrer Relance 1 P…" at bounding box center [784, 372] width 1568 height 744
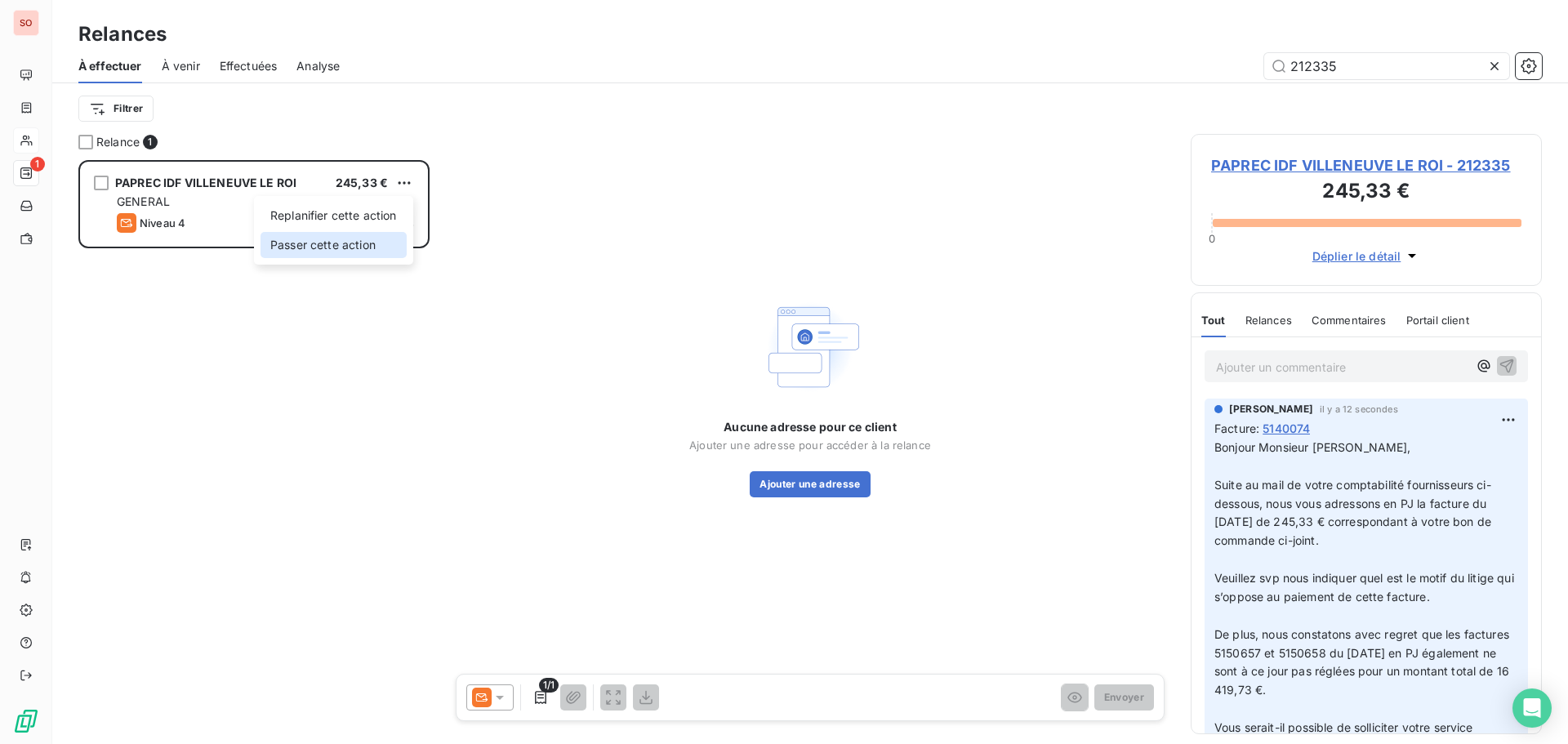
click at [323, 257] on div "Passer cette action" at bounding box center [334, 245] width 146 height 26
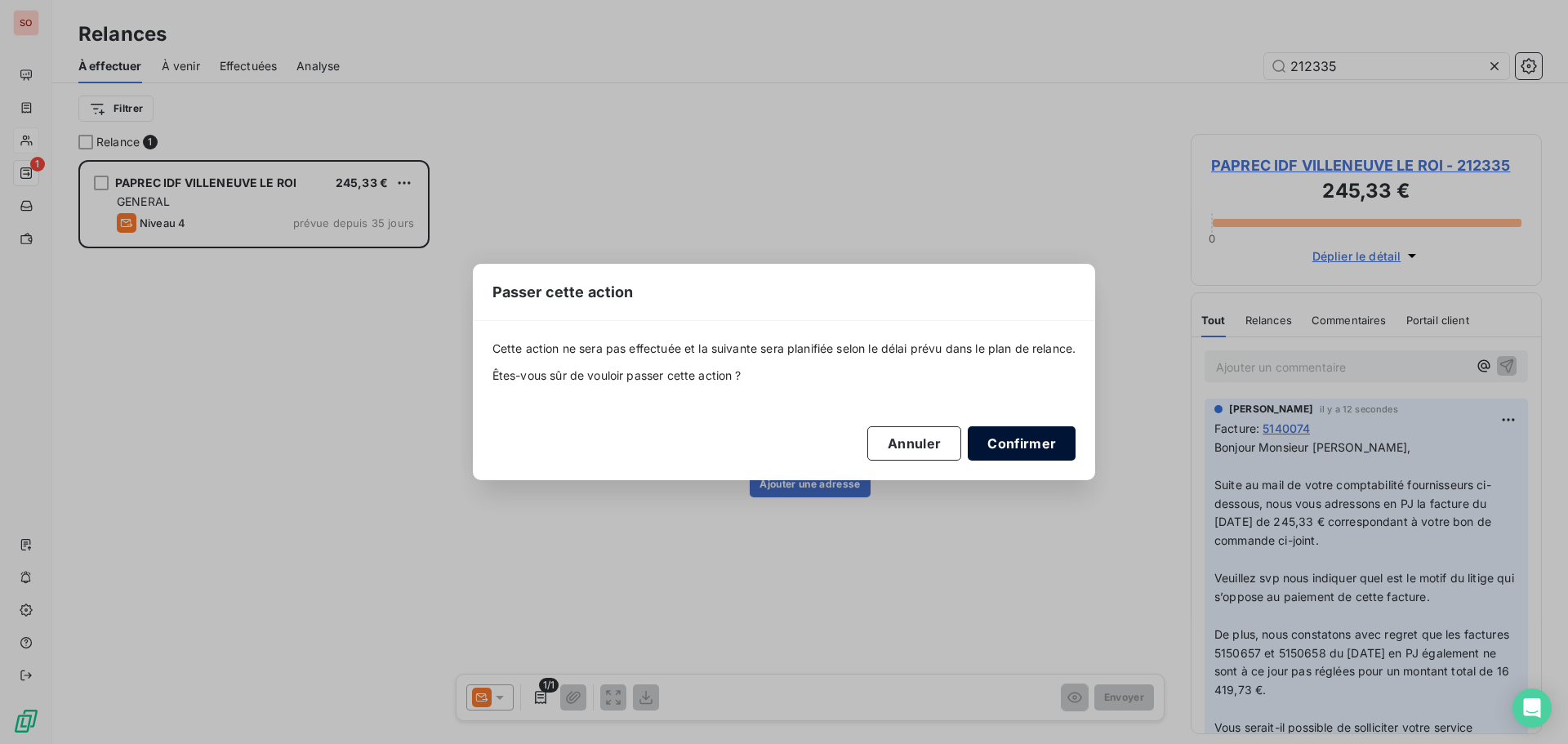
click at [1008, 435] on button "Confirmer" at bounding box center [1021, 443] width 108 height 34
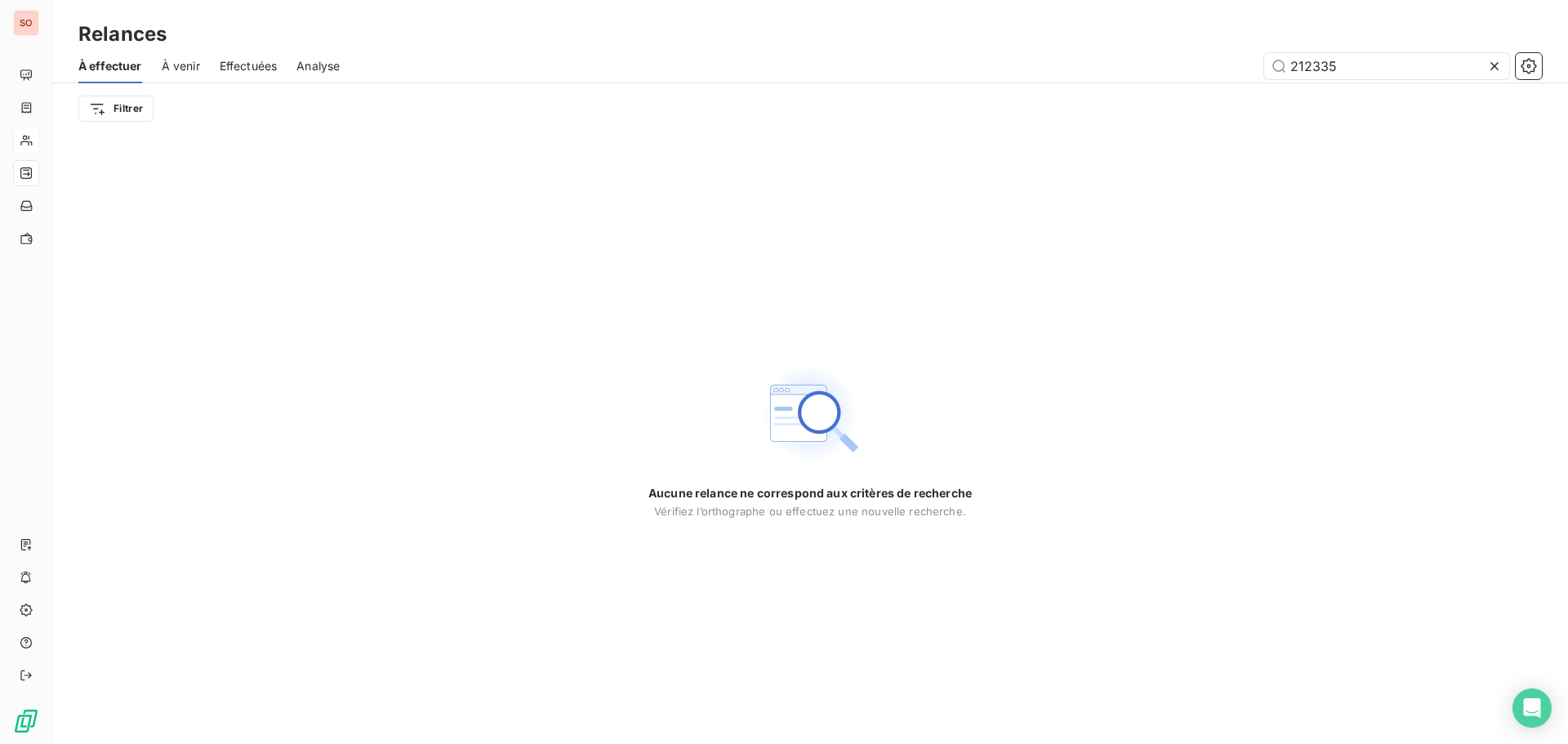
click at [1493, 65] on icon at bounding box center [1494, 66] width 8 height 8
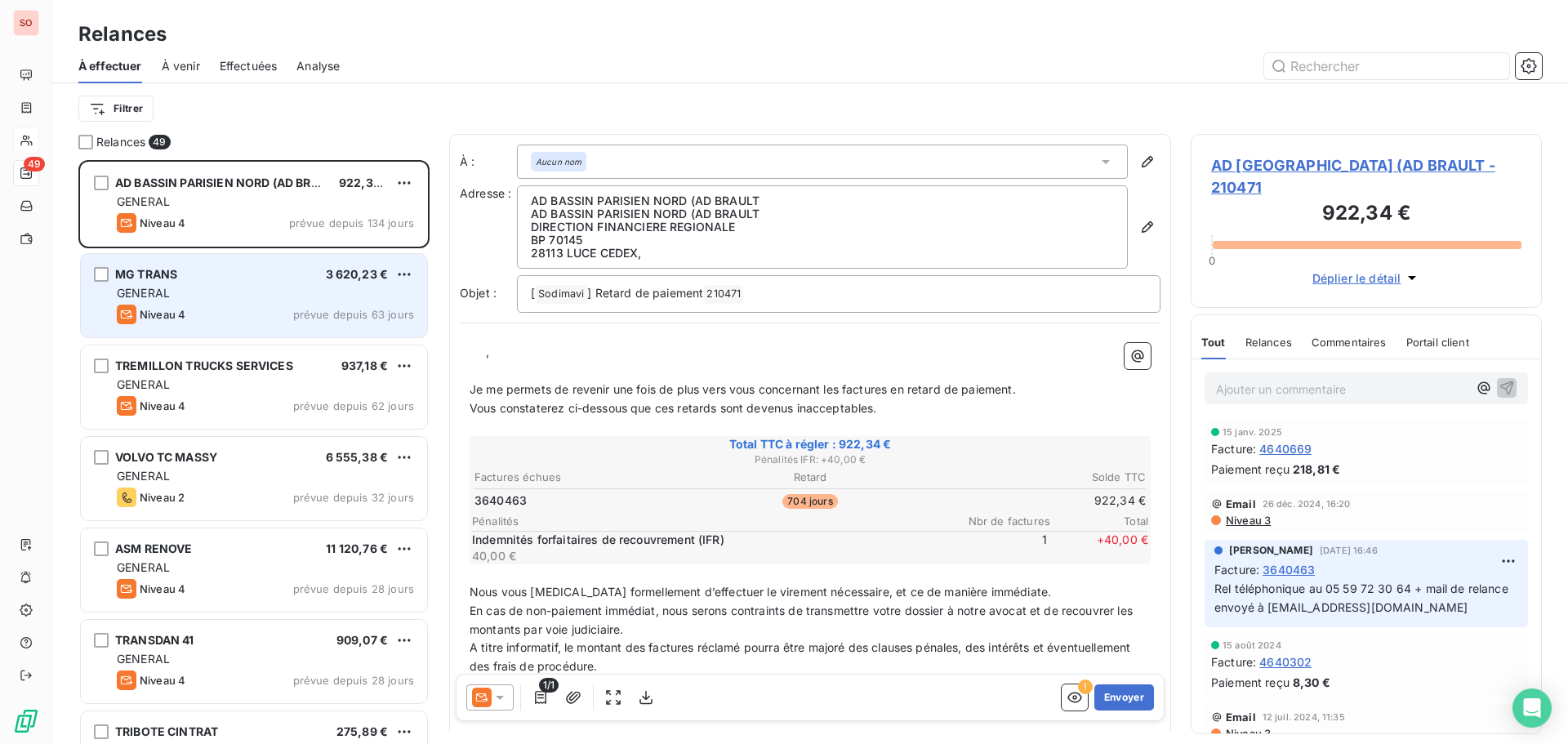
scroll to position [572, 339]
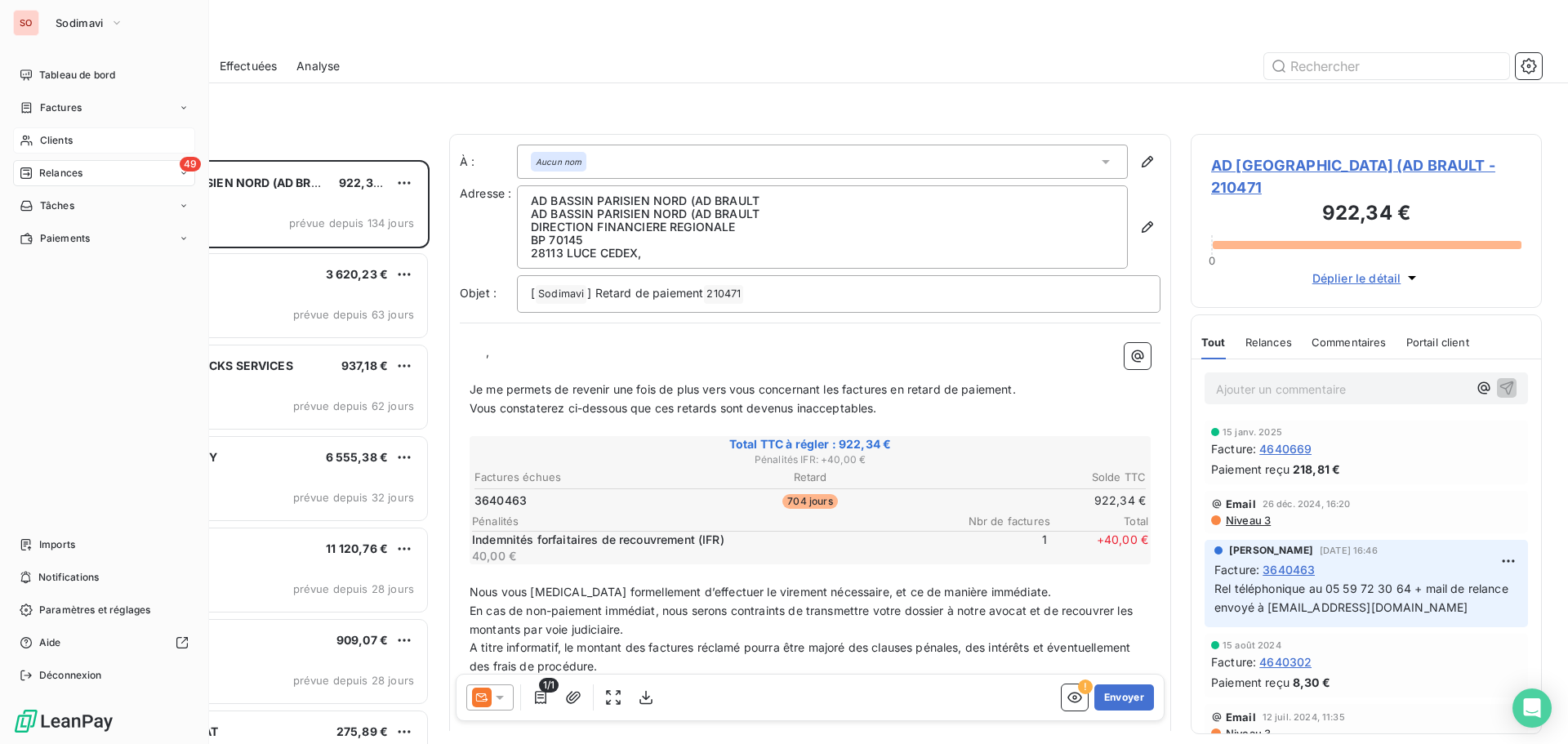
click at [35, 133] on div "Clients" at bounding box center [104, 140] width 182 height 26
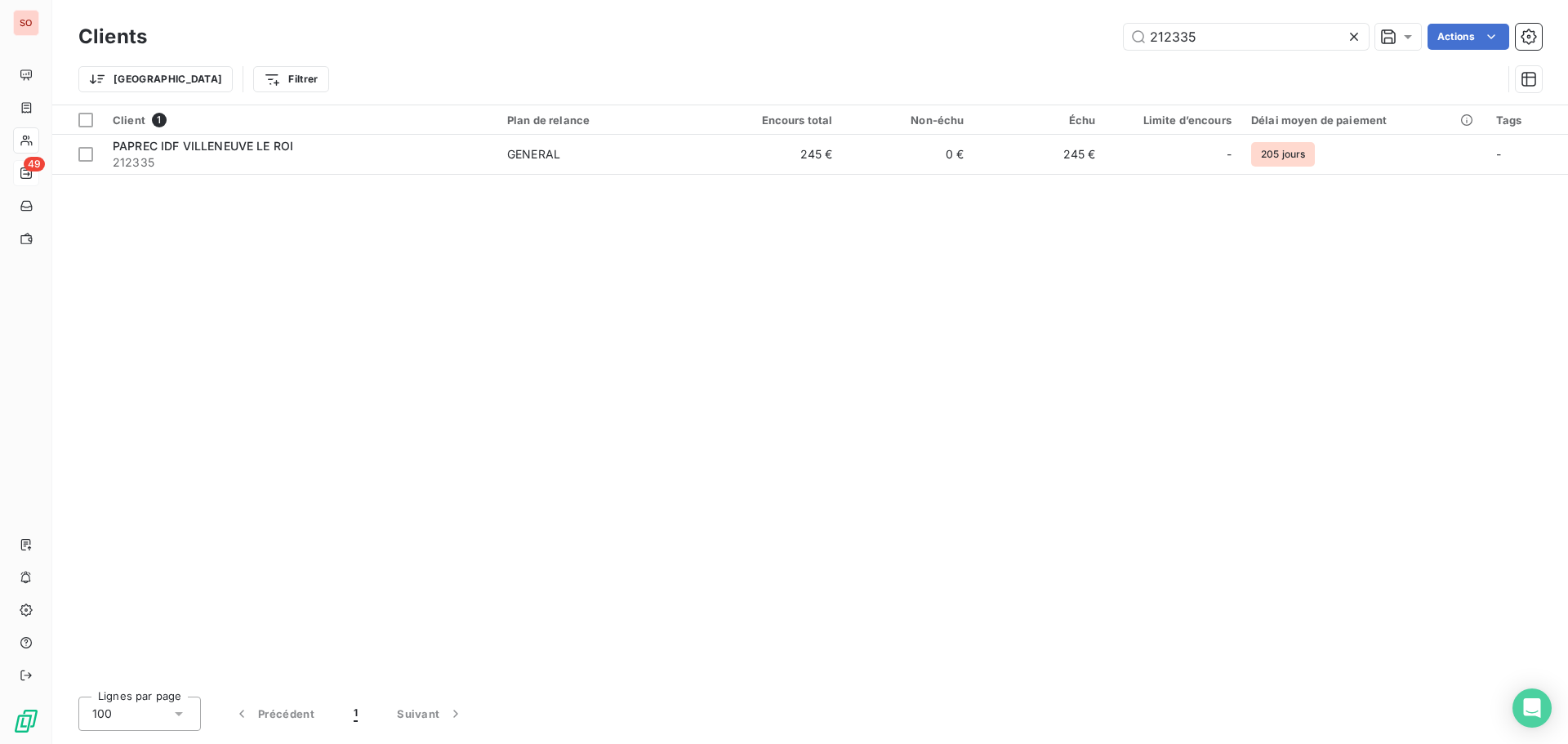
drag, startPoint x: 1265, startPoint y: 33, endPoint x: 1077, endPoint y: 21, distance: 188.4
click at [1077, 21] on div "Clients 212335 Actions" at bounding box center [809, 36] width 1463 height 34
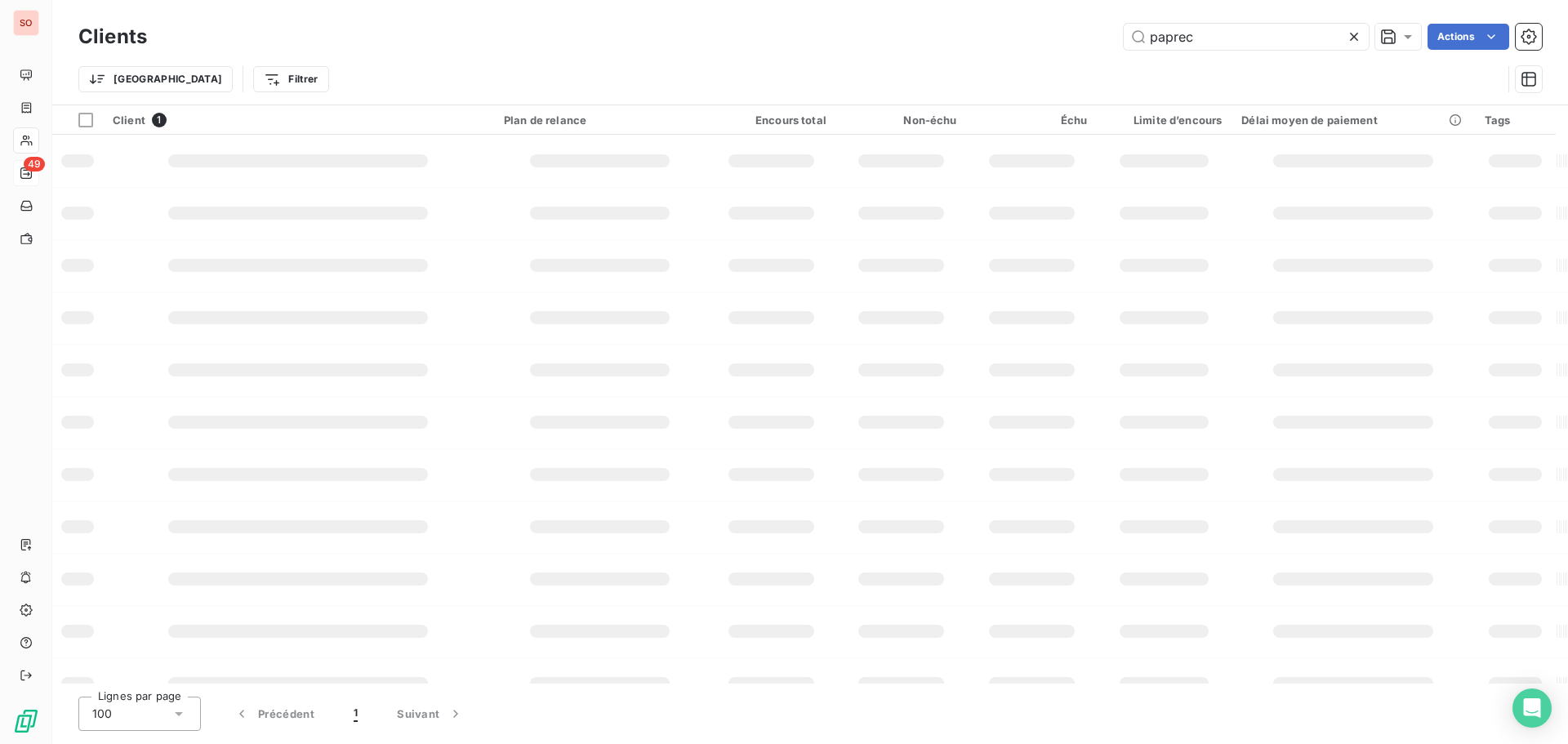
type input "paprec"
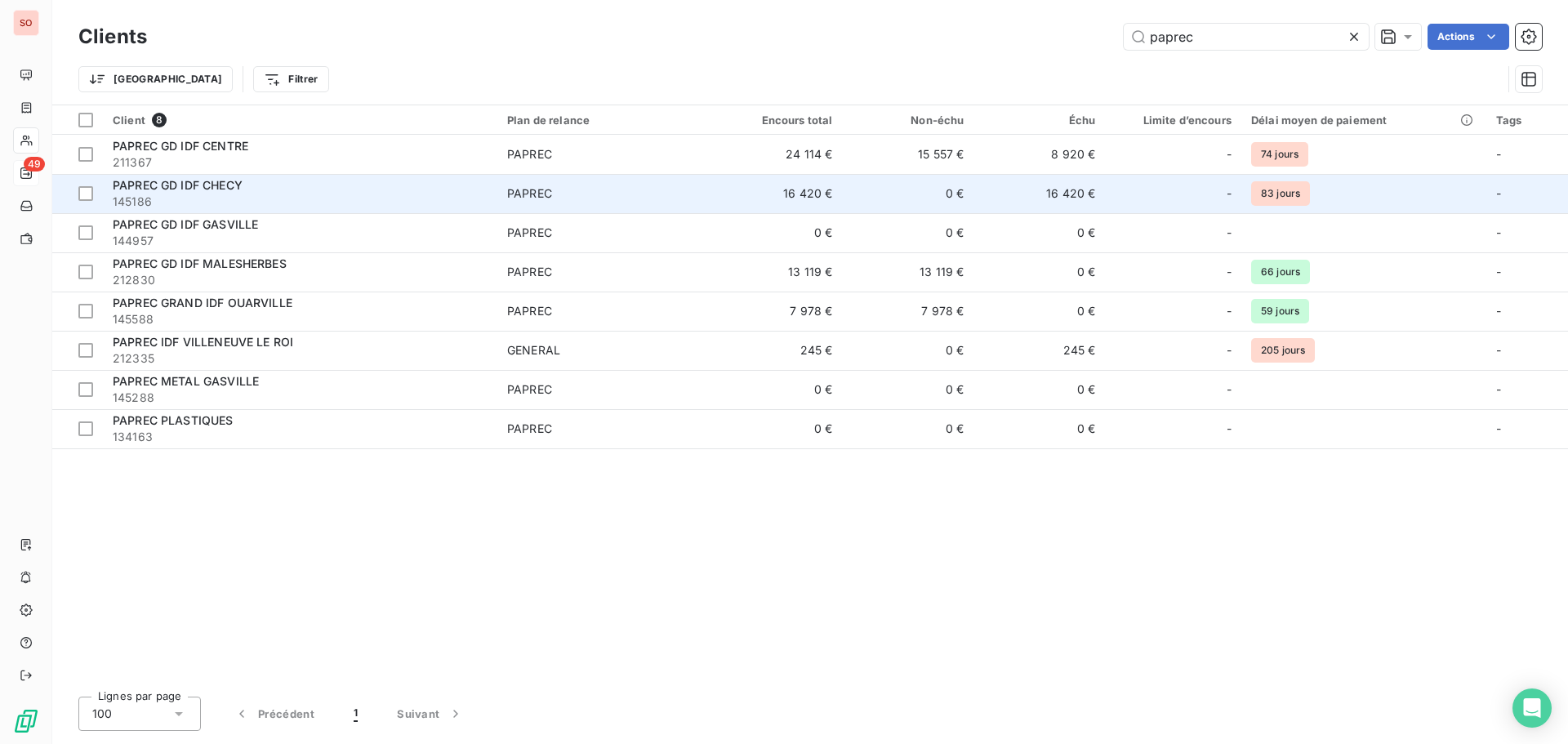
click at [223, 204] on span "145186" at bounding box center [299, 201] width 375 height 16
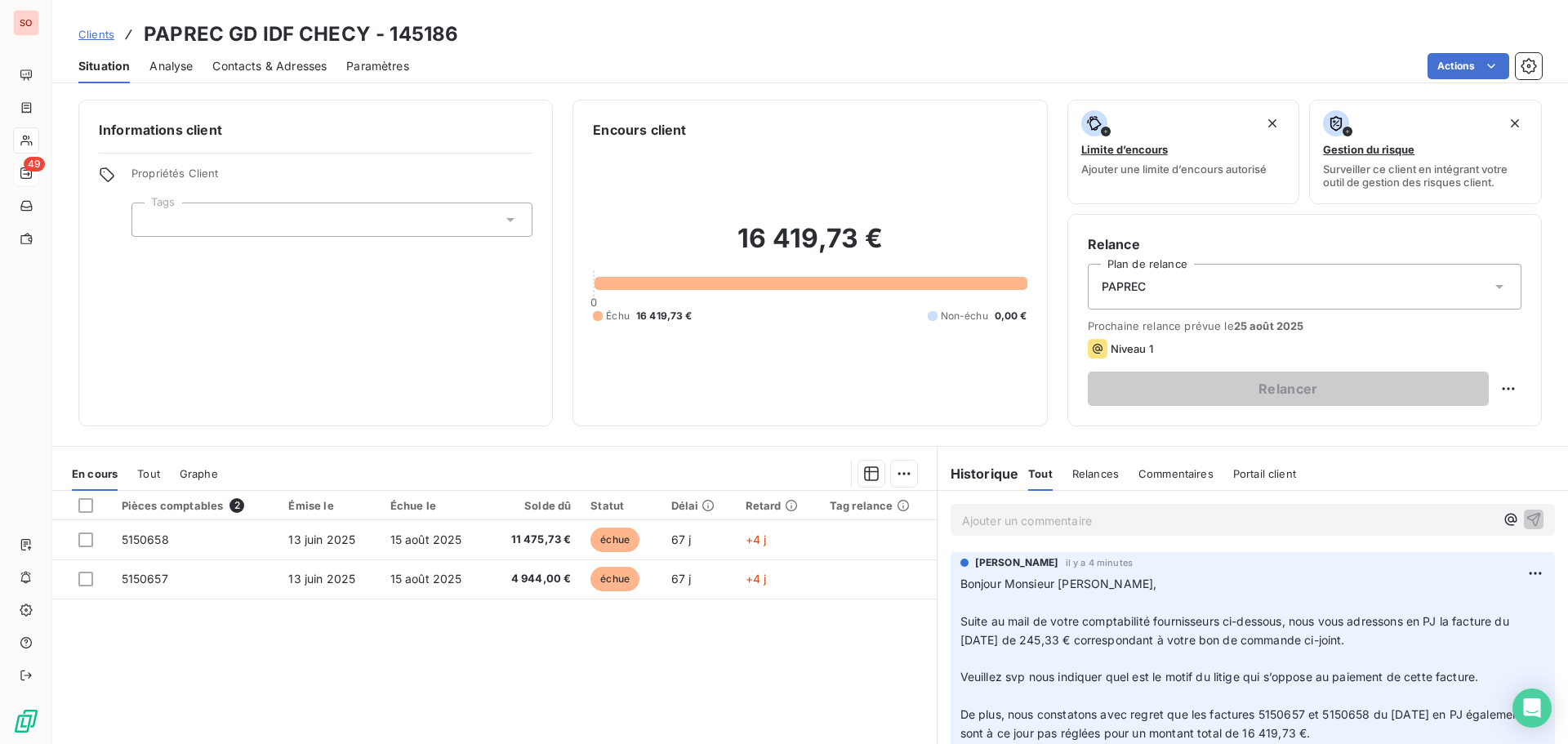
click at [235, 63] on span "Contacts & Adresses" at bounding box center [269, 65] width 114 height 16
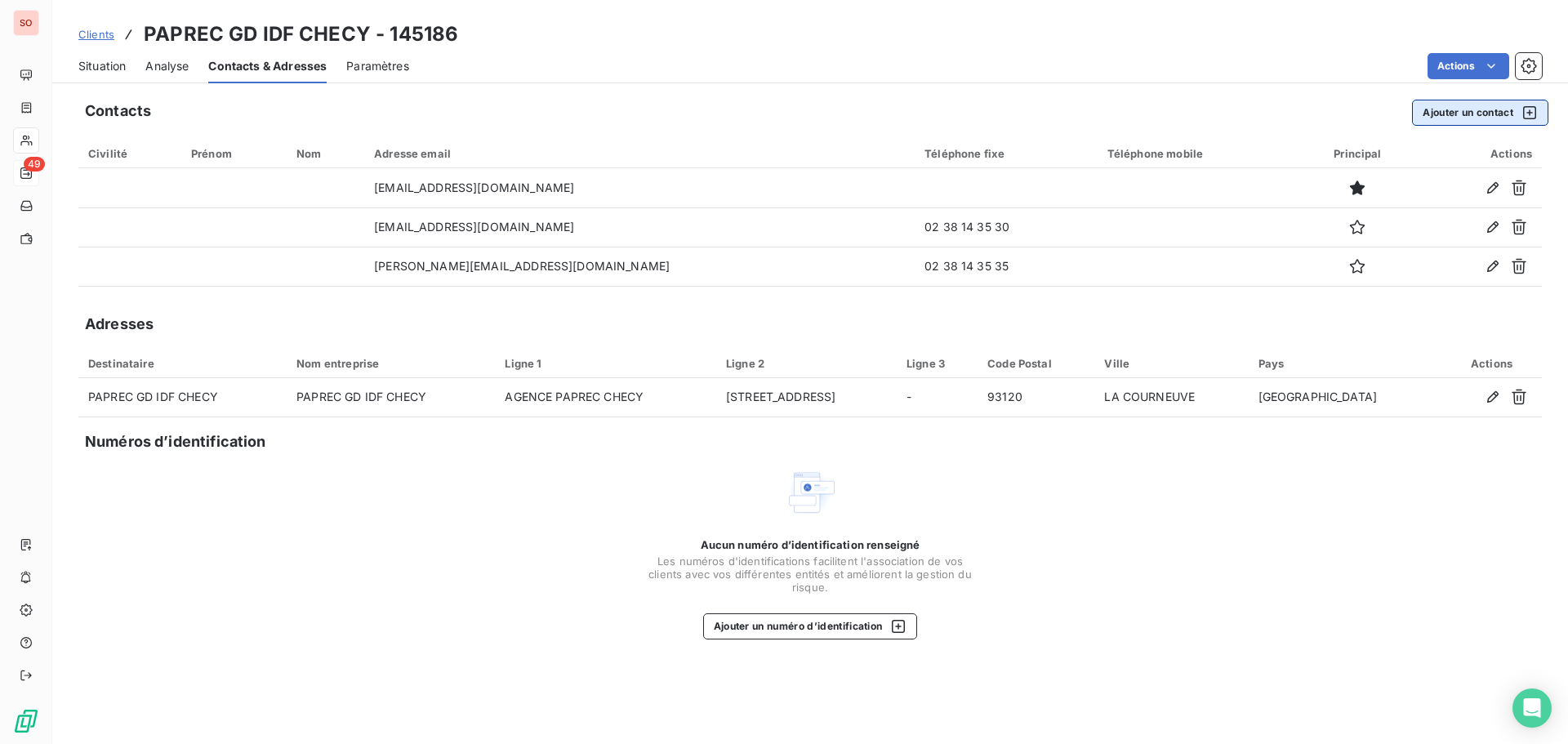
click at [1494, 107] on button "Ajouter un contact" at bounding box center [1480, 112] width 137 height 26
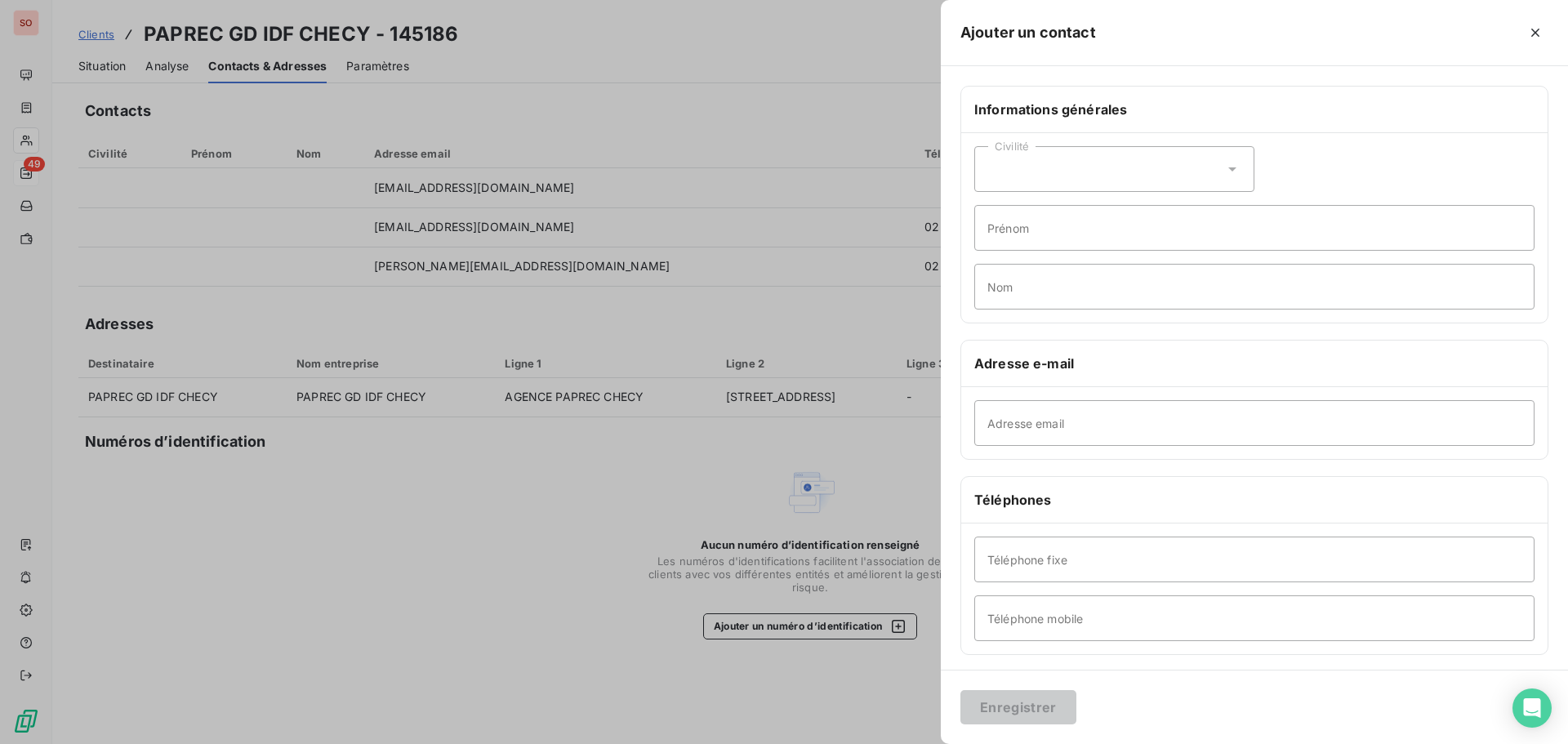
click at [1228, 168] on icon at bounding box center [1233, 169] width 8 height 4
click at [989, 240] on input "radio" at bounding box center [992, 239] width 16 height 16
click at [1020, 233] on input "Prénom" at bounding box center [1254, 227] width 560 height 46
type input "RABOUAN"
type input "F"
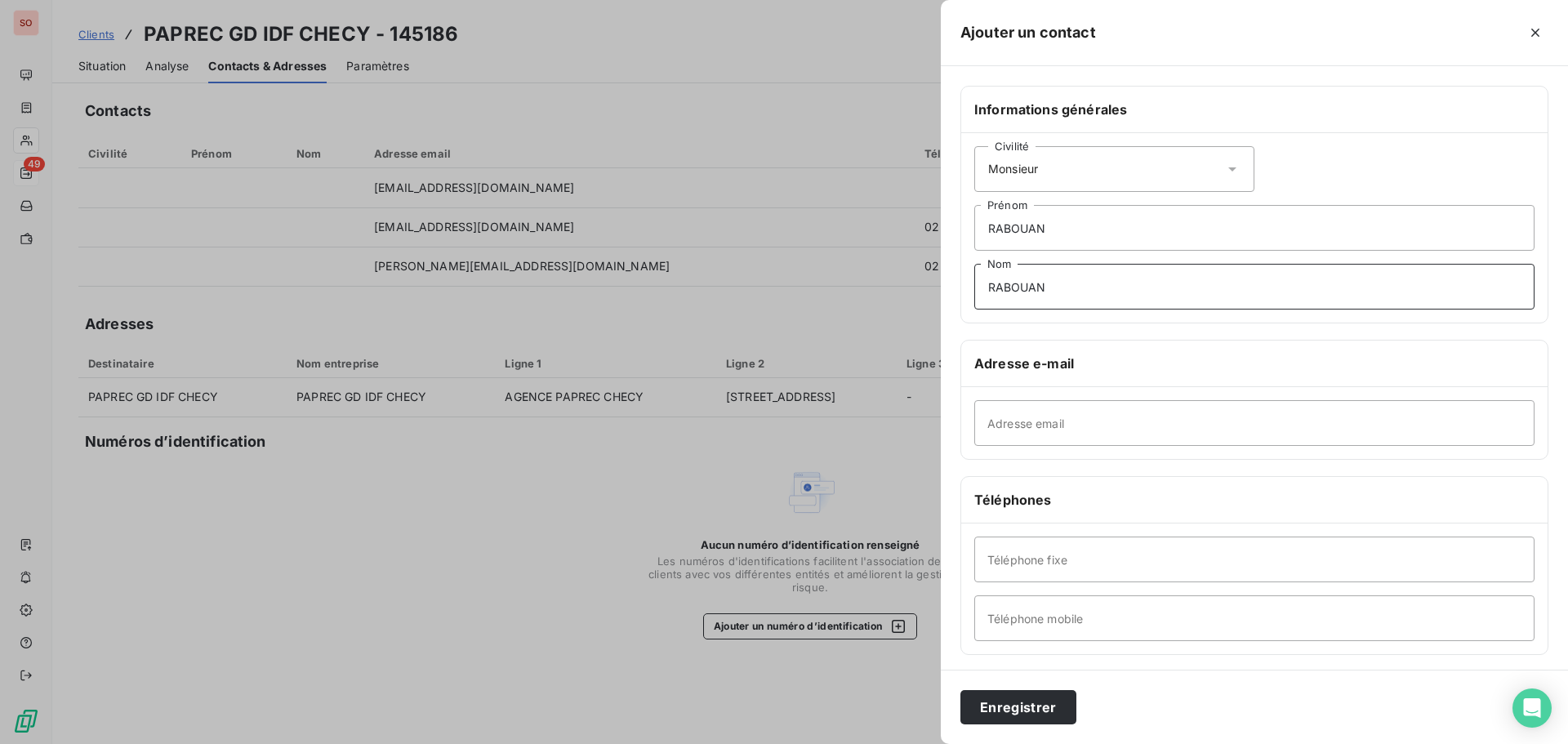
type input "RABOUAN"
drag, startPoint x: 1114, startPoint y: 237, endPoint x: 893, endPoint y: 228, distance: 221.2
click at [893, 743] on div "Ajouter un contact Informations générales Civilité Monsieur [PERSON_NAME] Préno…" at bounding box center [784, 744] width 1568 height 0
type input "Fabrice"
click at [1075, 424] on input "Adresse email" at bounding box center [1254, 423] width 560 height 46
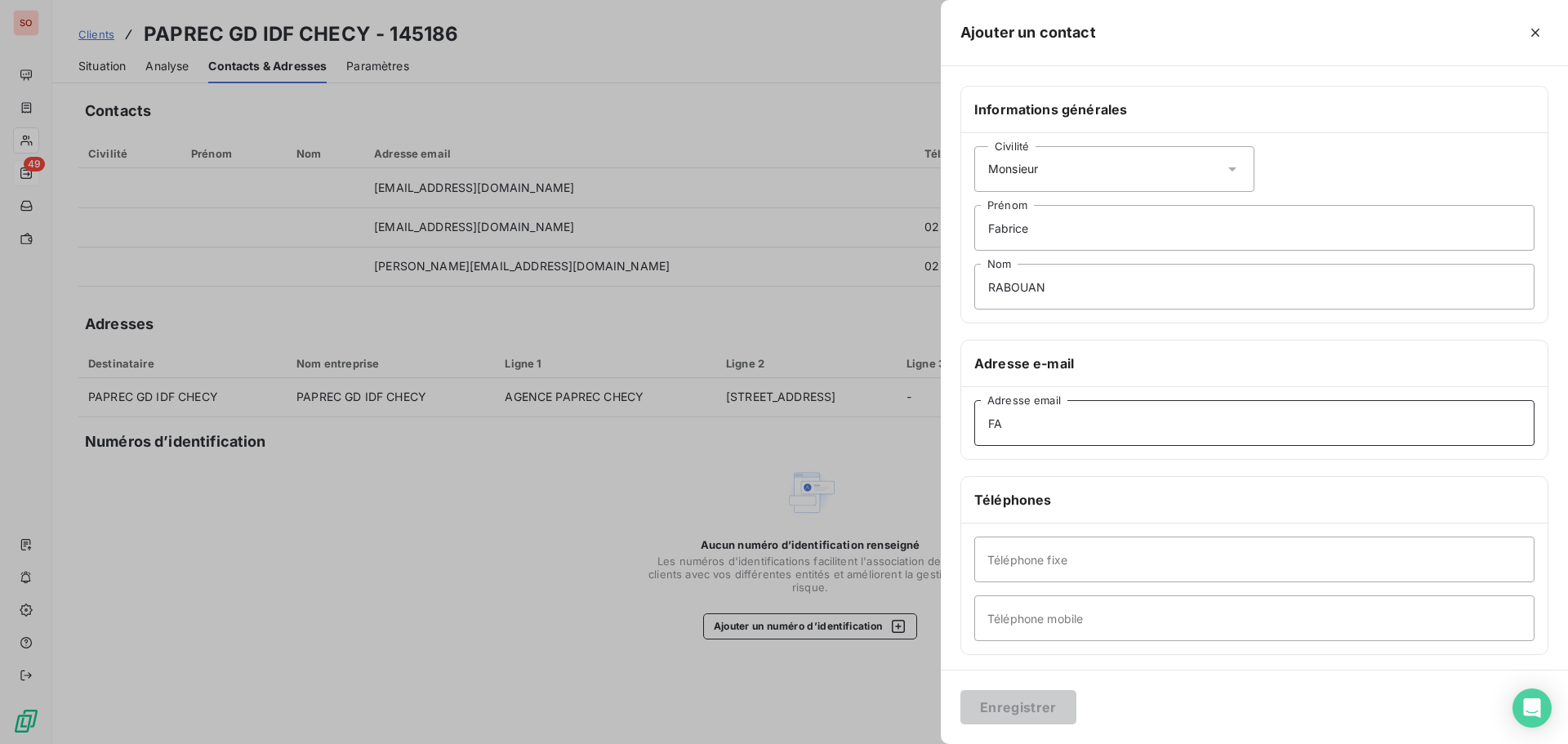
type input "F"
type input "[EMAIL_ADDRESS][DOMAIN_NAME]"
click at [1083, 616] on input "Téléphone mobile" at bounding box center [1254, 618] width 560 height 46
type input "06 02 17 45 77"
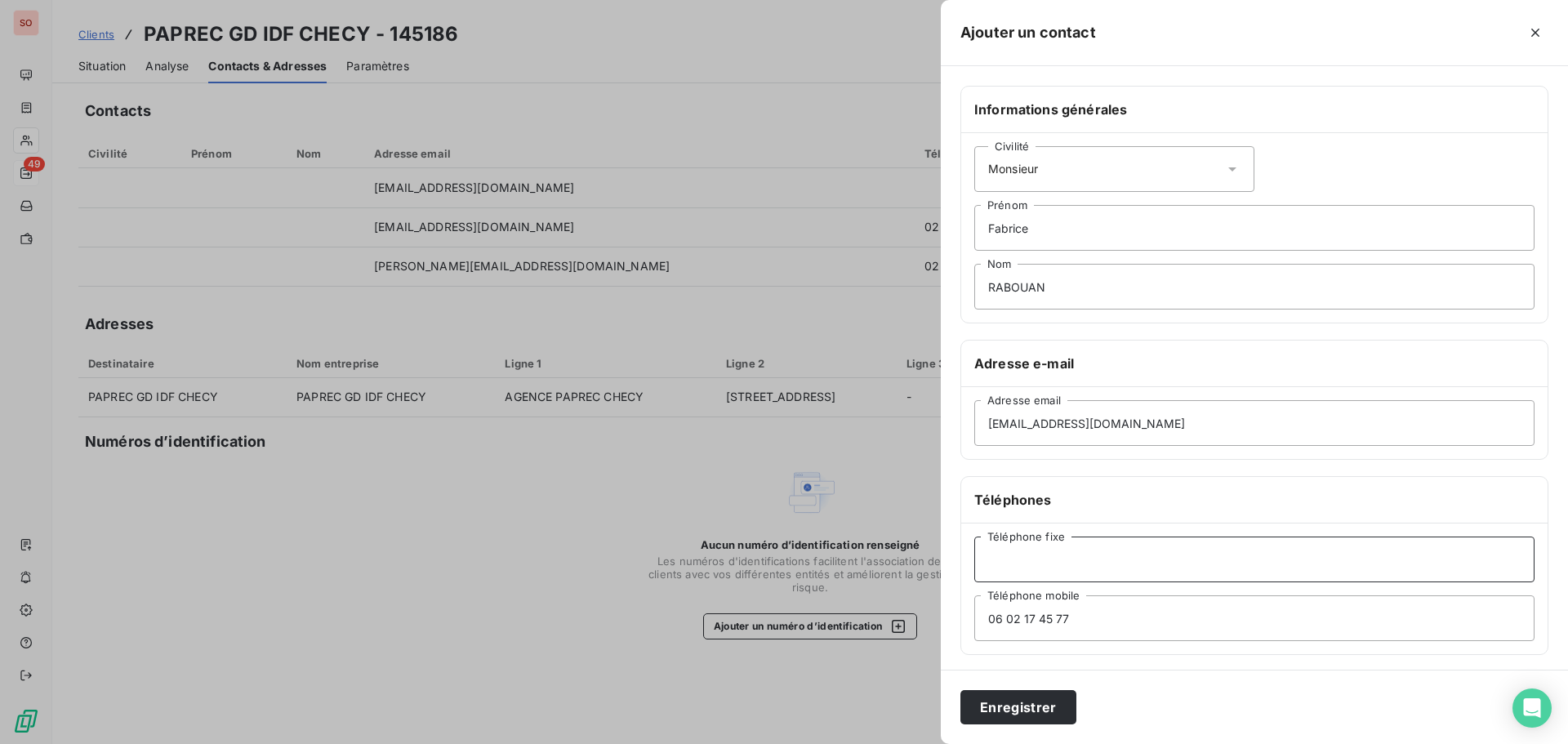
click at [1108, 549] on input "Téléphone fixe" at bounding box center [1254, 559] width 560 height 46
type input "responsable agence"
click at [960, 690] on button "Enregistrer" at bounding box center [1018, 707] width 116 height 34
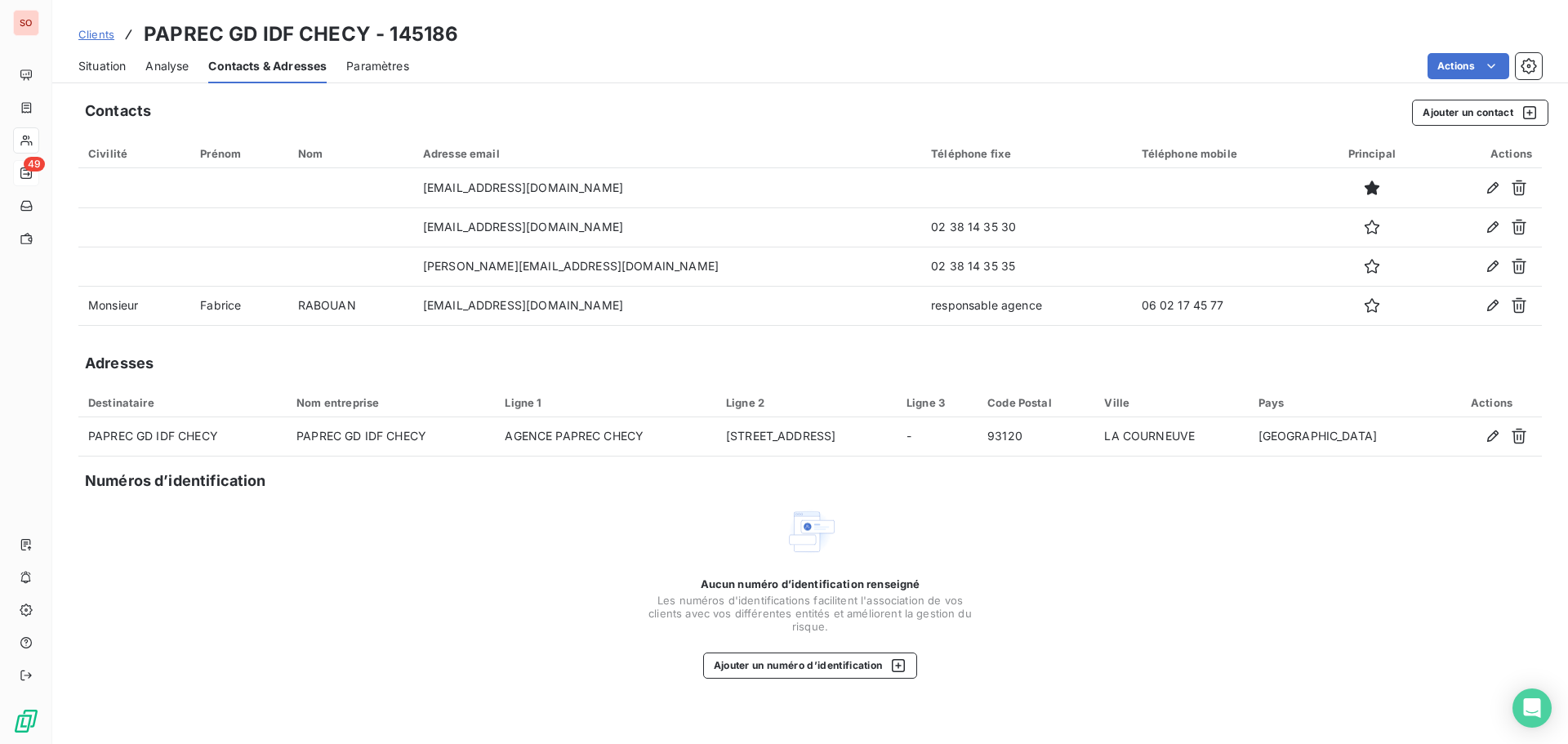
click at [91, 64] on span "Situation" at bounding box center [101, 65] width 47 height 16
